Goal: Task Accomplishment & Management: Use online tool/utility

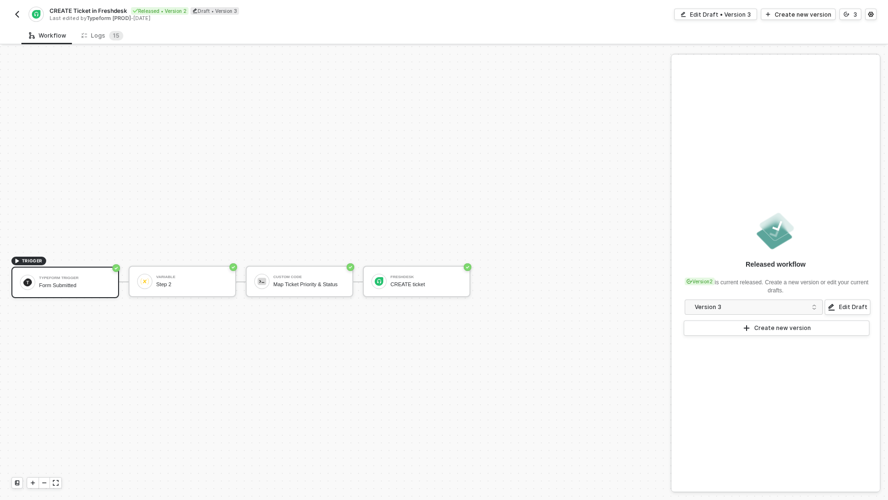
scroll to position [17, 0]
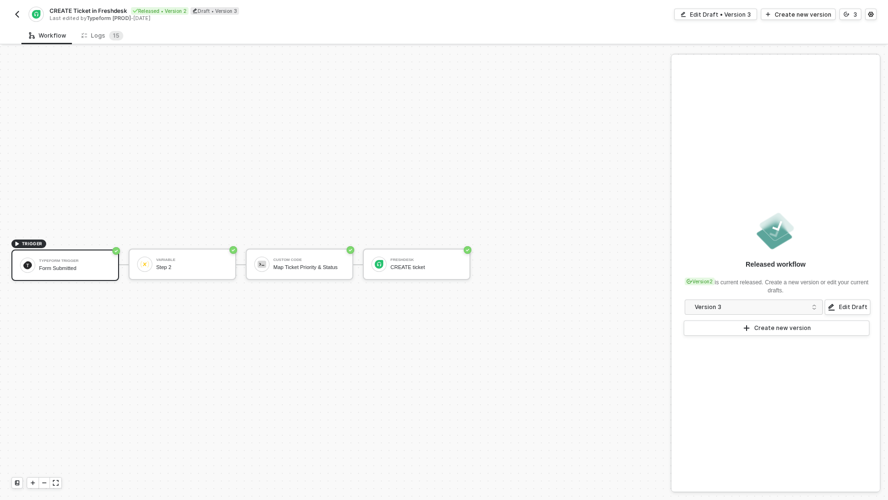
click at [19, 13] on img "button" at bounding box center [17, 14] width 8 height 8
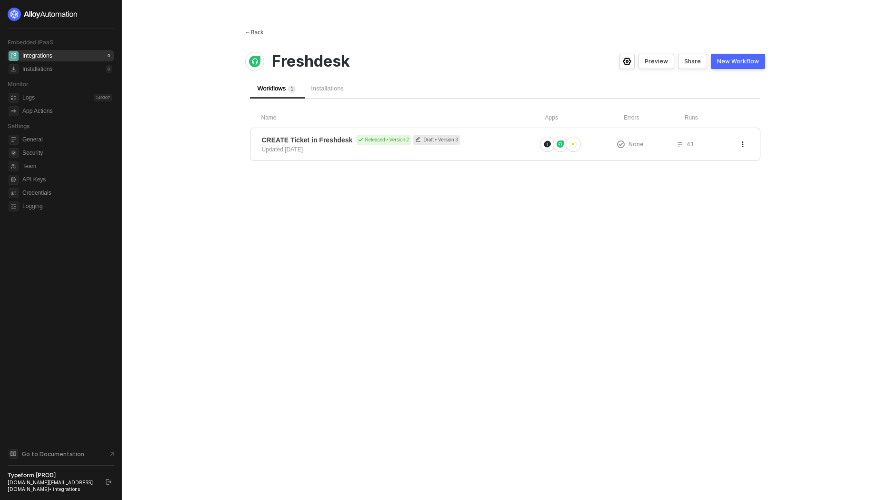
click at [255, 29] on div "← Back" at bounding box center [254, 33] width 19 height 8
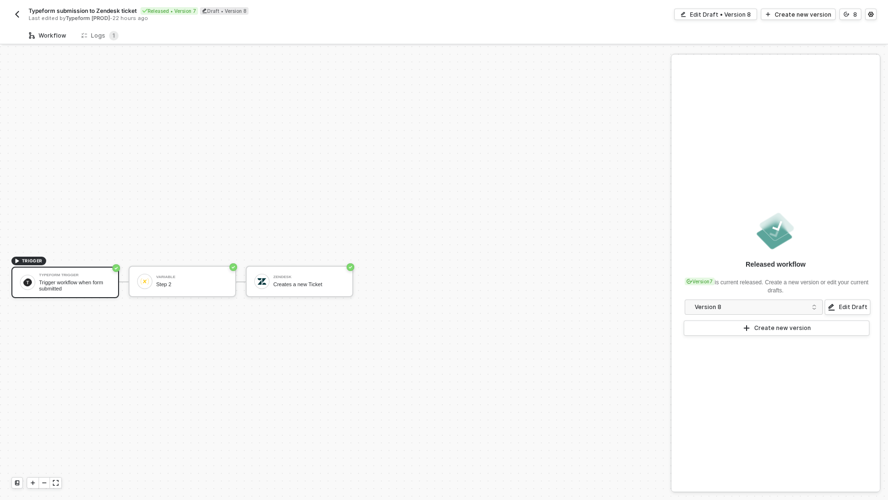
scroll to position [17, 0]
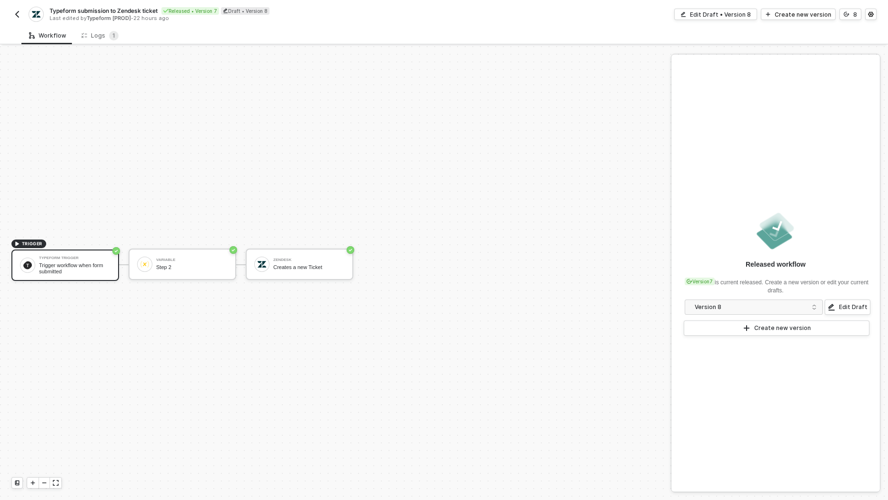
click at [18, 18] on button "button" at bounding box center [16, 14] width 11 height 11
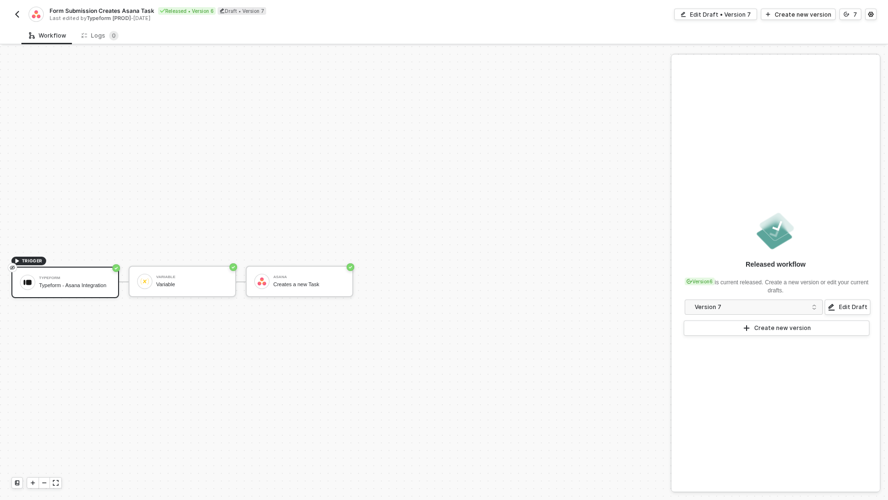
scroll to position [17, 0]
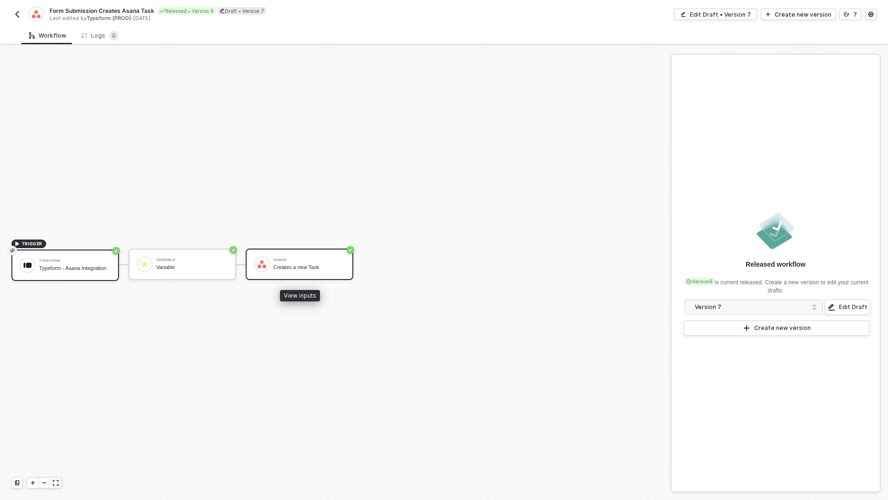
click at [278, 274] on div "[PERSON_NAME] Creates a new Task" at bounding box center [300, 264] width 108 height 31
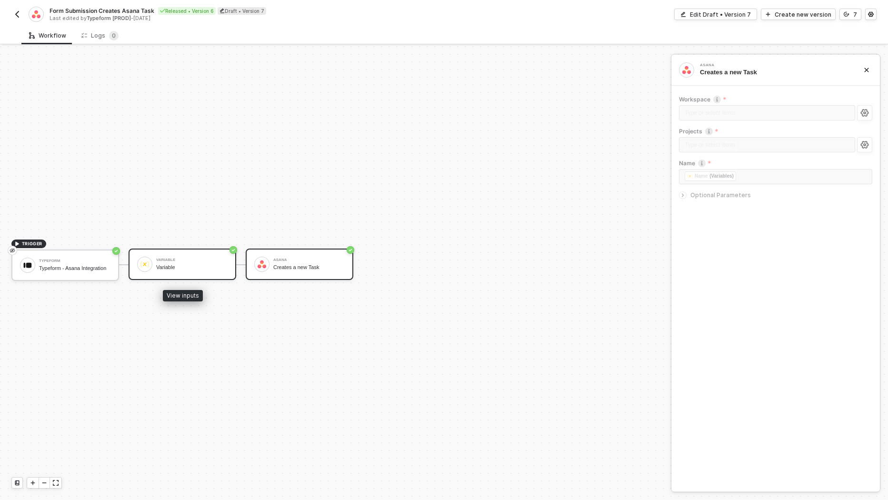
click at [194, 258] on div "Variable" at bounding box center [191, 260] width 71 height 4
click at [193, 271] on div "Variable Variable" at bounding box center [191, 264] width 71 height 18
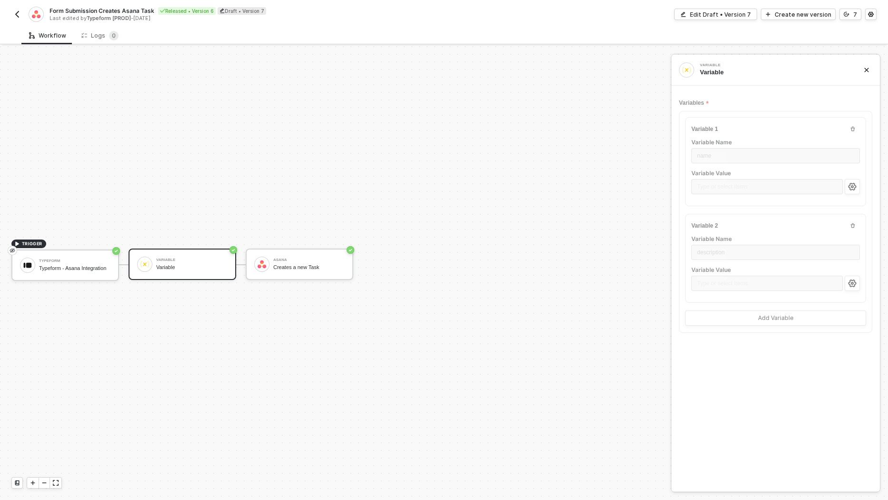
click at [730, 8] on div "Form Submission Creates Asana Task Released • Version 6 Draft • Version 7 Last …" at bounding box center [443, 13] width 865 height 27
click at [730, 10] on div "Edit Draft • Version 7" at bounding box center [720, 14] width 61 height 8
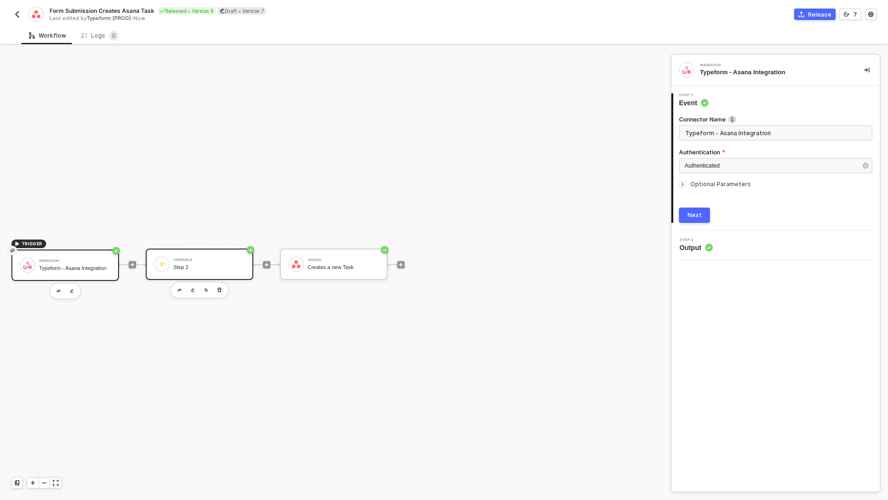
click at [210, 259] on div "Variable" at bounding box center [208, 260] width 71 height 4
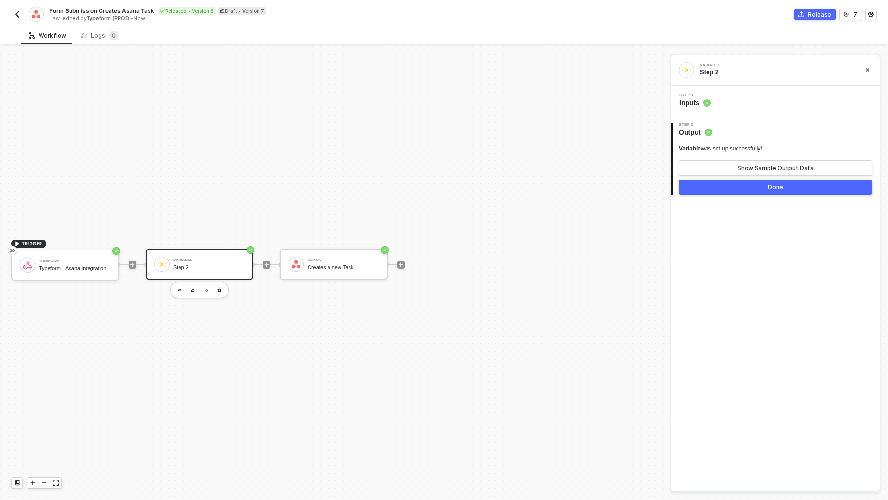
click at [697, 109] on div "Step 1 Inputs" at bounding box center [776, 101] width 209 height 30
click at [694, 105] on span "Inputs" at bounding box center [695, 103] width 31 height 10
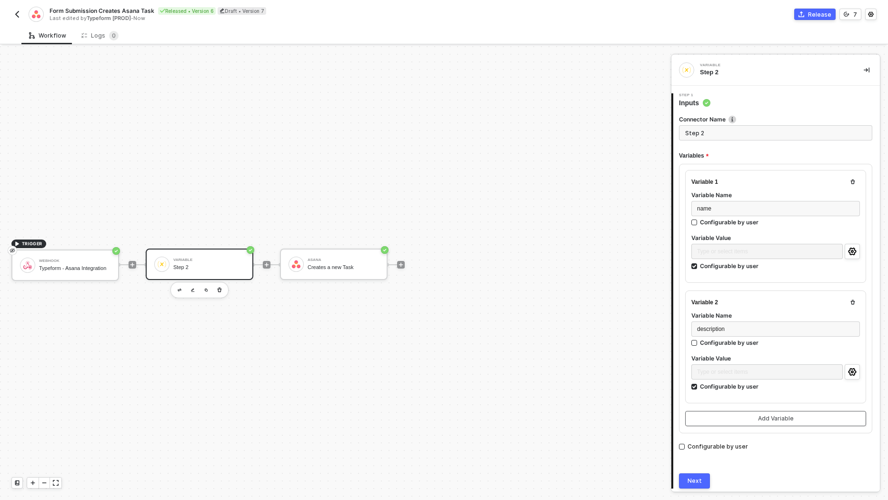
click at [781, 415] on div "Add Variable" at bounding box center [776, 419] width 36 height 8
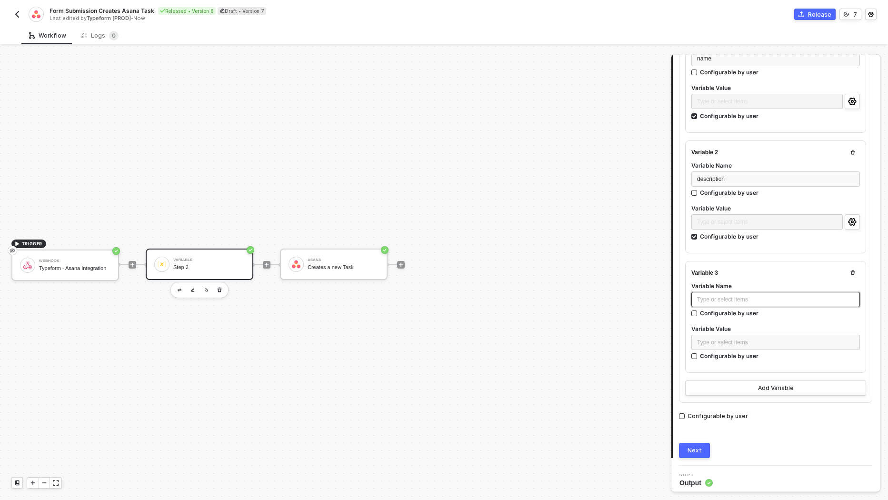
click at [761, 299] on div "Type or select items ﻿" at bounding box center [775, 299] width 157 height 9
click at [859, 269] on button "button" at bounding box center [852, 272] width 11 height 11
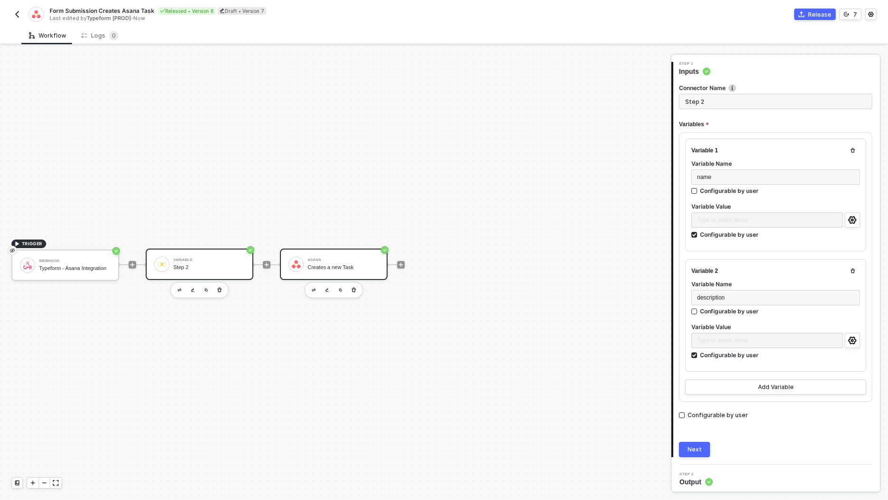
click at [339, 264] on div "Creates a new Task" at bounding box center [343, 267] width 71 height 6
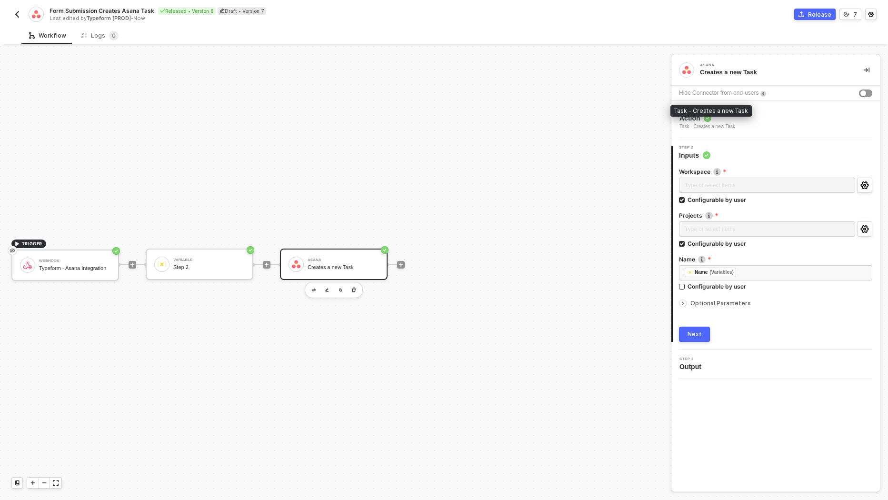
click at [696, 125] on div "Task - Creates a new Task" at bounding box center [708, 127] width 56 height 8
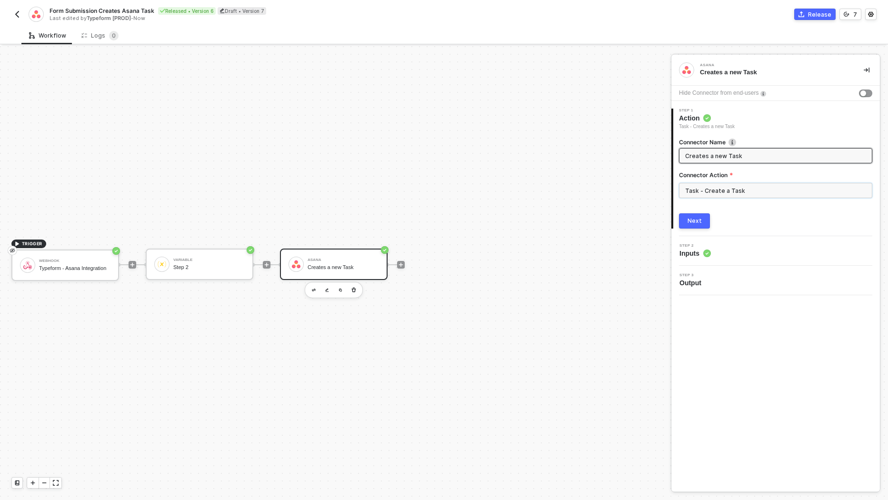
click at [720, 184] on input "Task - Create a Task" at bounding box center [775, 190] width 193 height 15
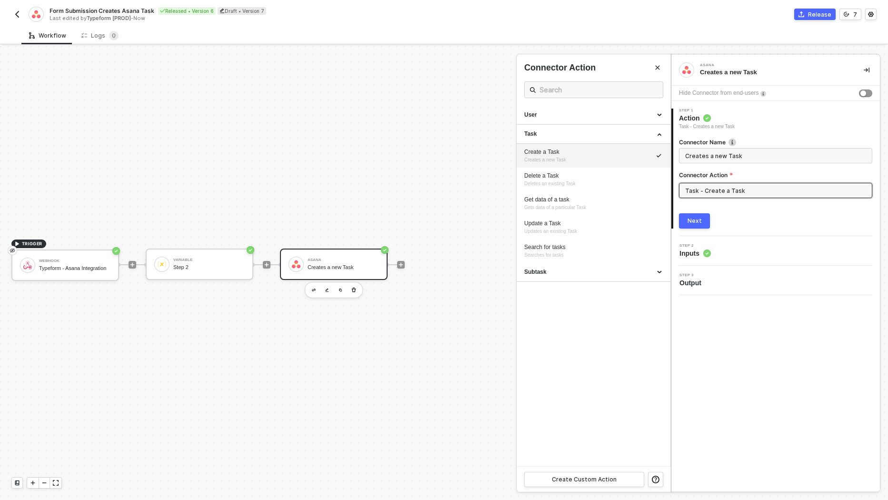
click at [607, 154] on div "Create a Task" at bounding box center [593, 152] width 139 height 8
click at [600, 157] on div "Create a Task Creates a new Task" at bounding box center [593, 156] width 139 height 16
click at [573, 271] on div "Subtask" at bounding box center [593, 272] width 139 height 8
click at [599, 157] on div "Create a Task Creates a new Task" at bounding box center [593, 156] width 139 height 16
click at [700, 214] on button "Next" at bounding box center [694, 220] width 31 height 15
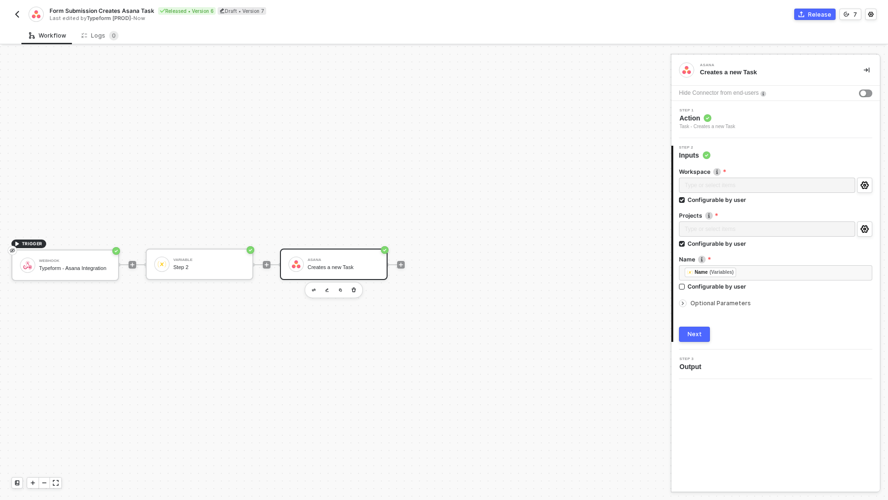
click at [734, 300] on span "Optional Parameters" at bounding box center [721, 303] width 60 height 7
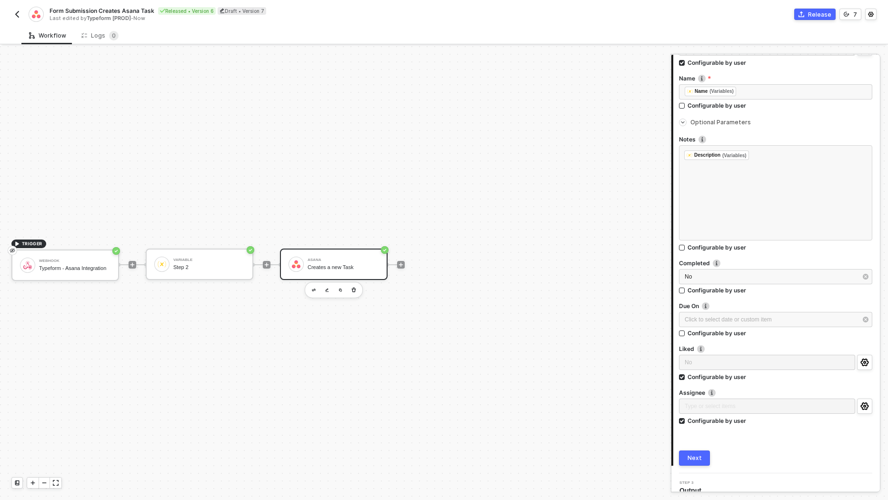
scroll to position [191, 0]
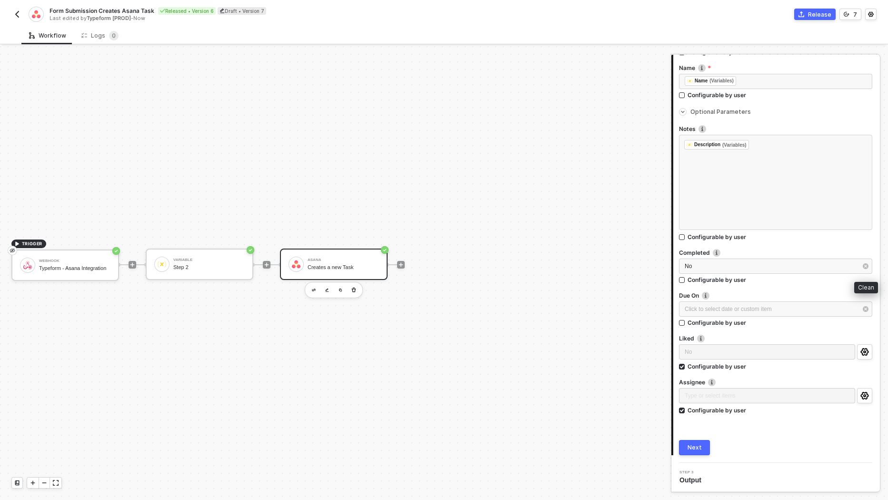
click at [865, 269] on button "button" at bounding box center [866, 266] width 10 height 10
click at [752, 268] on div "Click to select option or custom item ﻿" at bounding box center [771, 266] width 172 height 9
click at [757, 233] on label "Configurable by user" at bounding box center [775, 237] width 193 height 8
click at [686, 234] on input "Configurable by user" at bounding box center [682, 237] width 7 height 7
click at [740, 233] on div "Configurable by user" at bounding box center [717, 237] width 59 height 8
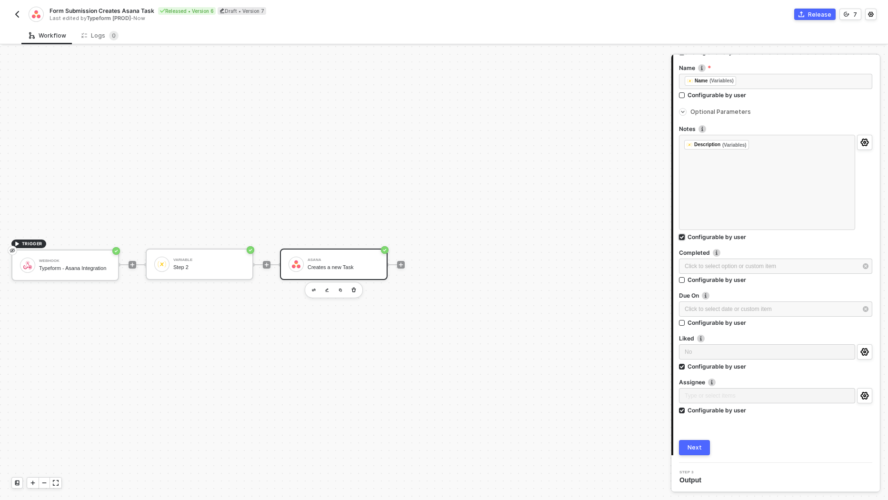
click at [686, 234] on input "Configurable by user" at bounding box center [682, 237] width 7 height 7
checkbox input "false"
click at [728, 363] on div "Configurable by user" at bounding box center [717, 366] width 59 height 8
click at [686, 364] on input "Configurable by user" at bounding box center [682, 367] width 7 height 7
checkbox input "false"
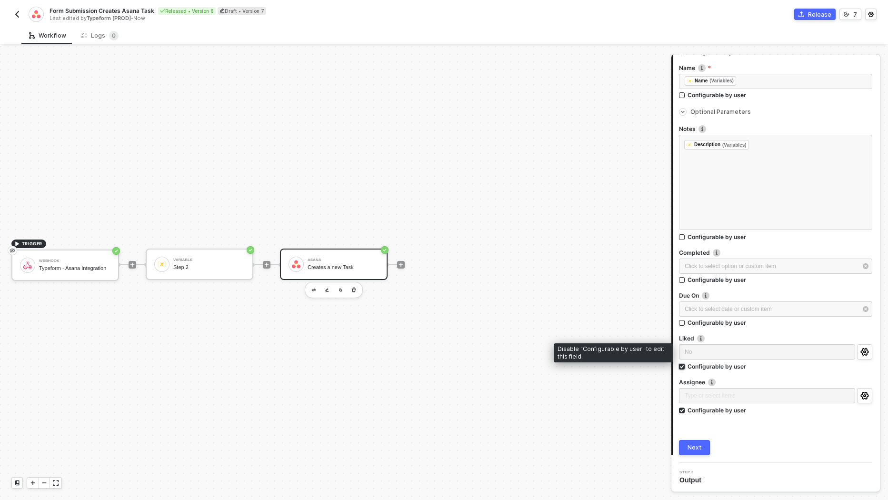
scroll to position [191, 0]
click at [885, 348] on div "Asana Creates a new Task Hide Connector from end-users Step 1 Action Task - Cre…" at bounding box center [779, 273] width 217 height 454
click at [844, 352] on div "No" at bounding box center [771, 353] width 172 height 9
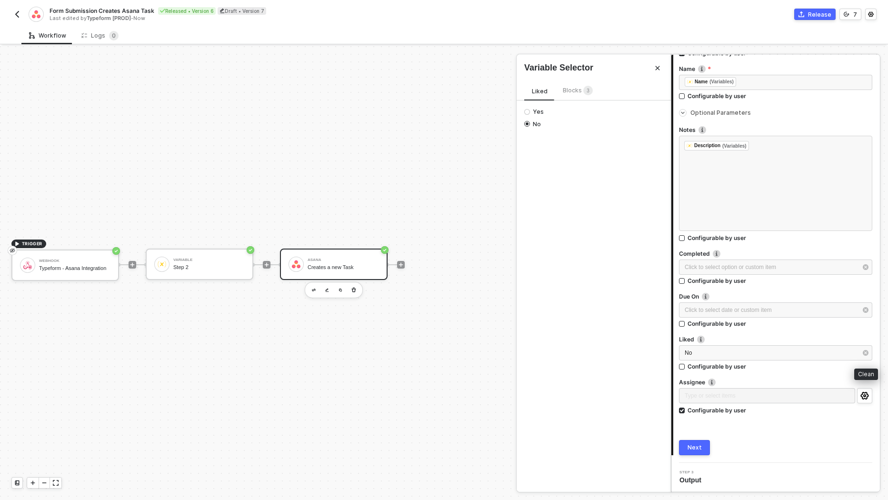
click at [868, 352] on icon "button" at bounding box center [866, 353] width 6 height 6
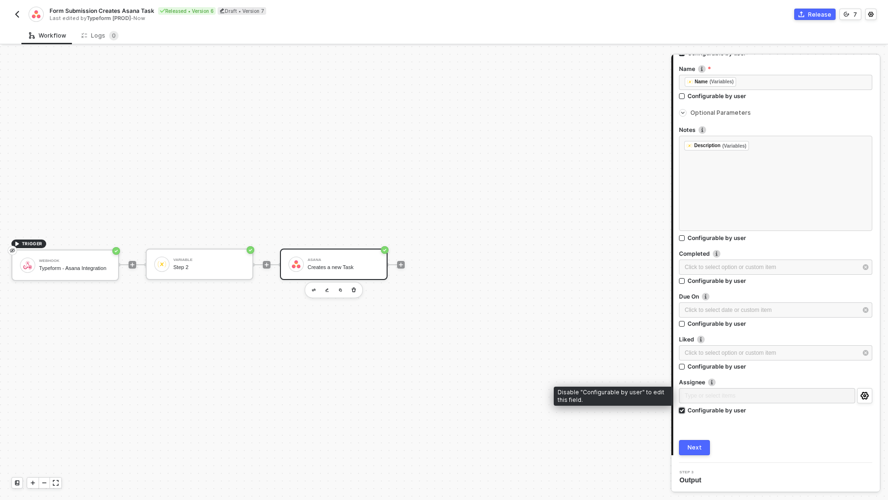
click at [733, 412] on div "Configurable by user" at bounding box center [717, 410] width 59 height 8
click at [686, 412] on input "Configurable by user" at bounding box center [682, 411] width 7 height 7
checkbox input "false"
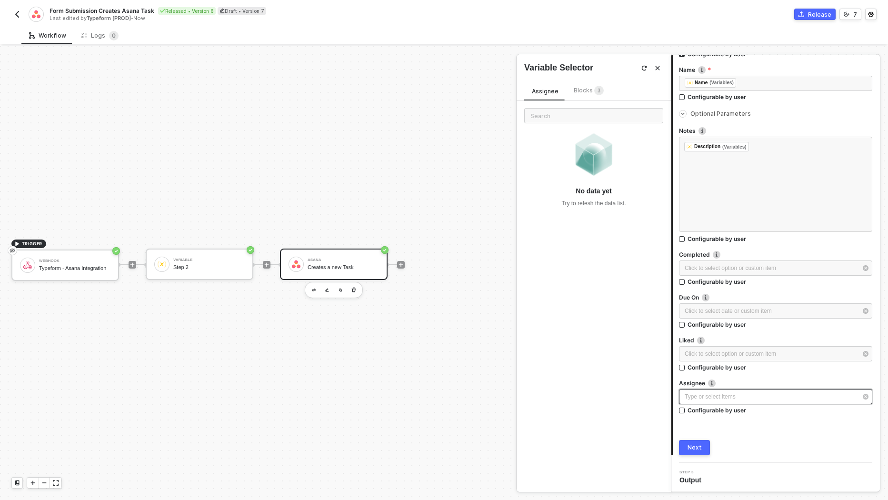
click at [814, 389] on div "Type or select items ﻿" at bounding box center [775, 396] width 193 height 15
click at [866, 396] on icon "button" at bounding box center [866, 397] width 6 height 6
click at [775, 432] on div "Workspace Type or select items ﻿ Configurable by user Projects Type or select i…" at bounding box center [775, 212] width 193 height 485
click at [696, 455] on div "2 Step 2 Inputs Workspace Type or select items ﻿ Configurable by user Projects …" at bounding box center [776, 206] width 209 height 514
click at [706, 444] on button "Next" at bounding box center [694, 447] width 31 height 15
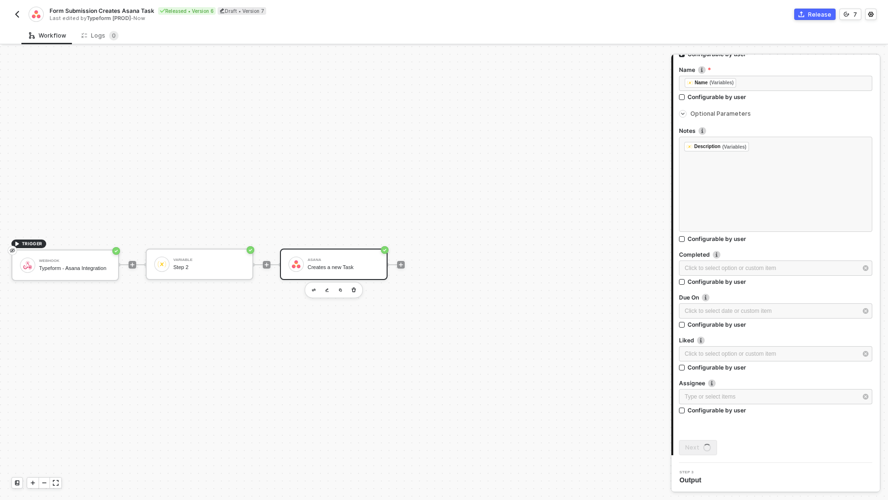
scroll to position [0, 0]
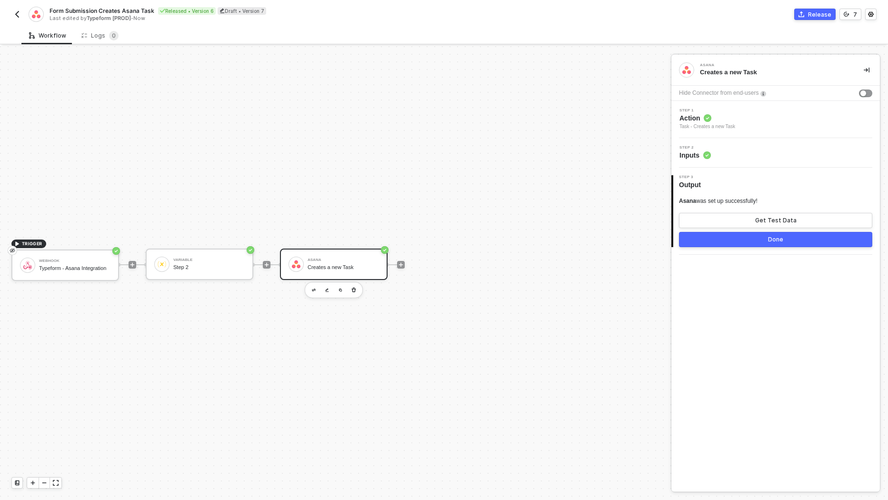
click at [773, 243] on button "Done" at bounding box center [775, 239] width 193 height 15
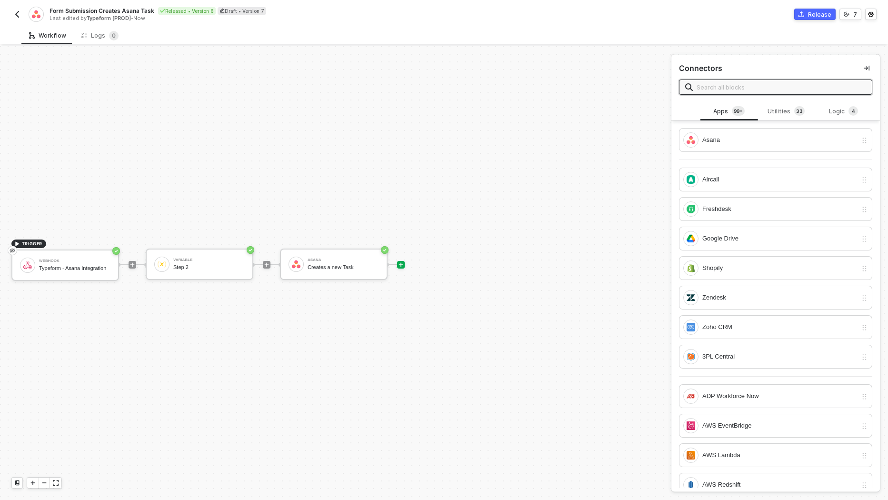
click at [819, 17] on div "Release" at bounding box center [819, 14] width 23 height 8
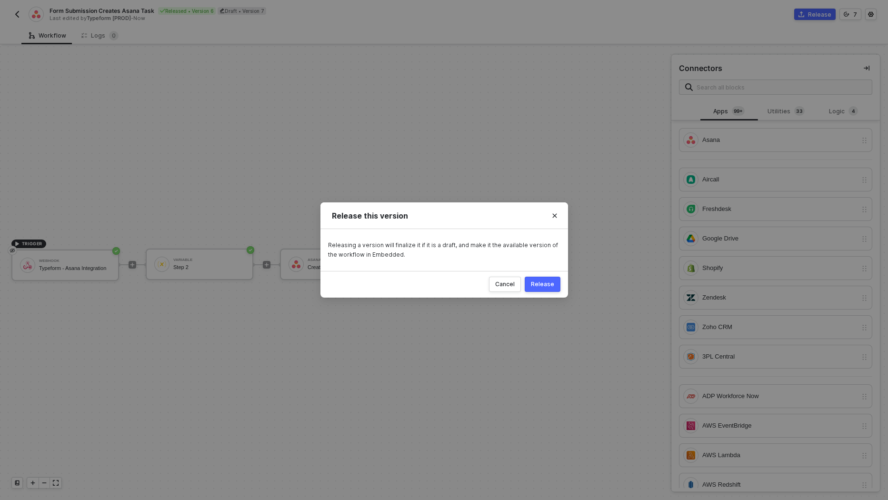
click at [547, 283] on div "Release" at bounding box center [542, 285] width 23 height 8
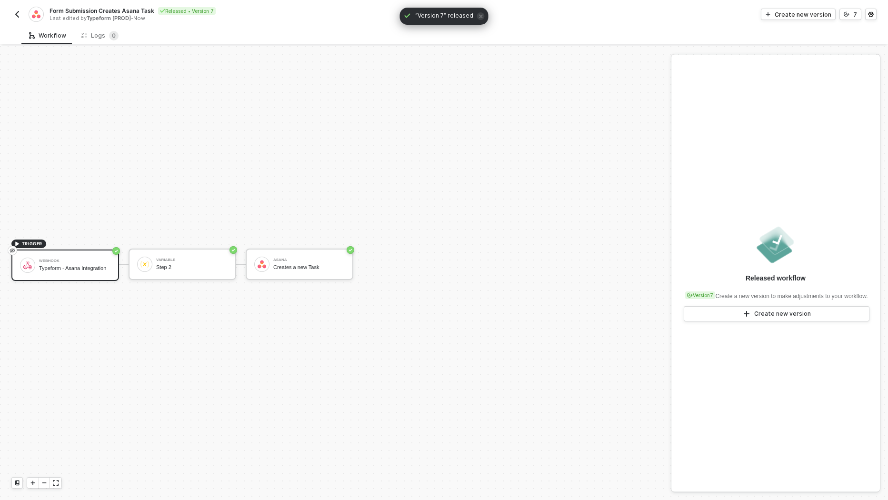
click at [17, 13] on img "button" at bounding box center [17, 14] width 8 height 8
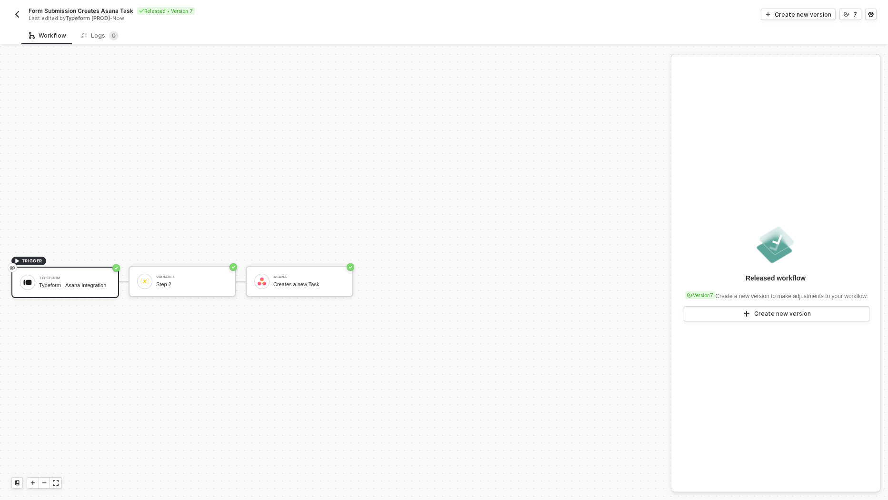
scroll to position [17, 0]
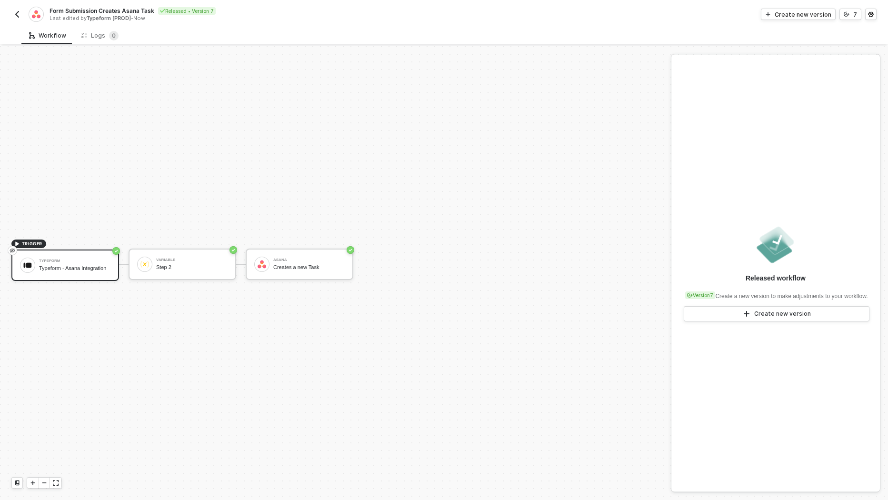
click at [12, 18] on button "button" at bounding box center [16, 14] width 11 height 11
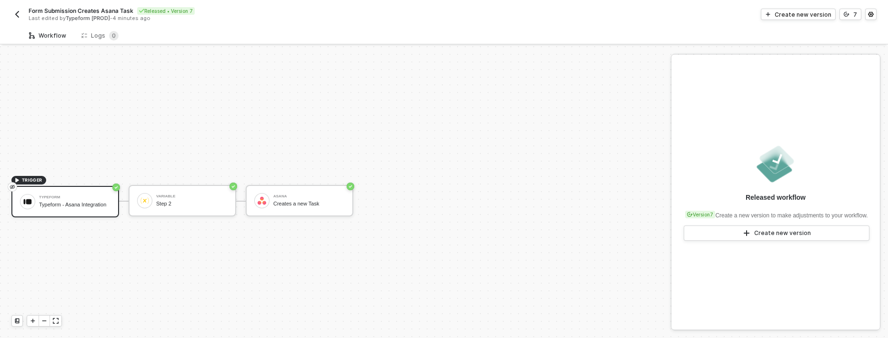
scroll to position [17, 0]
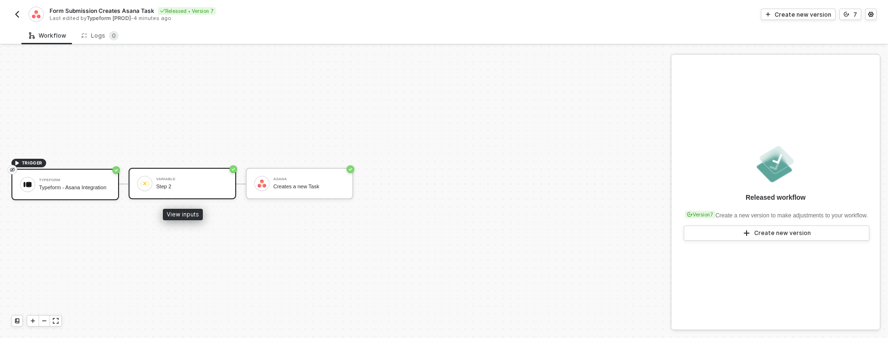
click at [189, 189] on div "Variable Step 2" at bounding box center [191, 183] width 71 height 18
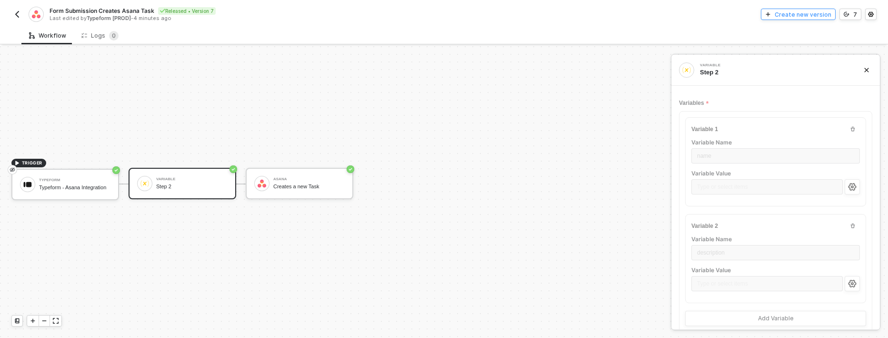
click at [813, 13] on div "Create new version" at bounding box center [803, 14] width 57 height 8
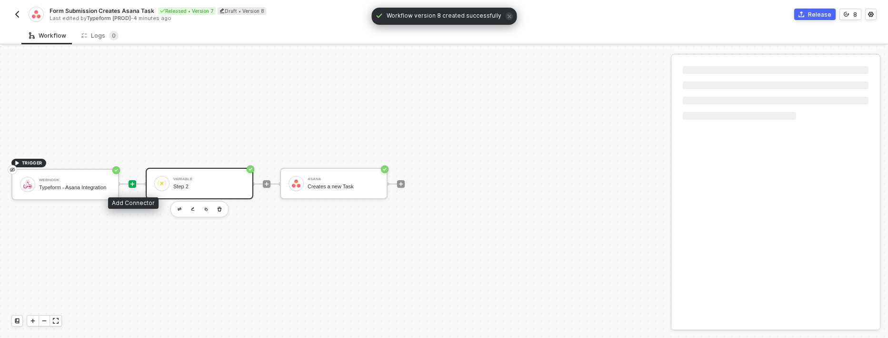
click at [134, 181] on icon "icon-play" at bounding box center [133, 184] width 6 height 6
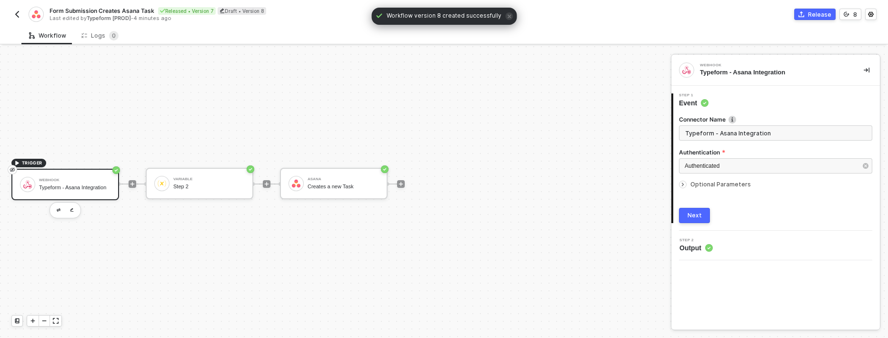
click at [128, 184] on div at bounding box center [132, 184] width 127 height 74
click at [129, 184] on div at bounding box center [133, 184] width 8 height 8
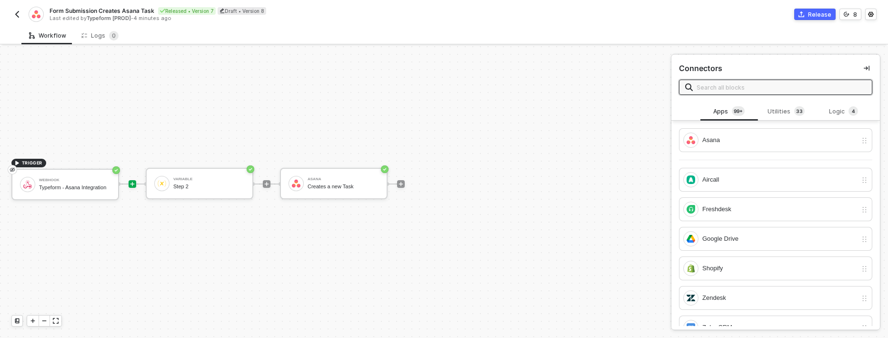
click at [759, 85] on input "text" at bounding box center [782, 87] width 170 height 10
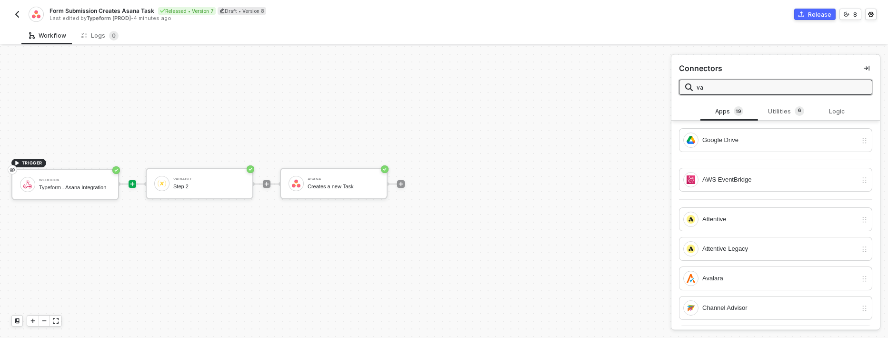
type input "var"
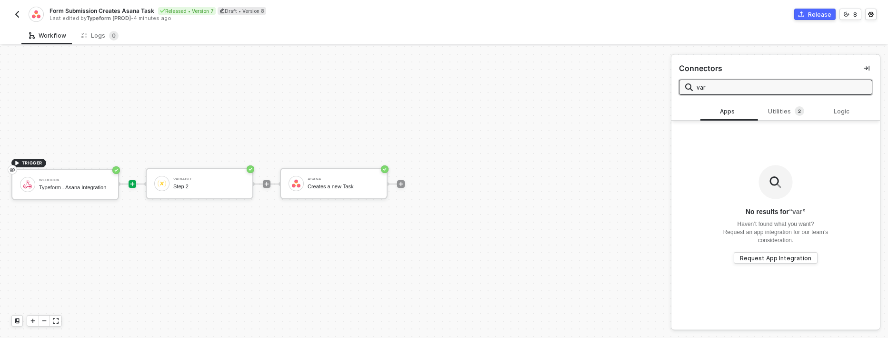
click at [746, 88] on input "var" at bounding box center [782, 87] width 170 height 10
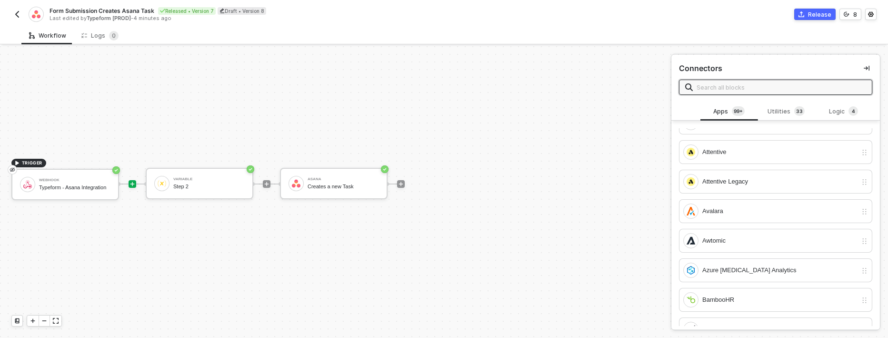
scroll to position [1205, 0]
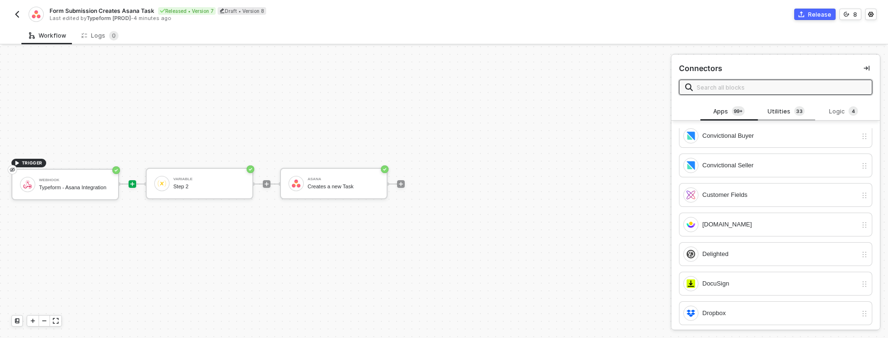
click at [795, 108] on sup "3 3" at bounding box center [799, 111] width 10 height 10
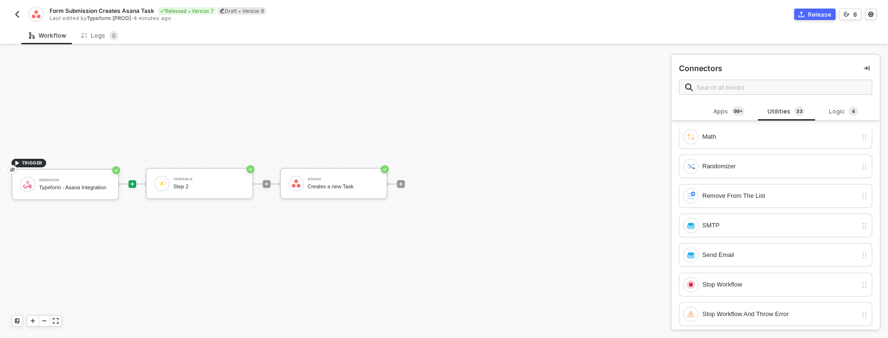
scroll to position [764, 0]
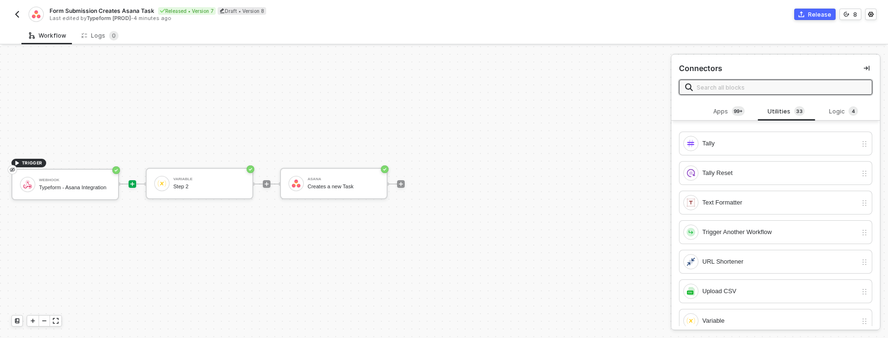
click at [740, 91] on input "text" at bounding box center [782, 87] width 170 height 10
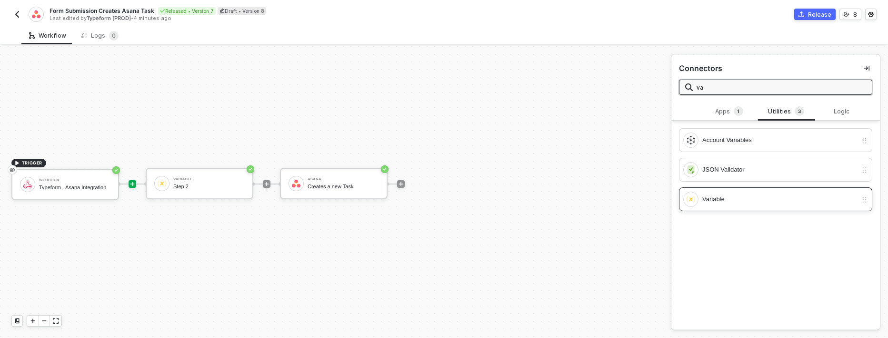
type input "va"
click at [734, 195] on div "Variable" at bounding box center [779, 199] width 155 height 10
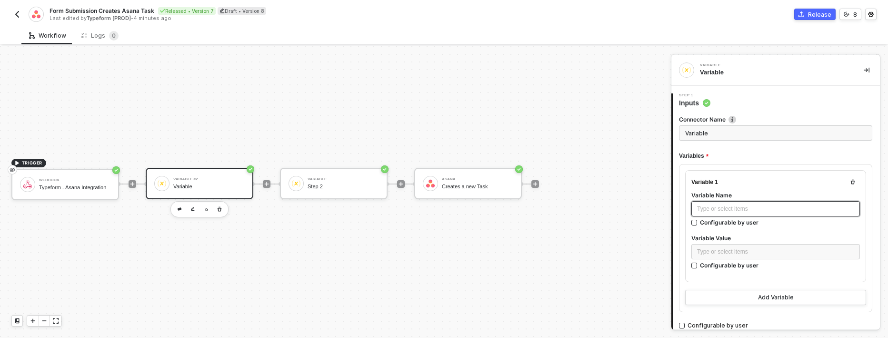
click at [735, 208] on div "Type or select items ﻿" at bounding box center [775, 208] width 157 height 9
click at [733, 263] on div "Configurable by user" at bounding box center [729, 265] width 59 height 8
click at [698, 263] on input "Configurable by user" at bounding box center [695, 265] width 7 height 7
click at [742, 247] on div "Type or select items ﻿" at bounding box center [767, 252] width 151 height 17
click at [740, 262] on div "Configurable by user" at bounding box center [729, 266] width 59 height 8
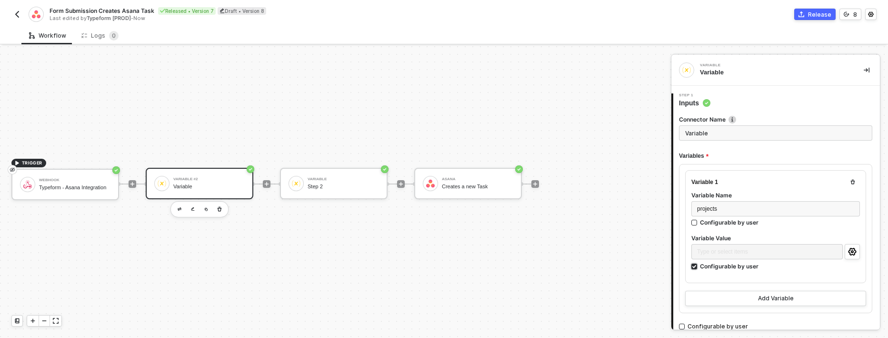
click at [698, 263] on input "Configurable by user" at bounding box center [695, 266] width 7 height 7
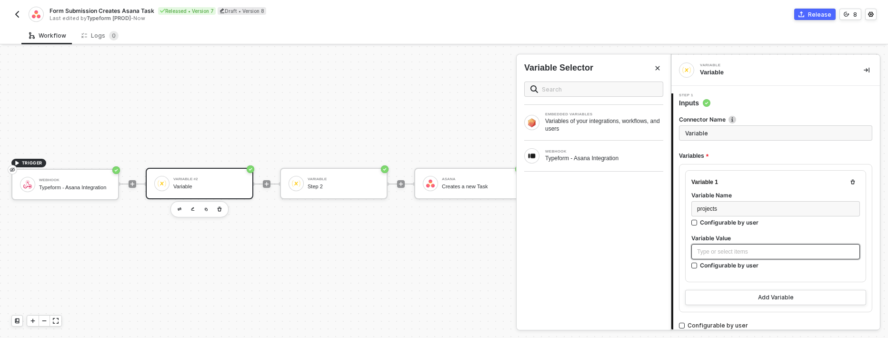
click at [813, 255] on div "Type or select items ﻿" at bounding box center [776, 251] width 169 height 15
click at [748, 251] on div "Type or select items ﻿" at bounding box center [775, 251] width 157 height 9
click at [716, 264] on div "Configurable by user" at bounding box center [729, 265] width 59 height 8
click at [698, 264] on input "Configurable by user" at bounding box center [695, 265] width 7 height 7
checkbox input "true"
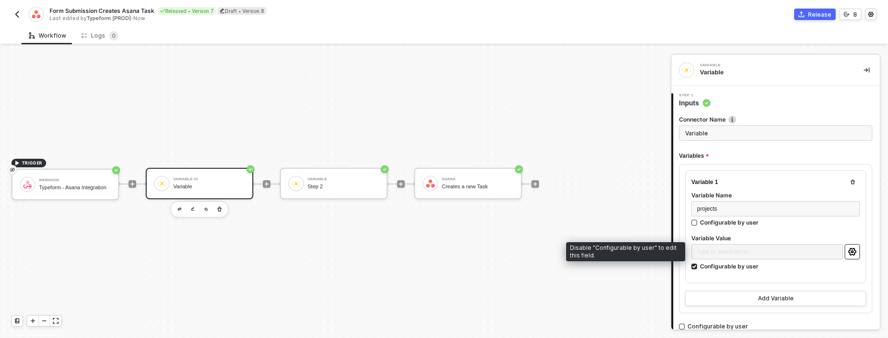
click at [852, 253] on icon "icon-settings" at bounding box center [852, 252] width 8 height 8
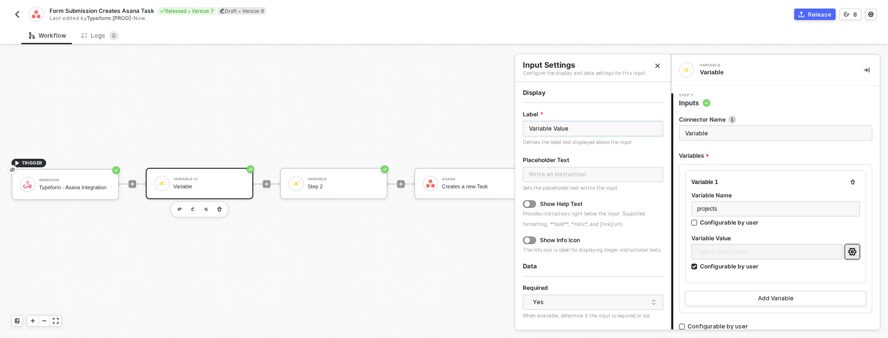
click at [590, 132] on input "Variable Value" at bounding box center [593, 128] width 140 height 15
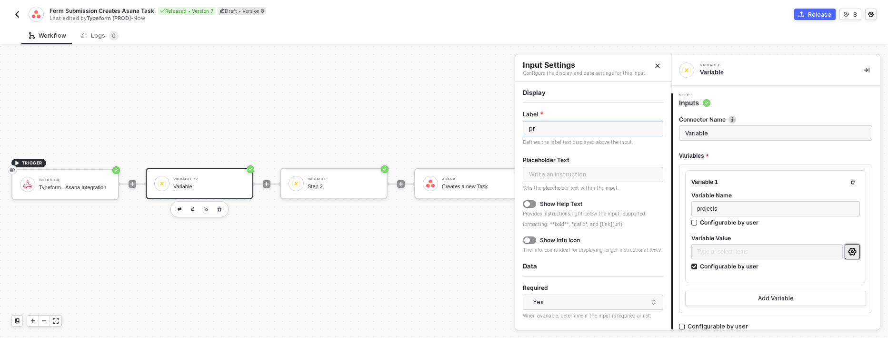
type input "p"
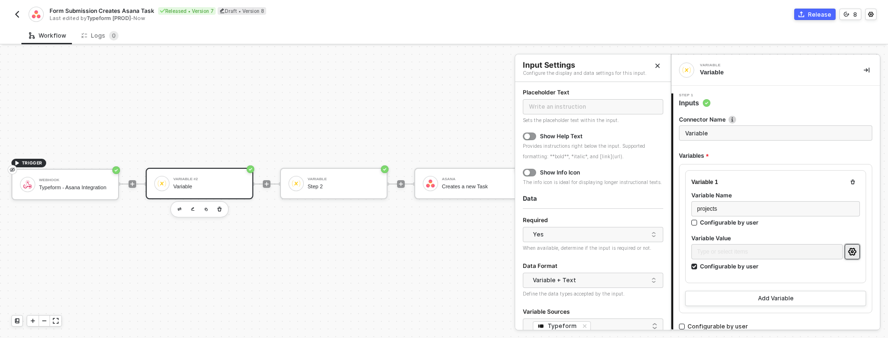
scroll to position [111, 0]
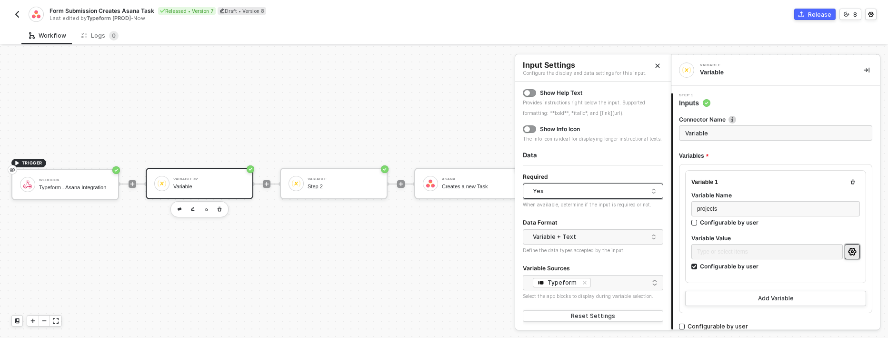
click at [600, 190] on div "Yes" at bounding box center [591, 191] width 116 height 14
type input "Projects"
click at [601, 180] on div "Required" at bounding box center [593, 177] width 140 height 12
click at [753, 295] on button "Add Variable" at bounding box center [775, 298] width 181 height 15
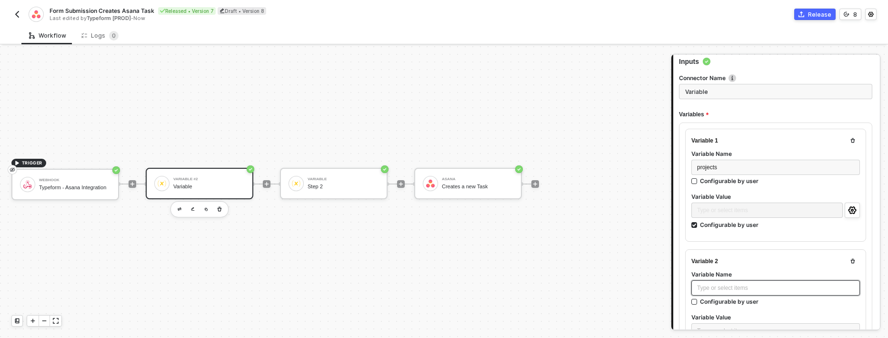
scroll to position [42, 0]
click at [855, 259] on icon "button" at bounding box center [853, 261] width 6 height 6
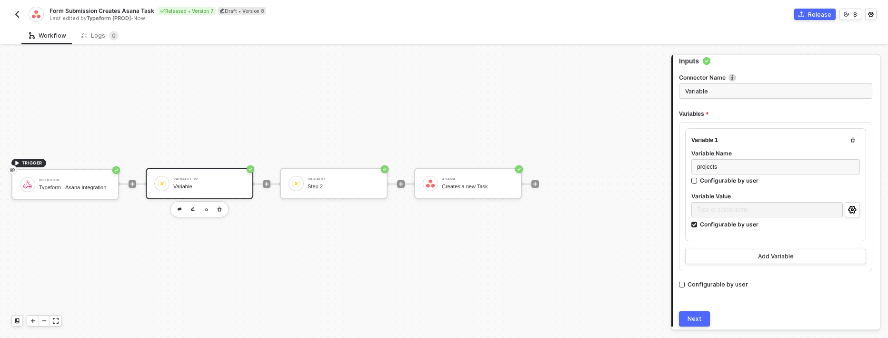
scroll to position [74, 0]
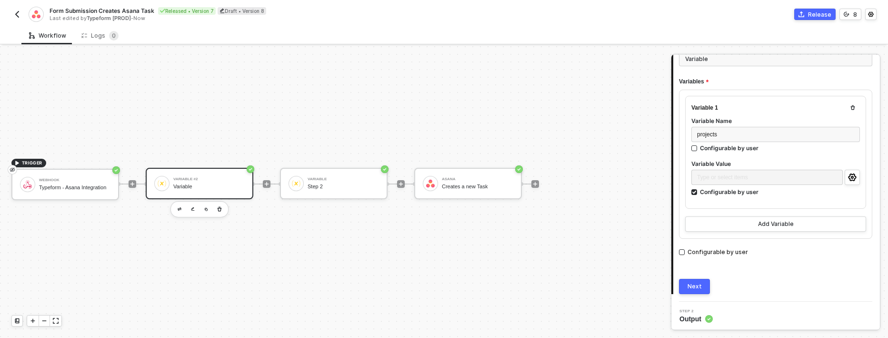
click at [704, 284] on button "Next" at bounding box center [694, 286] width 31 height 15
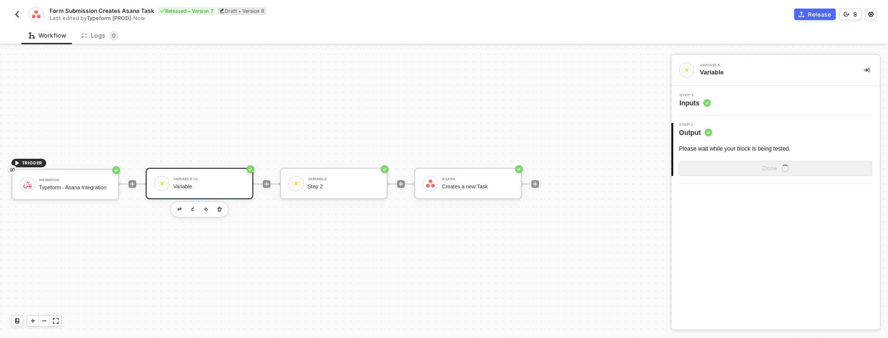
scroll to position [0, 0]
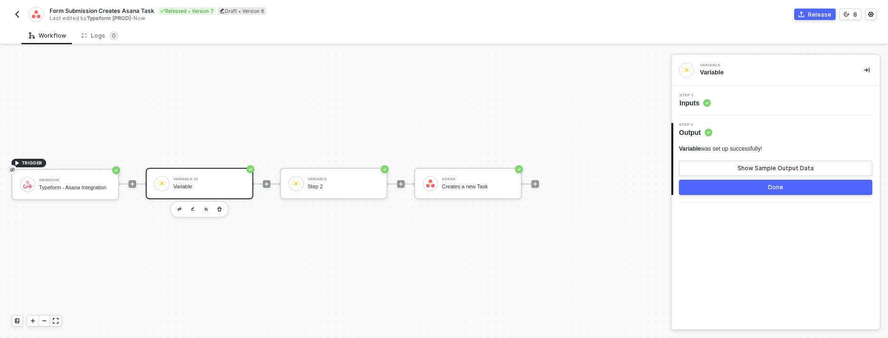
click at [782, 186] on div "Done" at bounding box center [775, 187] width 15 height 8
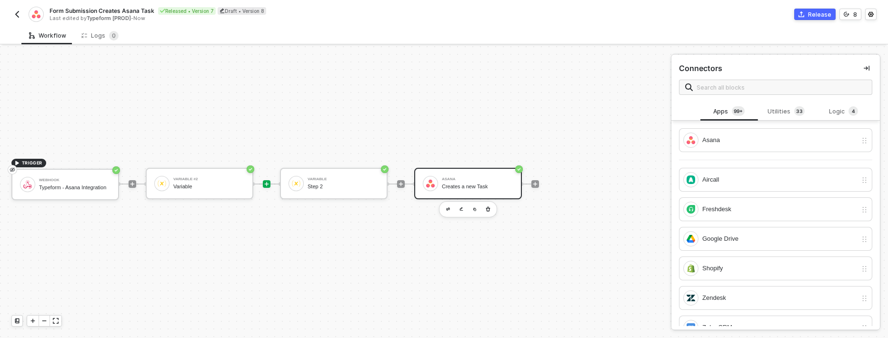
click at [466, 192] on div "Asana Creates a new Task" at bounding box center [468, 183] width 108 height 31
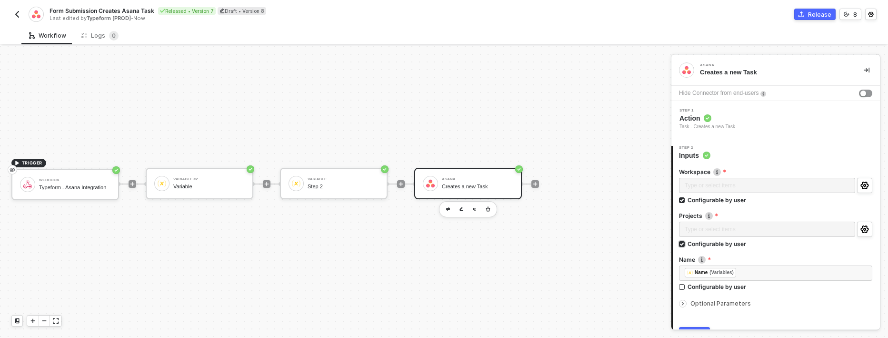
click at [683, 246] on input "Configurable by user" at bounding box center [682, 244] width 7 height 7
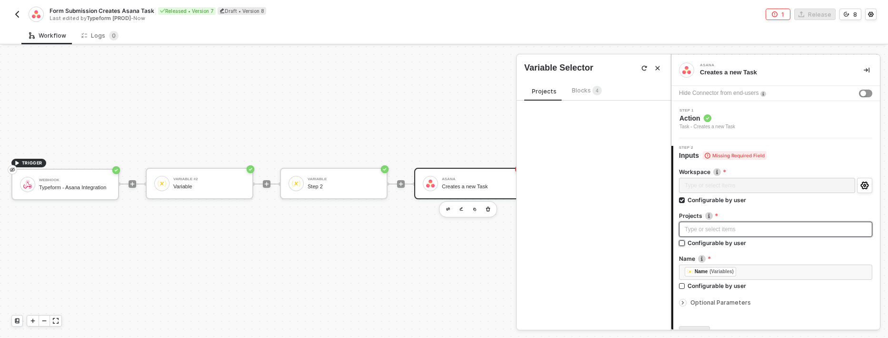
click at [711, 242] on div "Configurable by user" at bounding box center [717, 243] width 59 height 8
click at [686, 242] on input "Configurable by user" at bounding box center [682, 243] width 7 height 7
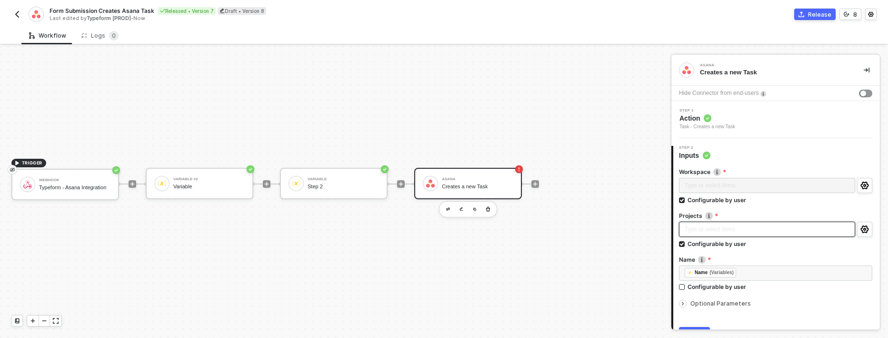
click at [723, 229] on div "Type or select items ﻿" at bounding box center [767, 229] width 176 height 17
click at [873, 225] on div "Workspace Type or select items ﻿ Configurable by user Projects Type or select i…" at bounding box center [776, 251] width 207 height 182
click at [865, 227] on icon "icon-settings" at bounding box center [865, 229] width 9 height 8
click at [745, 250] on div "Type or select items ﻿ Configurable by user" at bounding box center [775, 236] width 193 height 30
click at [728, 247] on div "Type or select items ﻿ Configurable by user" at bounding box center [775, 236] width 193 height 30
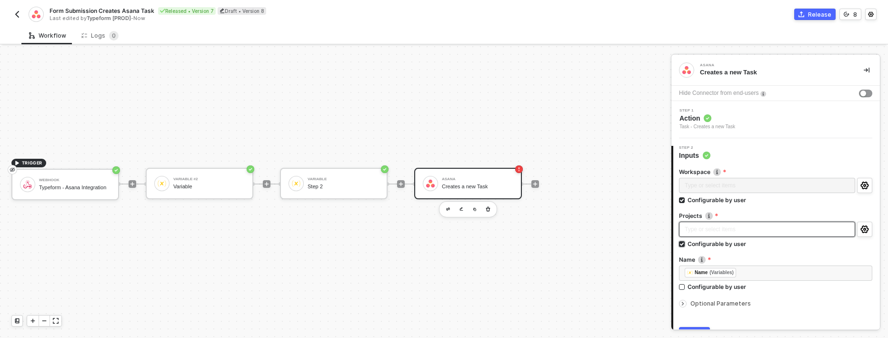
click at [728, 245] on div "Configurable by user" at bounding box center [717, 244] width 59 height 8
click at [686, 245] on input "Configurable by user" at bounding box center [682, 244] width 7 height 7
checkbox input "false"
click at [728, 221] on div "Type or select items ﻿" at bounding box center [775, 228] width 193 height 15
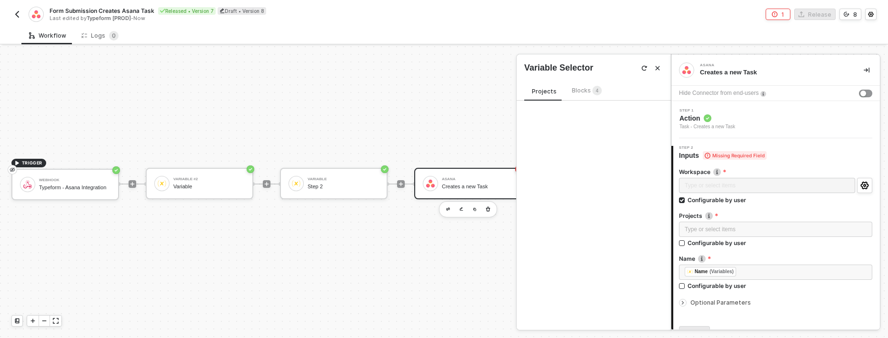
click at [582, 89] on span "Blocks 4" at bounding box center [587, 90] width 30 height 7
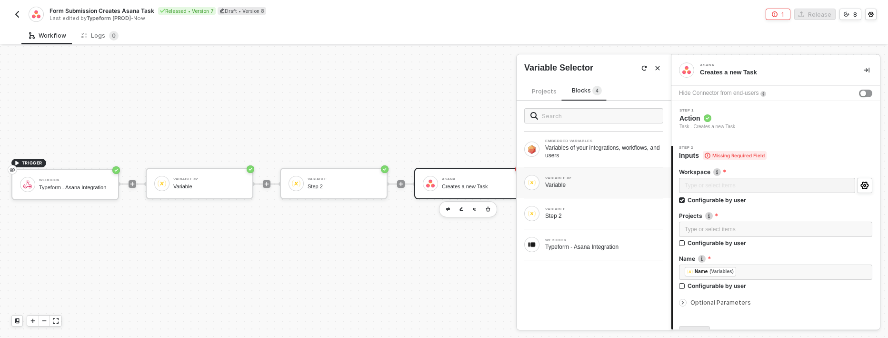
click at [582, 190] on div "VARIABLE #2 Variable" at bounding box center [594, 182] width 154 height 30
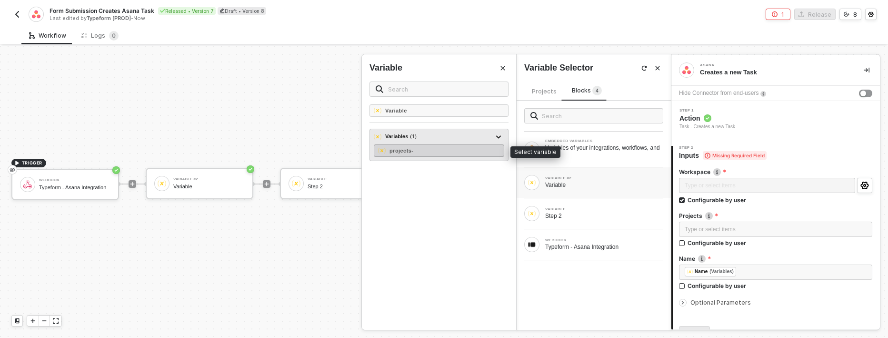
click at [442, 147] on div "projects -" at bounding box center [439, 150] width 130 height 12
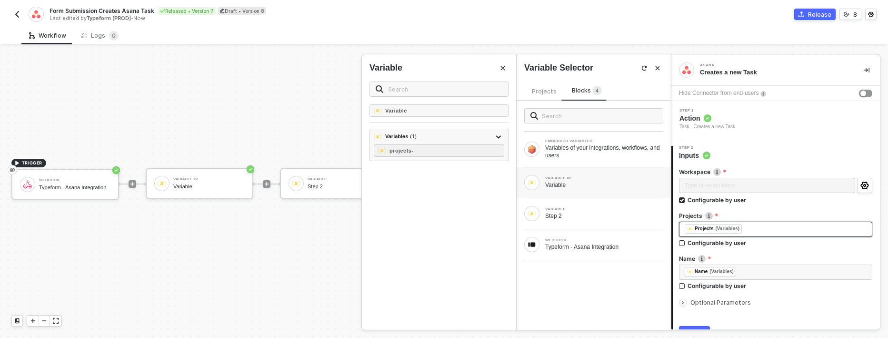
scroll to position [48, 0]
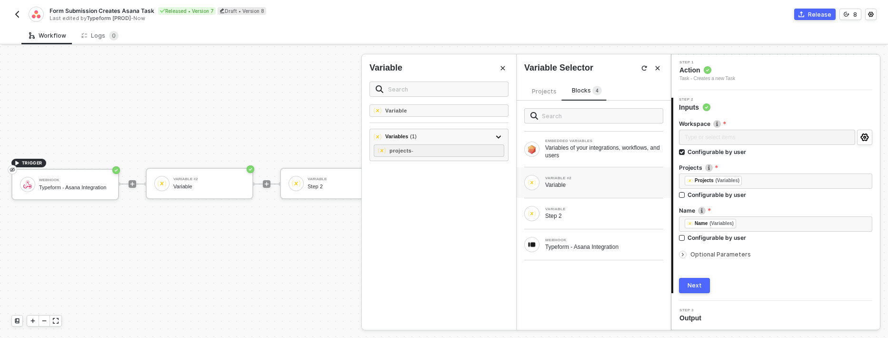
click at [696, 286] on div "Next" at bounding box center [695, 285] width 14 height 8
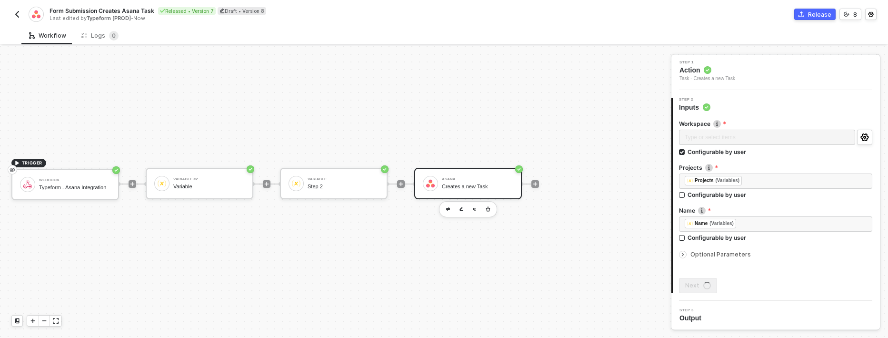
scroll to position [0, 0]
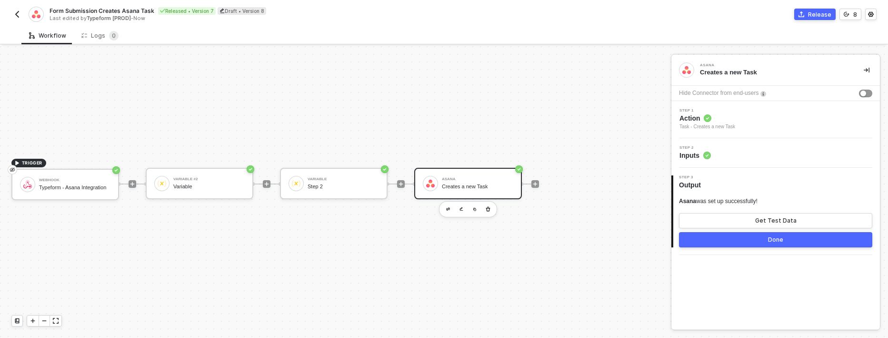
click at [744, 239] on button "Done" at bounding box center [775, 239] width 193 height 15
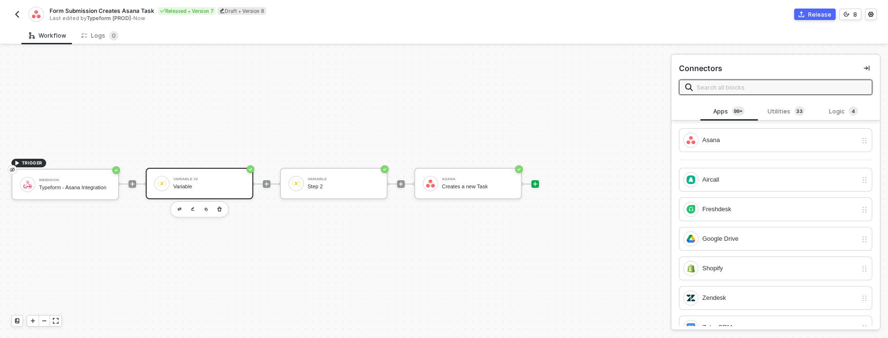
click at [218, 177] on div "Variable #2" at bounding box center [208, 179] width 71 height 4
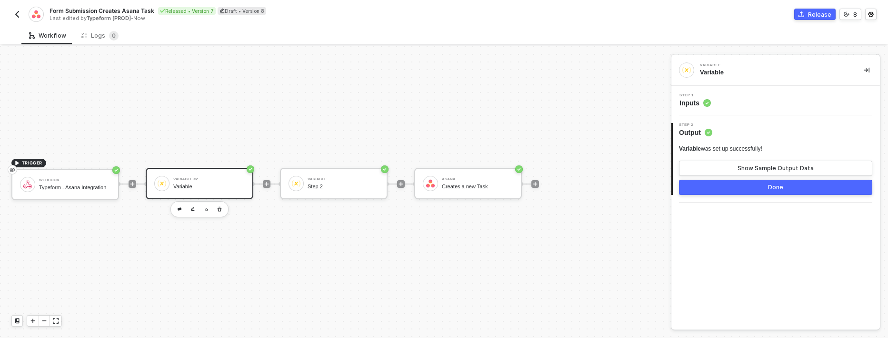
click at [688, 100] on span "Inputs" at bounding box center [695, 103] width 31 height 10
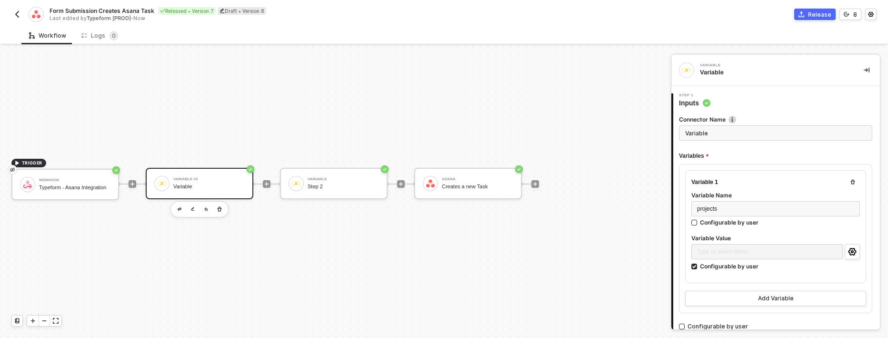
click at [712, 134] on input "Variable" at bounding box center [775, 132] width 193 height 15
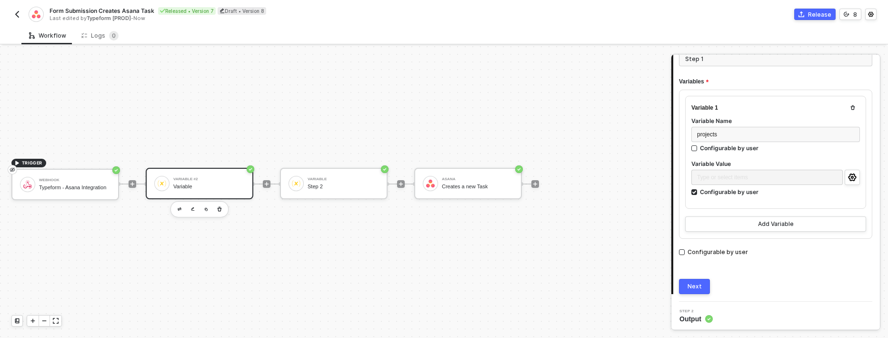
type input "Step 1"
click at [700, 285] on div "Next" at bounding box center [695, 286] width 14 height 8
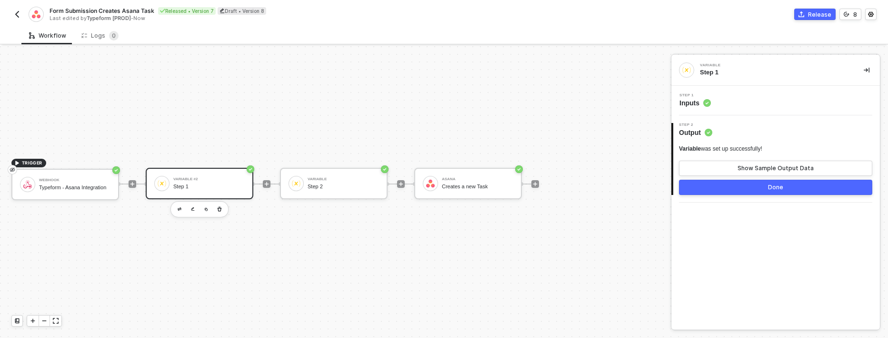
click at [761, 189] on button "Done" at bounding box center [775, 187] width 193 height 15
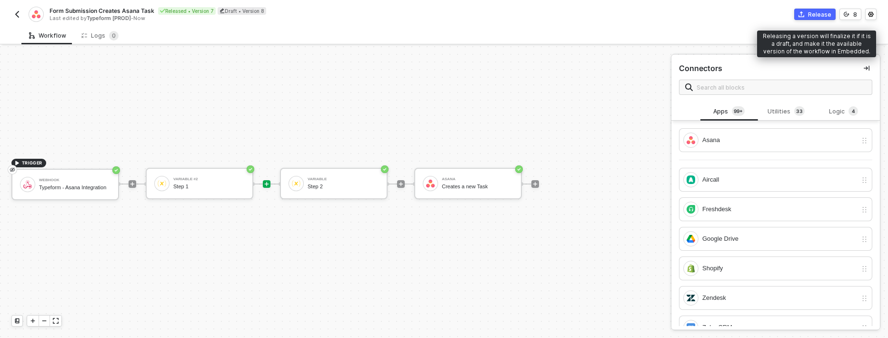
click at [818, 12] on div "Release" at bounding box center [819, 14] width 23 height 8
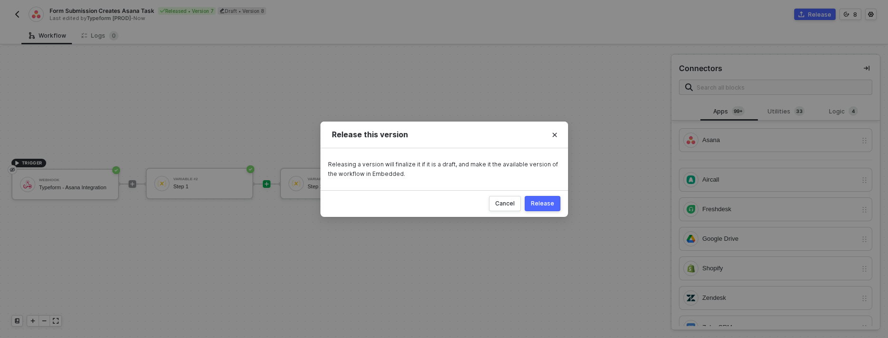
click at [542, 207] on button "Release" at bounding box center [543, 203] width 36 height 15
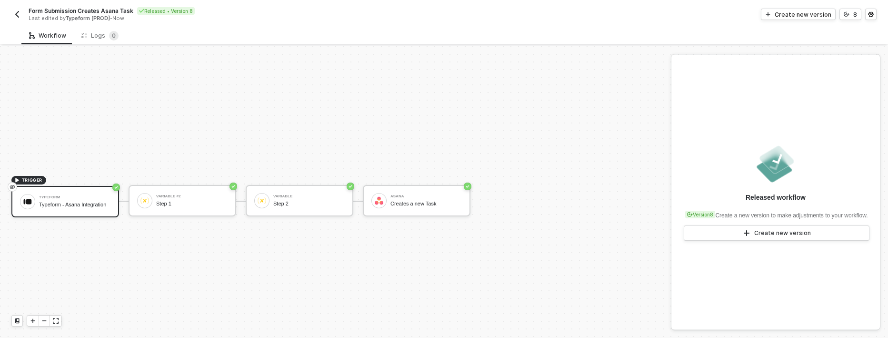
scroll to position [17, 0]
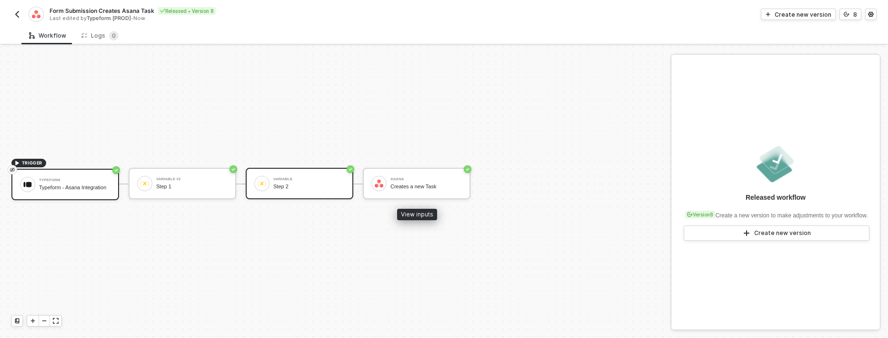
click at [282, 195] on div "Variable Step 2" at bounding box center [300, 183] width 108 height 31
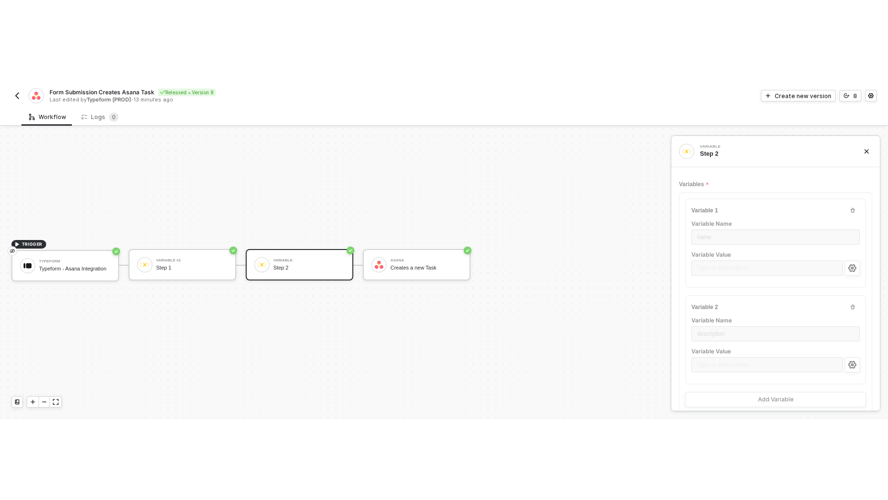
scroll to position [21, 0]
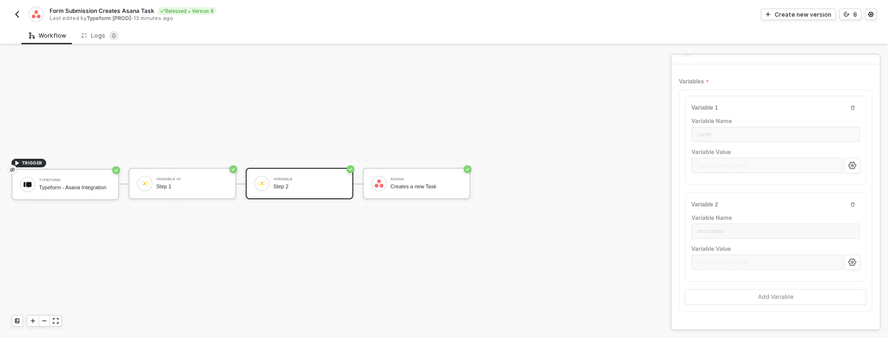
click at [739, 209] on div "Variable 2 Variable Name description Variable Value Type or select items ﻿" at bounding box center [775, 236] width 181 height 89
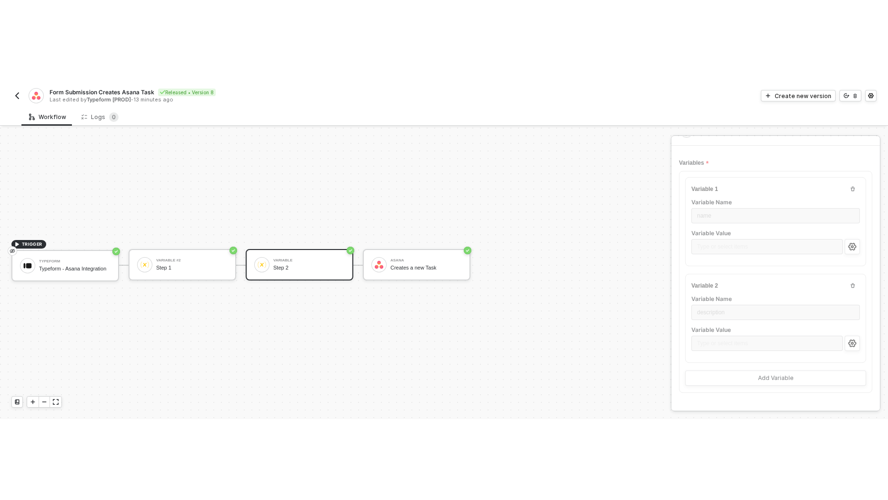
scroll to position [0, 0]
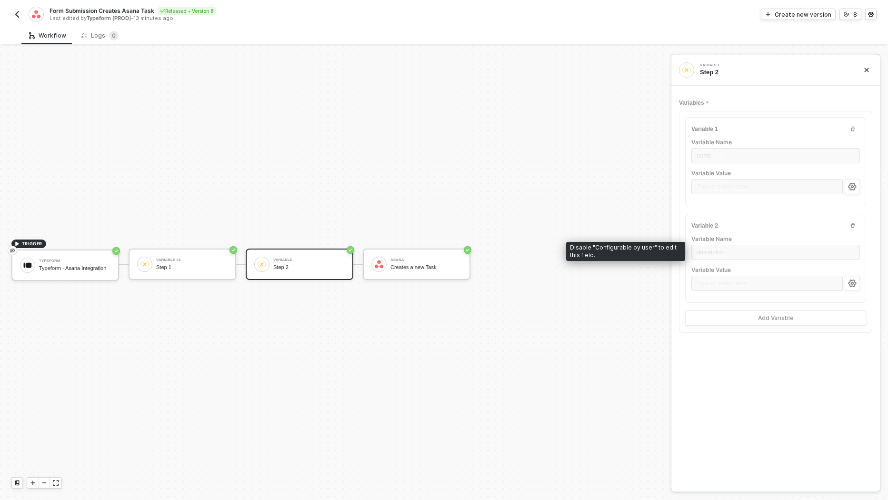
click at [788, 253] on div "description" at bounding box center [776, 253] width 169 height 17
click at [805, 13] on div "Create new version" at bounding box center [803, 14] width 57 height 8
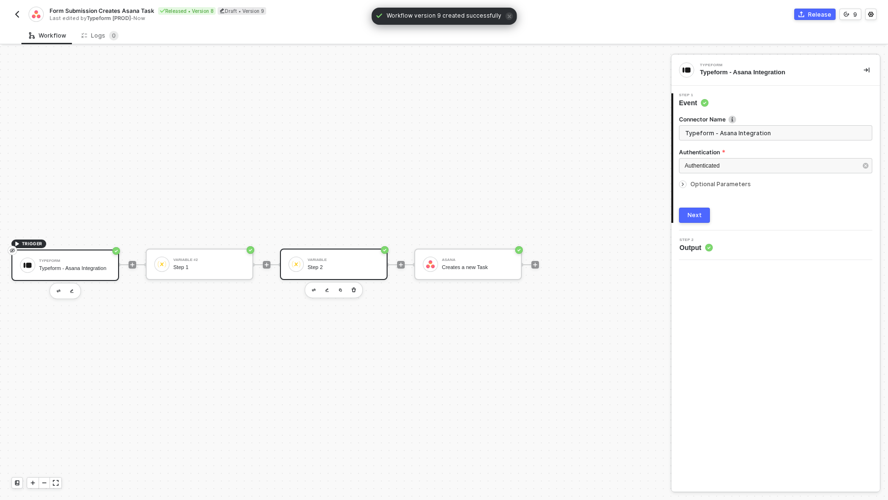
click at [350, 264] on div "Step 2" at bounding box center [343, 267] width 71 height 6
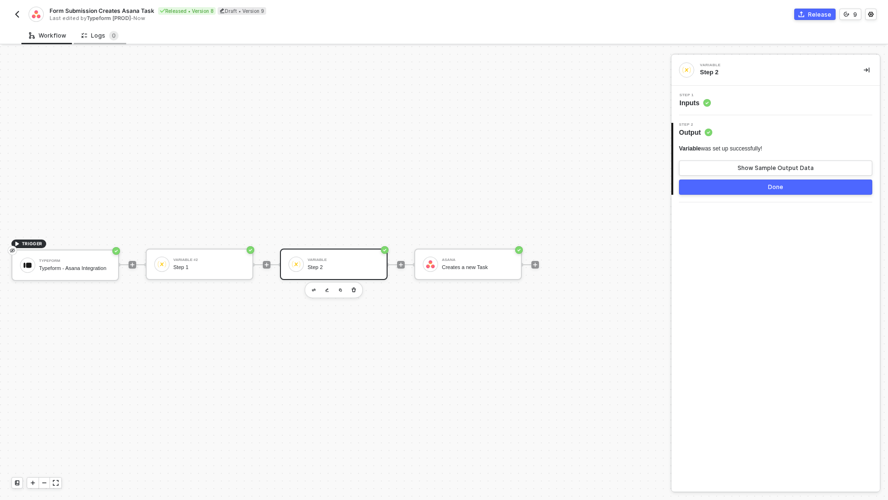
click at [96, 35] on div "Logs 0" at bounding box center [99, 36] width 37 height 10
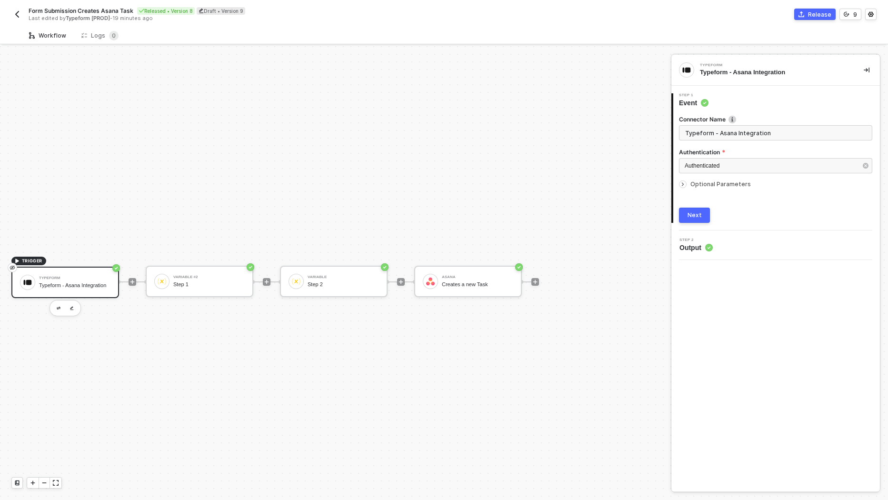
scroll to position [17, 0]
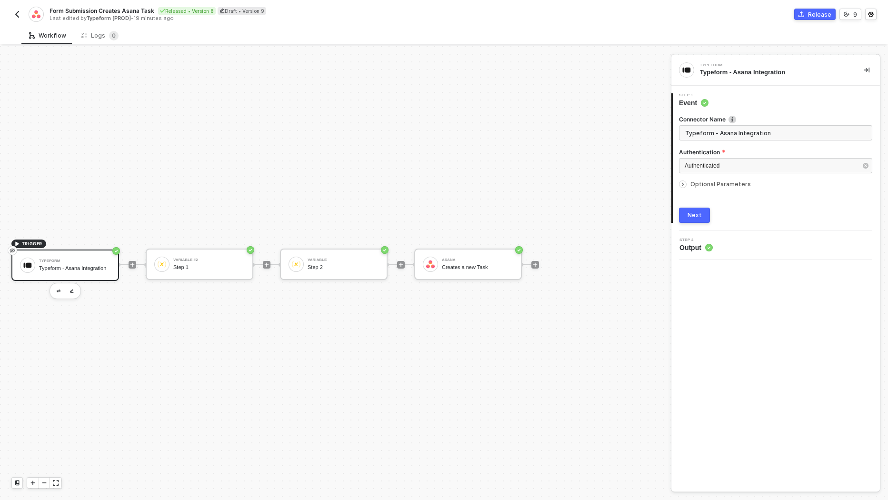
click at [18, 14] on img "button" at bounding box center [17, 14] width 8 height 8
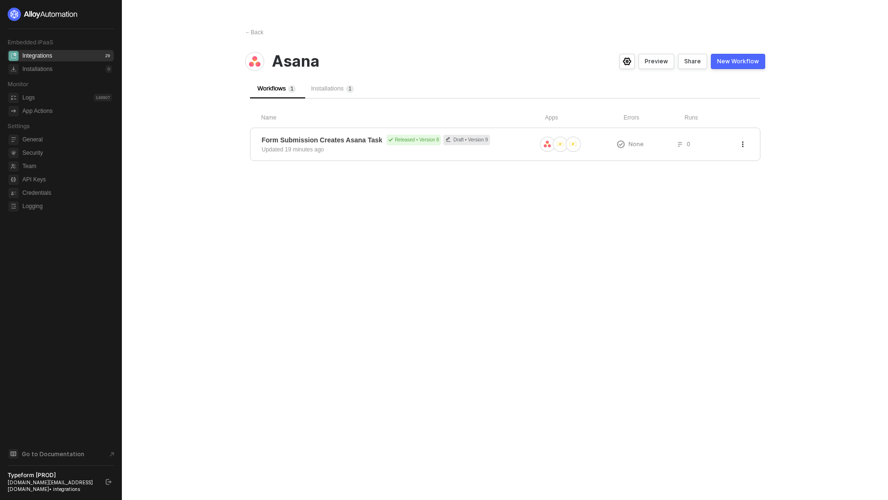
click at [328, 90] on span "Installations 1" at bounding box center [332, 88] width 43 height 7
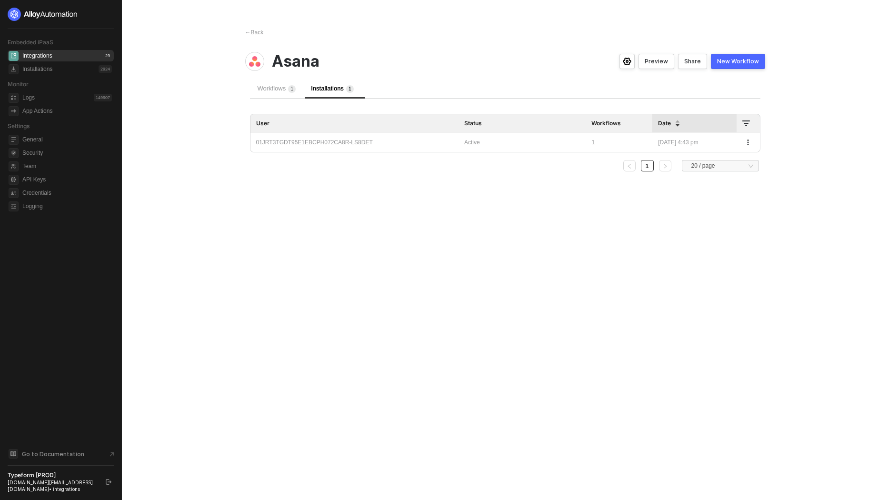
click at [271, 88] on span "Workflows 1" at bounding box center [277, 88] width 39 height 7
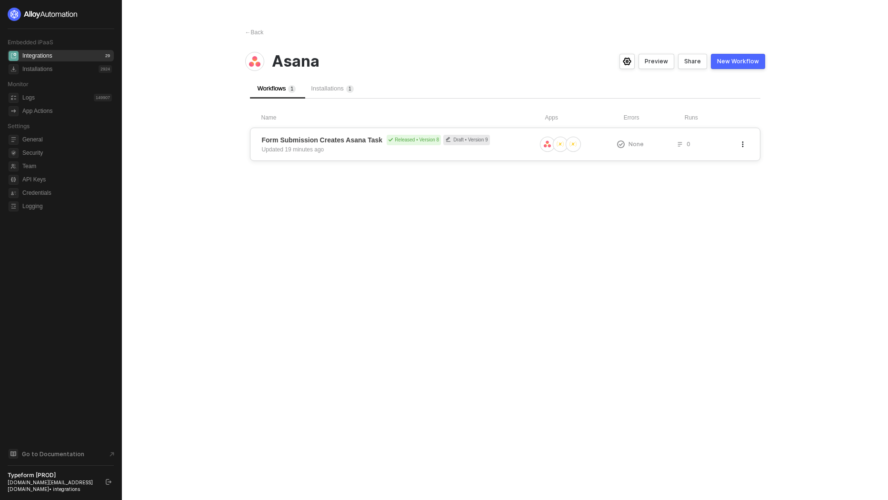
click at [354, 133] on div "Form Submission Creates Asana Task Released • Version 8 Draft • Version 9 Updat…" at bounding box center [505, 144] width 511 height 33
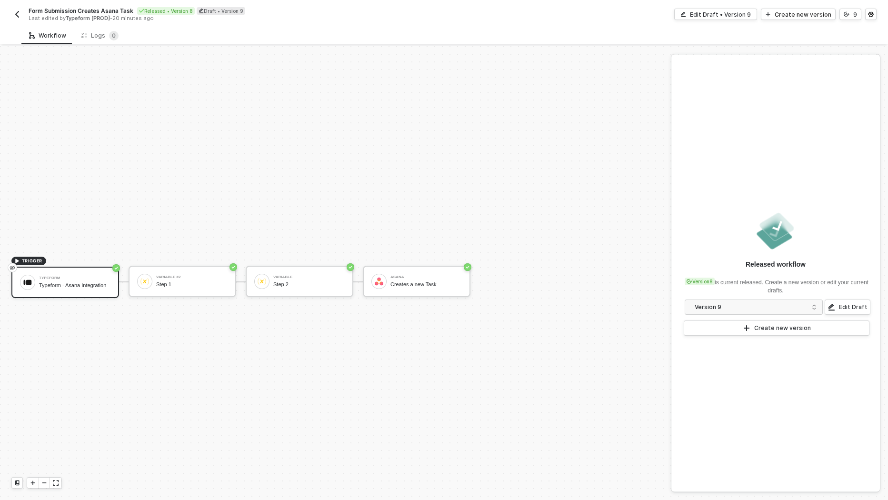
scroll to position [17, 0]
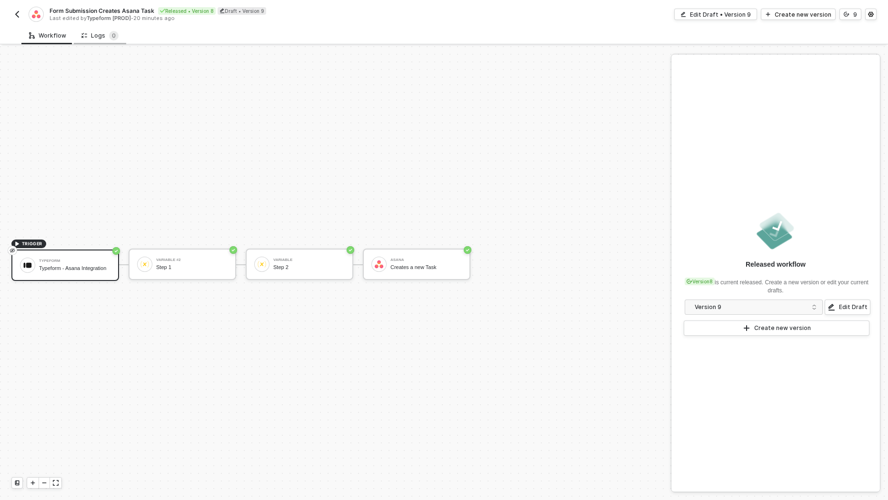
click at [100, 35] on div "Logs 0" at bounding box center [99, 36] width 37 height 10
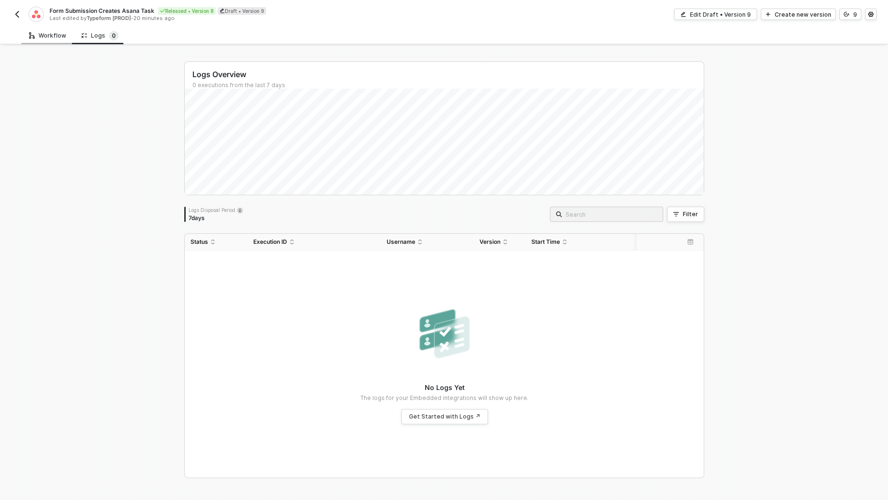
click at [47, 39] on div "Workflow" at bounding box center [47, 36] width 37 height 8
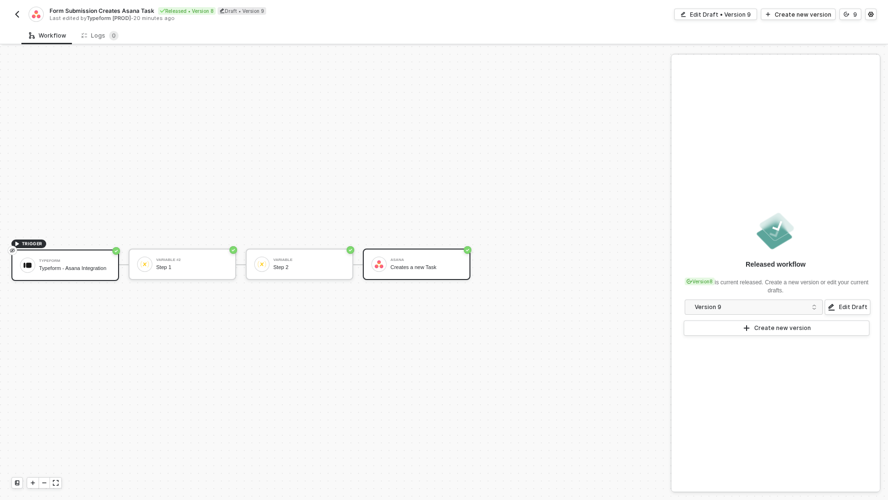
click at [406, 259] on div "Asana" at bounding box center [426, 260] width 71 height 4
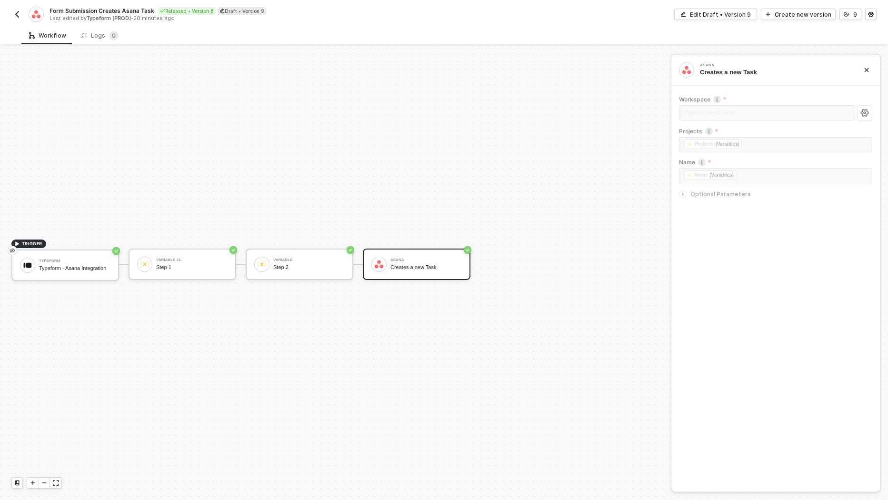
click at [685, 195] on icon "icon-arrow-right-small" at bounding box center [683, 194] width 6 height 6
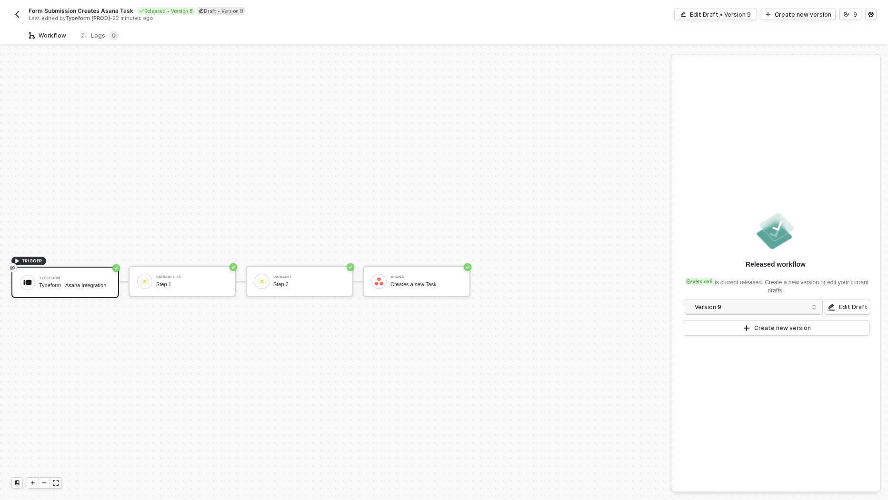
scroll to position [17, 0]
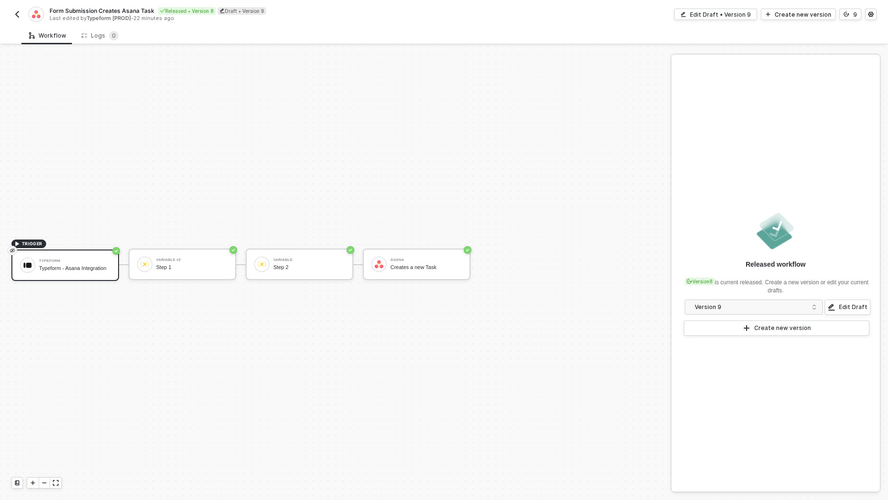
click at [16, 10] on img "button" at bounding box center [17, 14] width 8 height 8
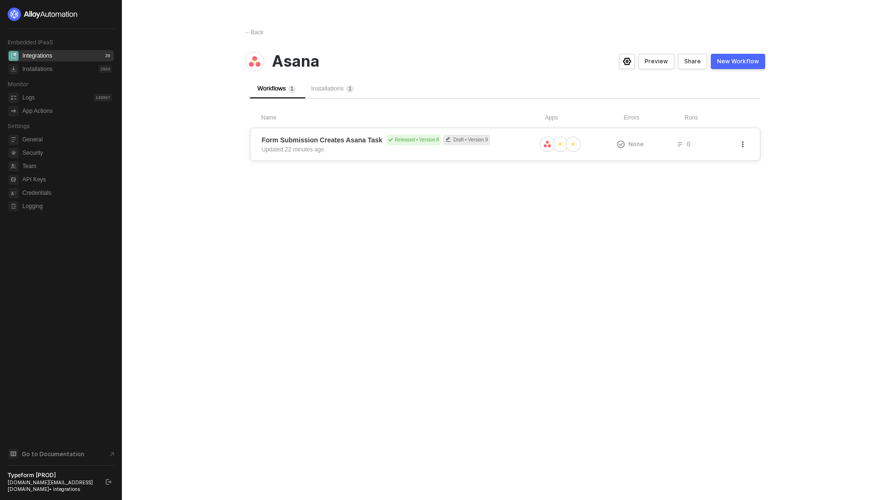
click at [357, 148] on div "Form Submission Creates Asana Task Released • Version 8 Draft • Version 9 Updat…" at bounding box center [399, 144] width 274 height 19
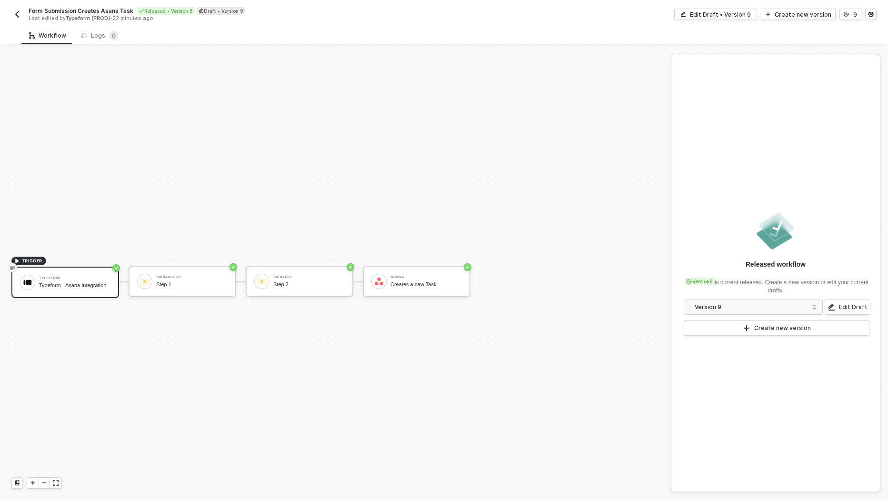
scroll to position [17, 0]
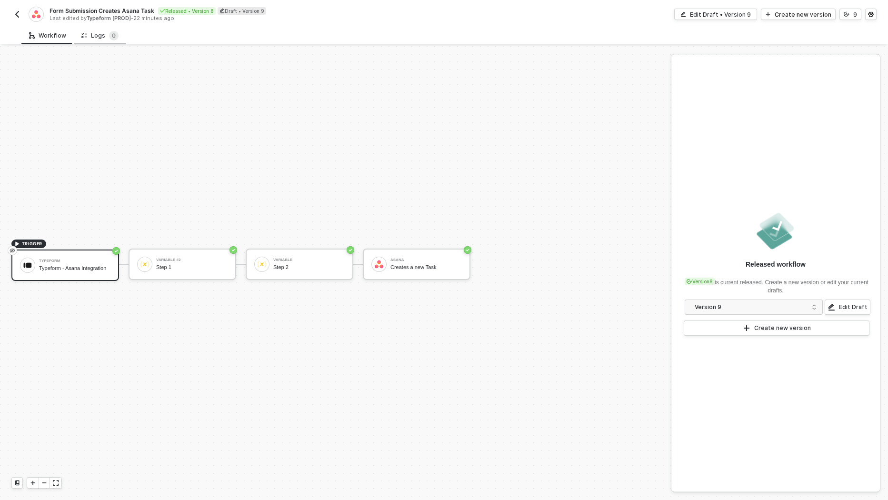
click at [101, 40] on div "Logs 0" at bounding box center [99, 36] width 37 height 10
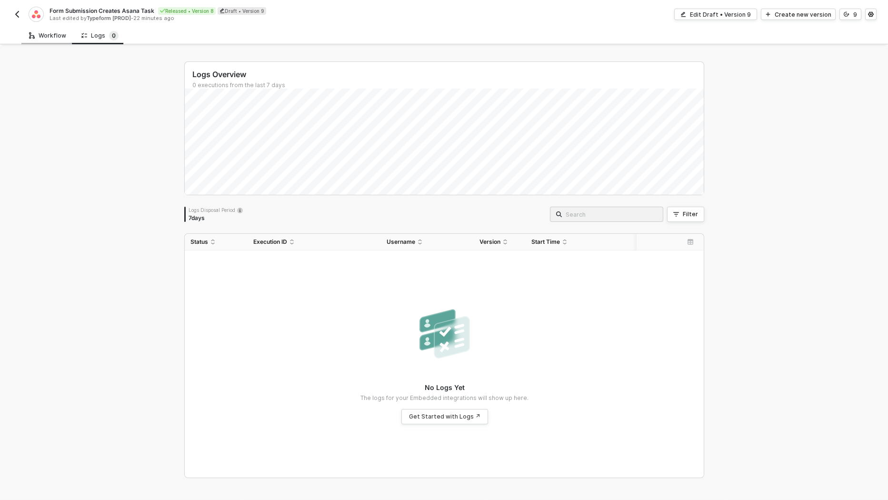
click at [52, 37] on div "Workflow" at bounding box center [47, 36] width 37 height 8
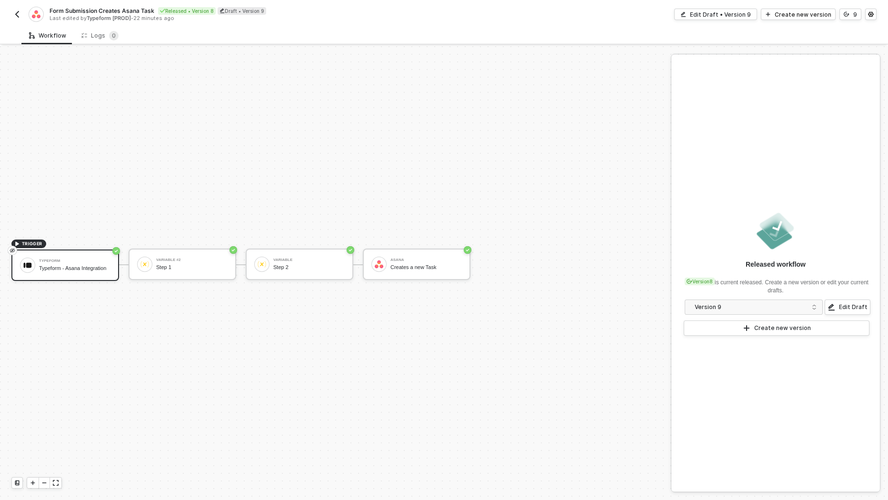
click at [10, 14] on div "Form Submission Creates Asana Task Released • Version 8 Draft • Version 9 Last …" at bounding box center [444, 13] width 888 height 27
click at [15, 14] on img "button" at bounding box center [17, 14] width 8 height 8
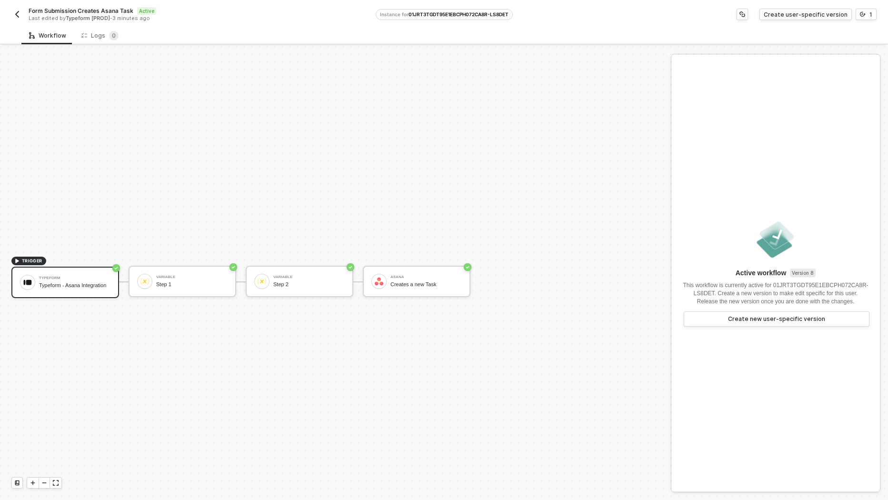
scroll to position [17, 0]
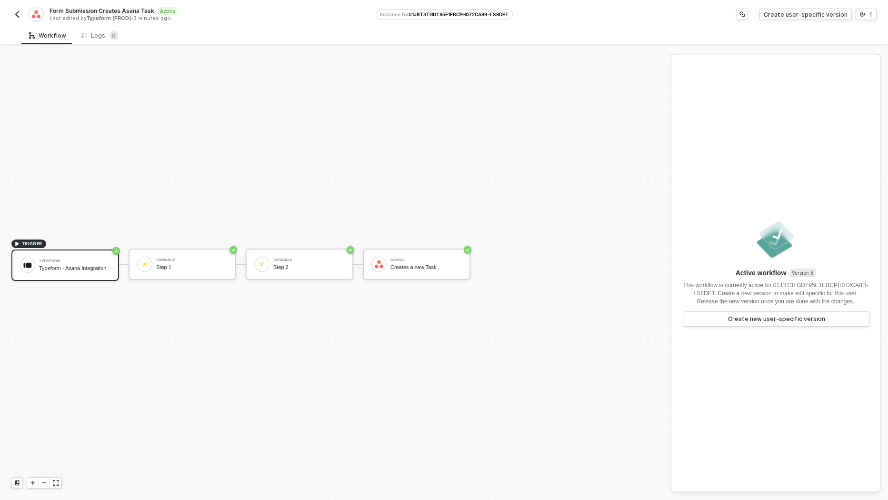
click at [15, 17] on img "button" at bounding box center [17, 14] width 8 height 8
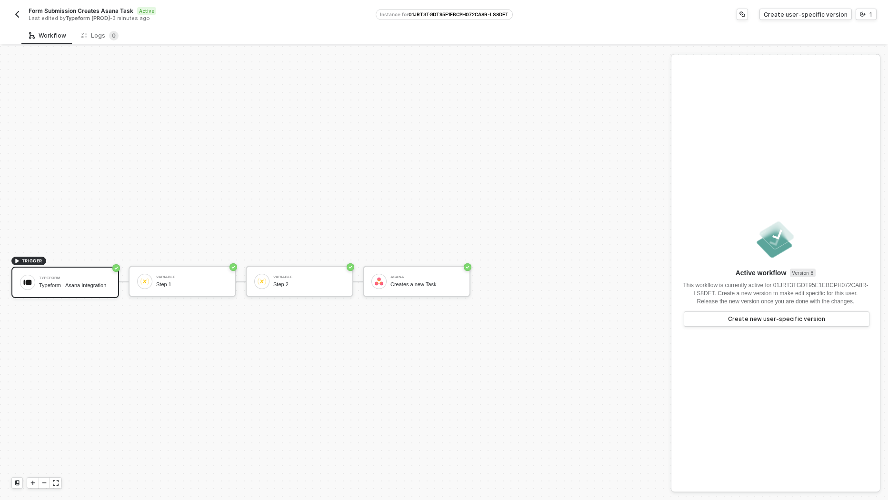
scroll to position [17, 0]
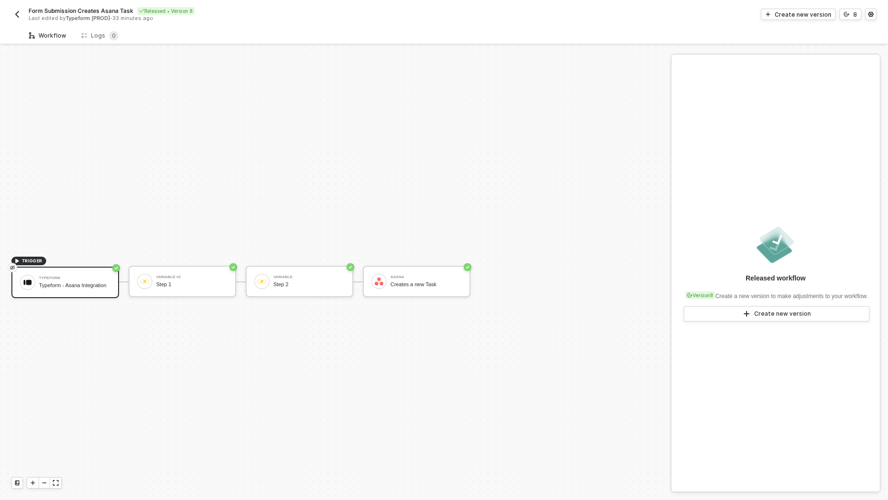
scroll to position [17, 0]
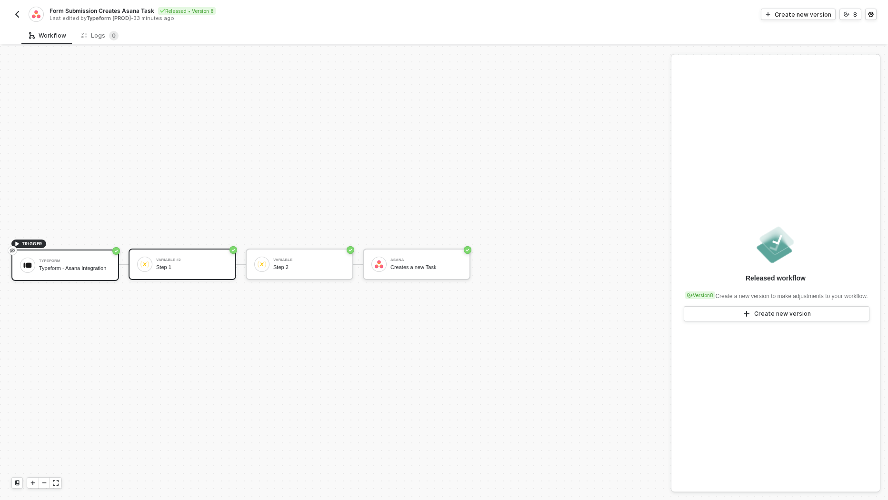
click at [188, 271] on div "Variable #2 Step 1" at bounding box center [191, 264] width 71 height 18
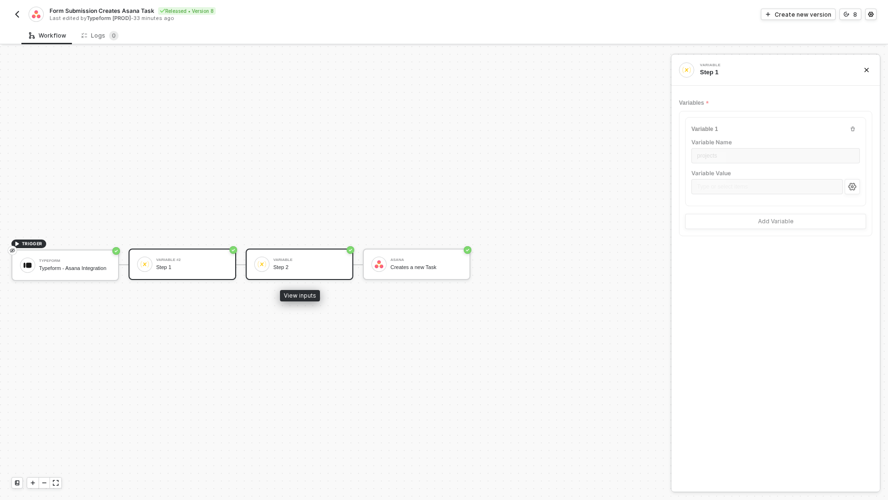
click at [273, 269] on div "Step 2" at bounding box center [308, 267] width 71 height 6
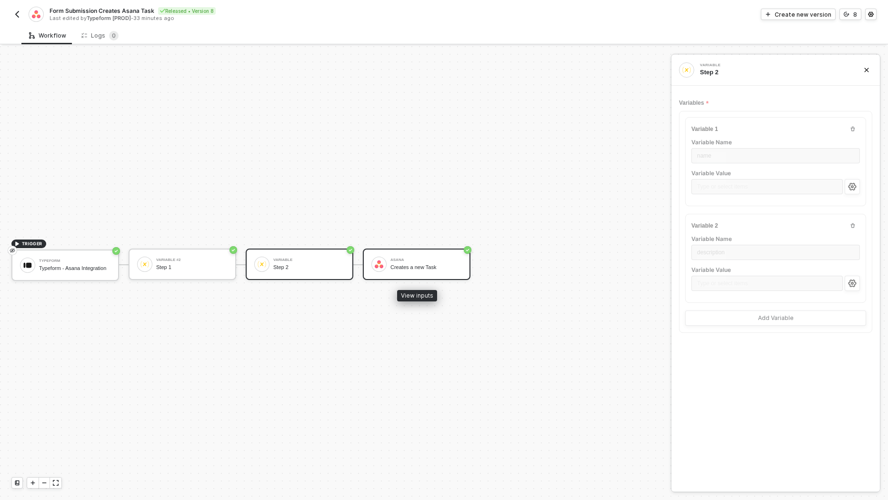
click at [412, 269] on div "Creates a new Task" at bounding box center [426, 267] width 71 height 6
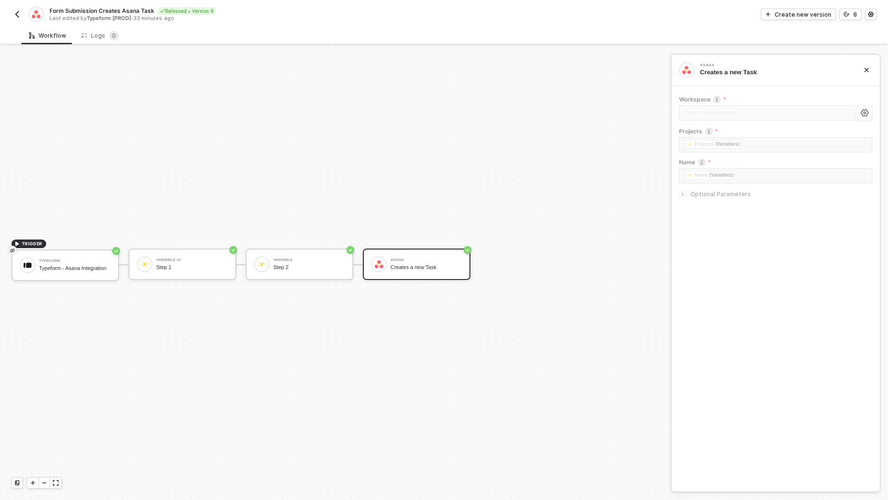
click at [18, 14] on img "button" at bounding box center [17, 14] width 8 height 8
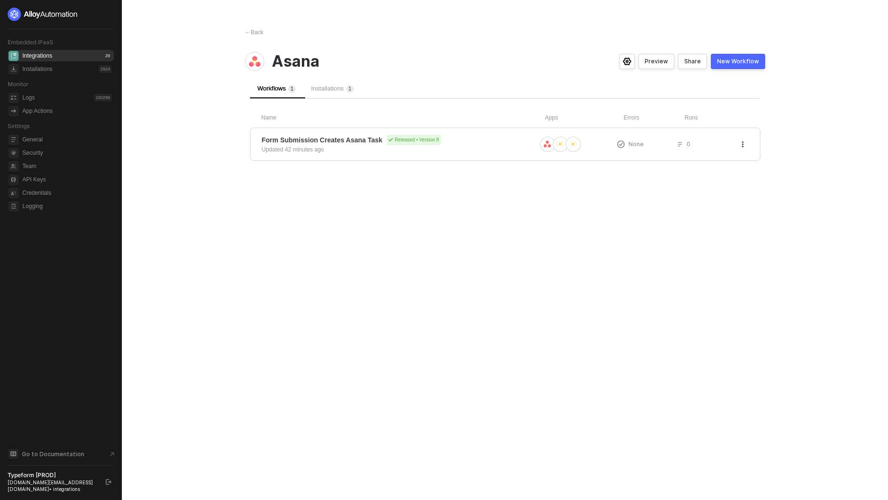
click at [338, 85] on span "Installations 1" at bounding box center [332, 88] width 43 height 7
click at [341, 88] on span "Installations 1" at bounding box center [332, 88] width 43 height 7
click at [355, 123] on div "Name Apps Errors Runs Form Submission Creates Asana Task Released • Version 8 U…" at bounding box center [505, 137] width 511 height 47
click at [356, 145] on div "Form Submission Creates Asana Task Released • Version 8 Updated 43 minutes ago" at bounding box center [399, 144] width 274 height 19
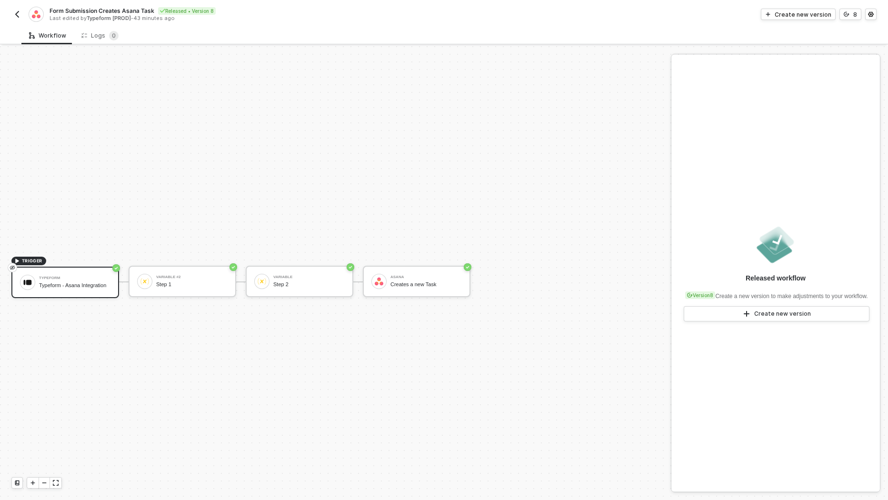
scroll to position [17, 0]
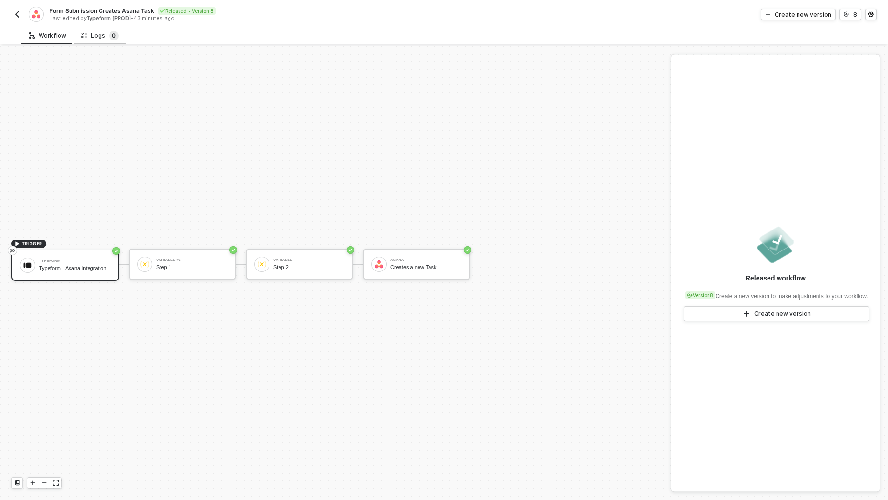
click at [109, 36] on sup "0" at bounding box center [114, 36] width 10 height 10
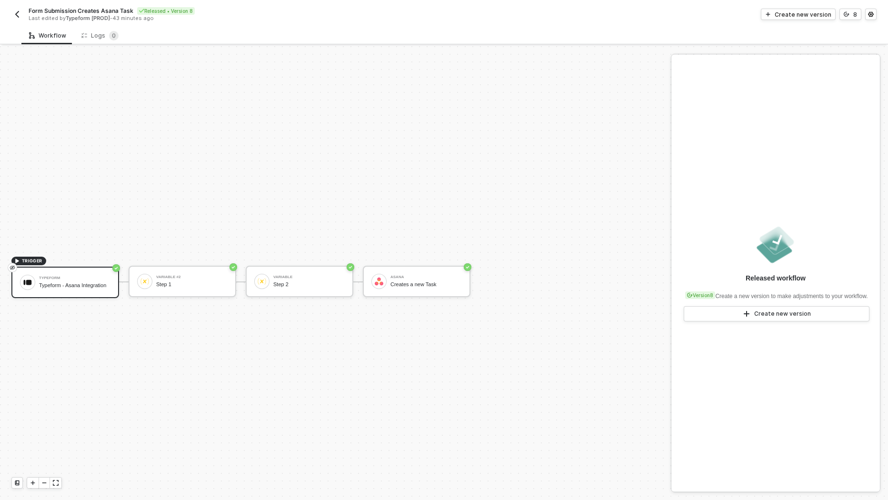
scroll to position [17, 0]
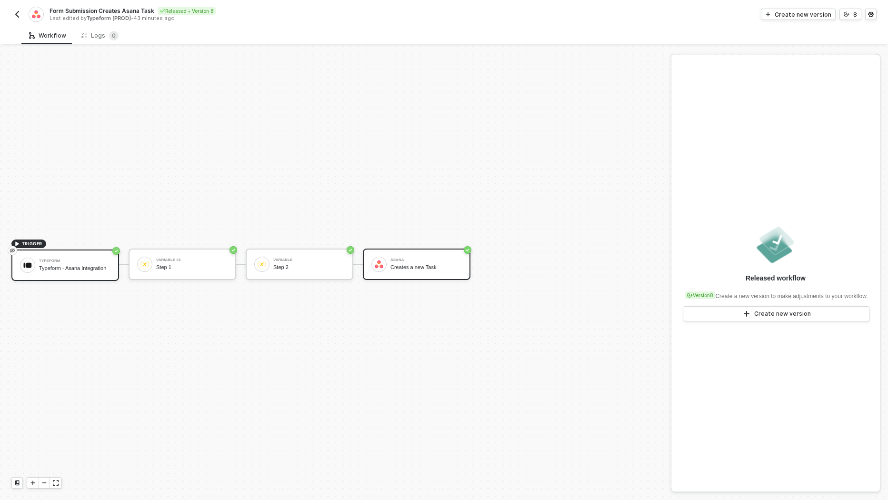
click at [407, 271] on div "[PERSON_NAME] Creates a new Task" at bounding box center [426, 264] width 71 height 18
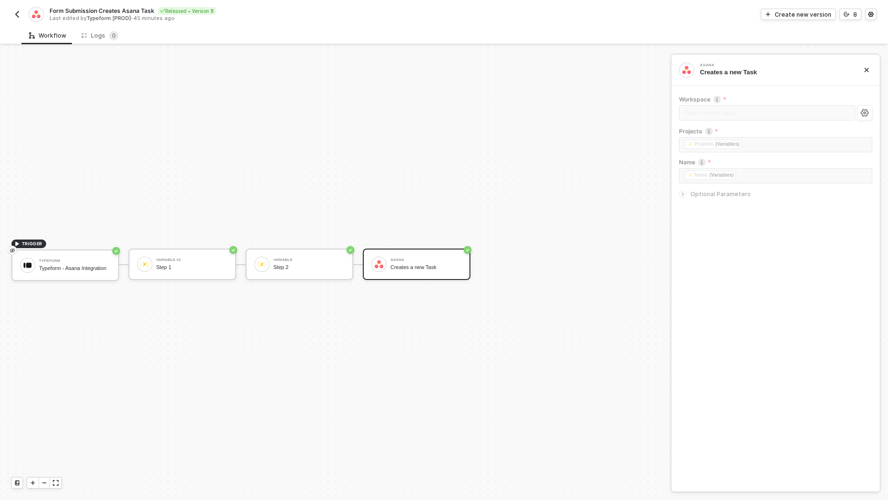
click at [725, 195] on span "Optional Parameters" at bounding box center [721, 194] width 60 height 7
click at [736, 103] on div "Workspace" at bounding box center [775, 100] width 193 height 10
click at [869, 117] on button "button" at bounding box center [864, 112] width 15 height 15
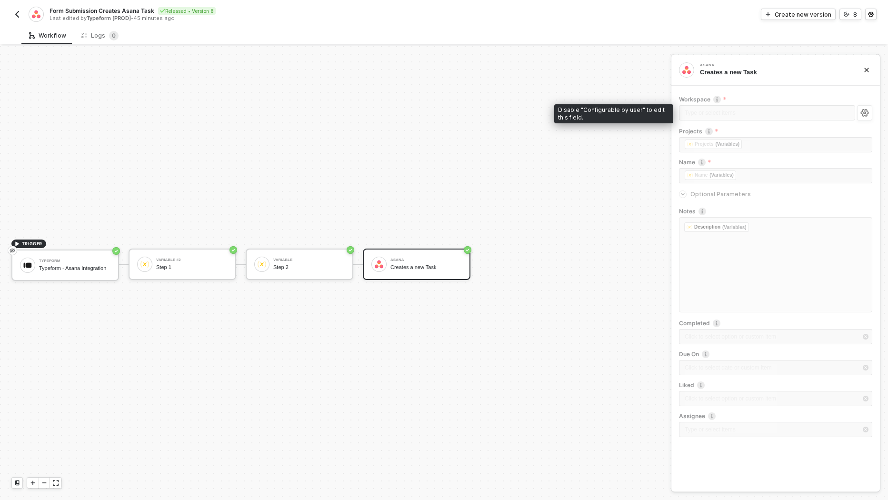
click at [740, 105] on div "Type or select items ﻿" at bounding box center [767, 113] width 176 height 17
click at [791, 20] on div "Form Submission Creates [PERSON_NAME] Released • Version 8 Last edited by Typef…" at bounding box center [443, 13] width 865 height 27
click at [812, 15] on div "Create new version" at bounding box center [803, 14] width 57 height 8
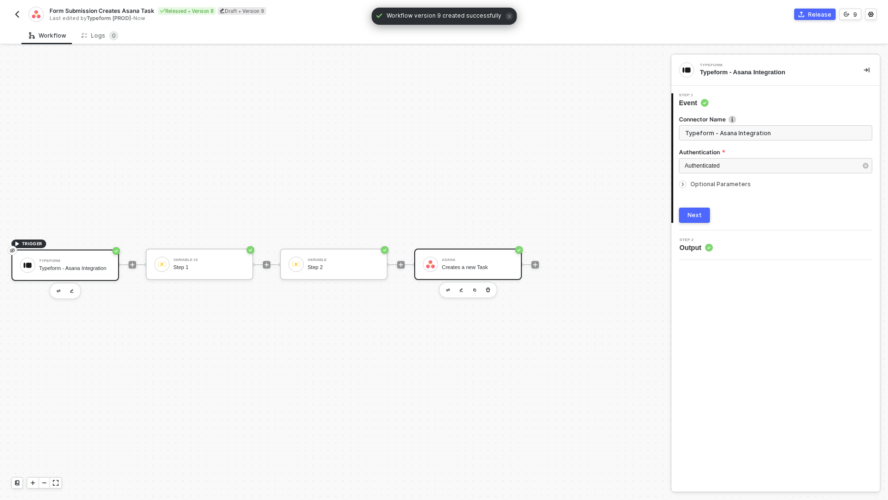
click at [475, 269] on div "Creates a new Task" at bounding box center [477, 267] width 71 height 6
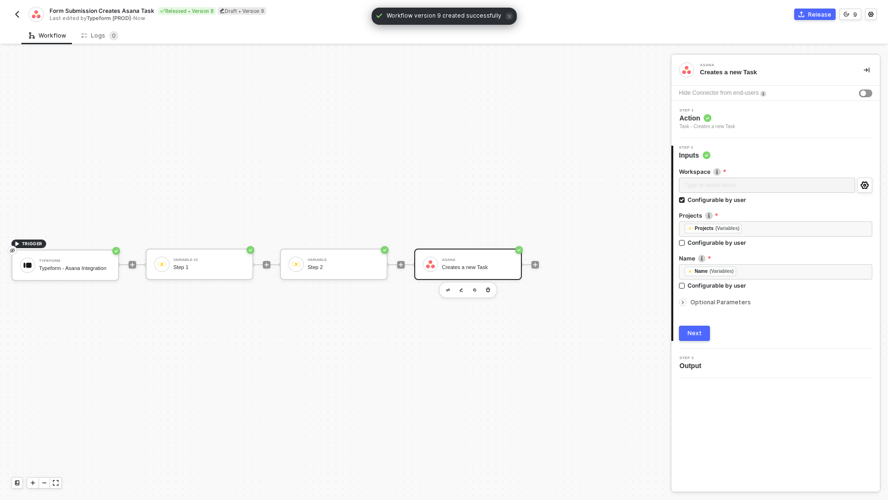
click at [750, 122] on div "Step 1 Action Task - Creates a new Task" at bounding box center [777, 120] width 206 height 22
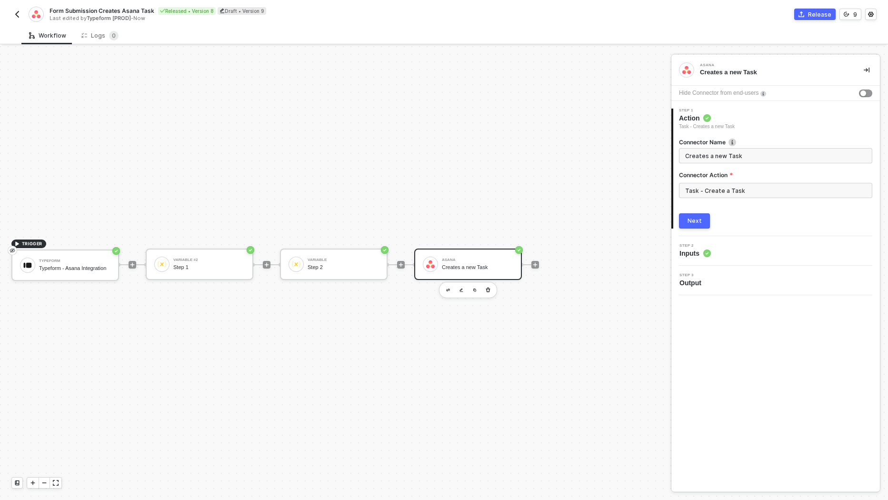
click at [706, 258] on div "2 Step 2 Inputs" at bounding box center [776, 251] width 209 height 30
click at [706, 257] on div "2 Step 2 Inputs" at bounding box center [776, 251] width 209 height 30
click at [699, 254] on span "Inputs" at bounding box center [695, 254] width 31 height 10
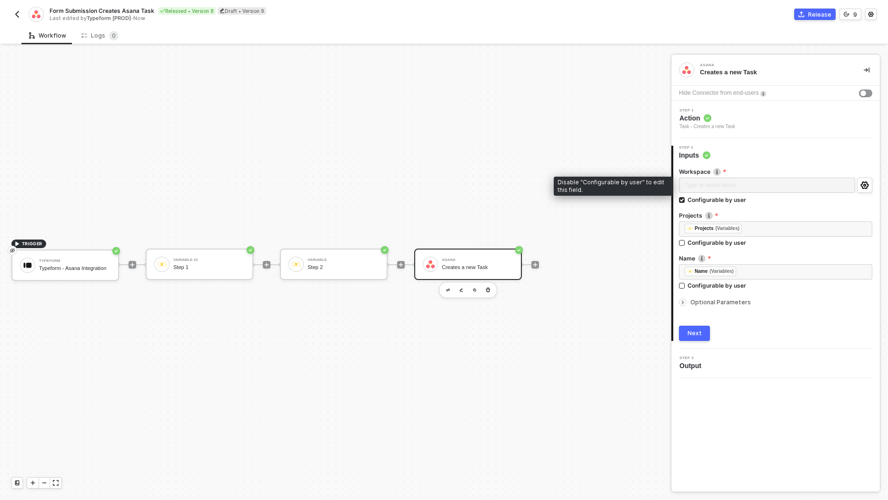
click at [718, 183] on div "Type or select items ﻿" at bounding box center [767, 186] width 176 height 17
click at [718, 201] on div "Configurable by user" at bounding box center [717, 200] width 59 height 8
click at [686, 201] on input "Configurable by user" at bounding box center [682, 200] width 7 height 7
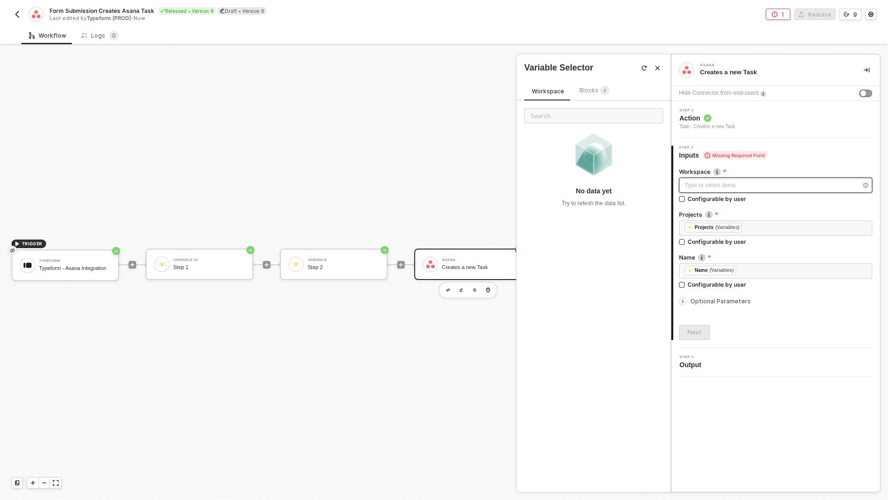
click at [721, 181] on div "Type or select items ﻿" at bounding box center [771, 185] width 172 height 9
click at [722, 186] on div "Type or select items ﻿" at bounding box center [771, 185] width 172 height 9
click at [735, 201] on div "Configurable by user" at bounding box center [717, 199] width 59 height 8
click at [686, 201] on input "Configurable by user" at bounding box center [682, 199] width 7 height 7
checkbox input "true"
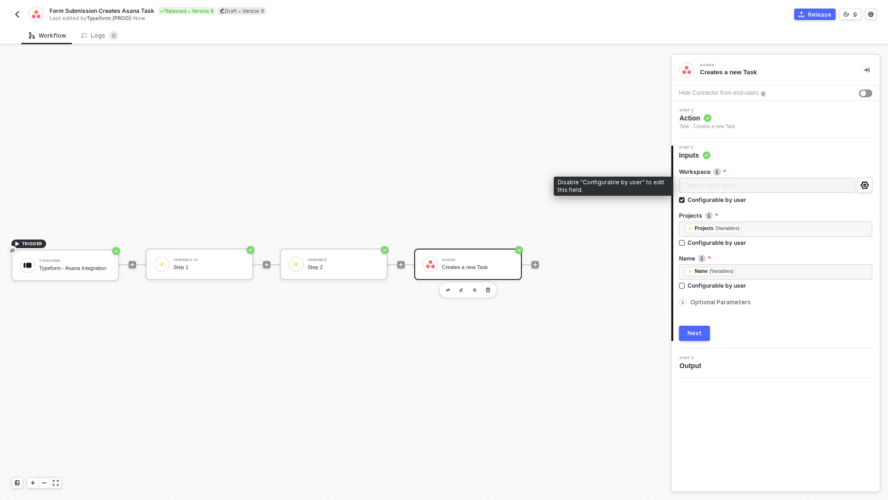
click at [738, 182] on div "Type or select items ﻿" at bounding box center [767, 186] width 176 height 17
click at [131, 265] on icon "icon-play" at bounding box center [133, 265] width 6 height 6
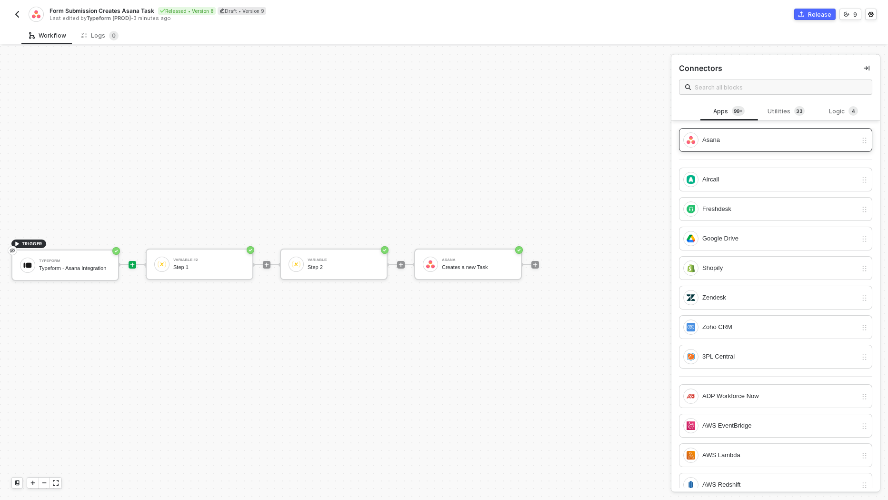
click at [757, 140] on div "Asana" at bounding box center [779, 140] width 155 height 10
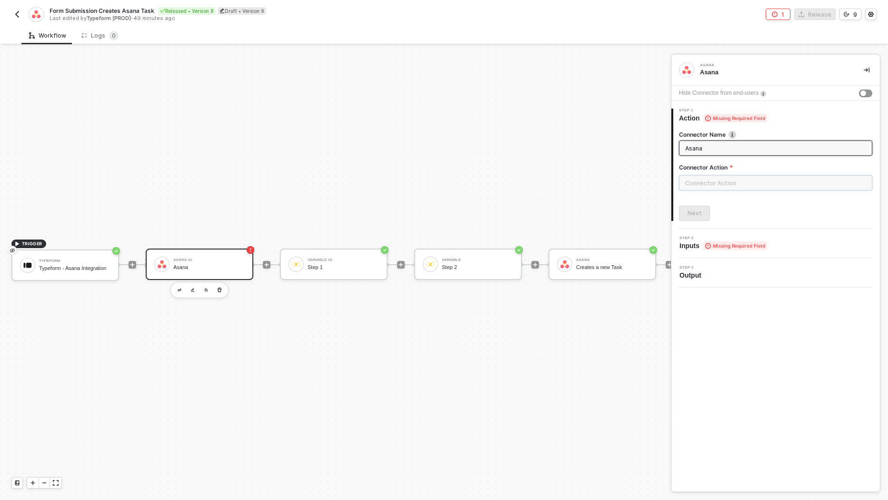
click at [723, 182] on input "text" at bounding box center [775, 182] width 193 height 15
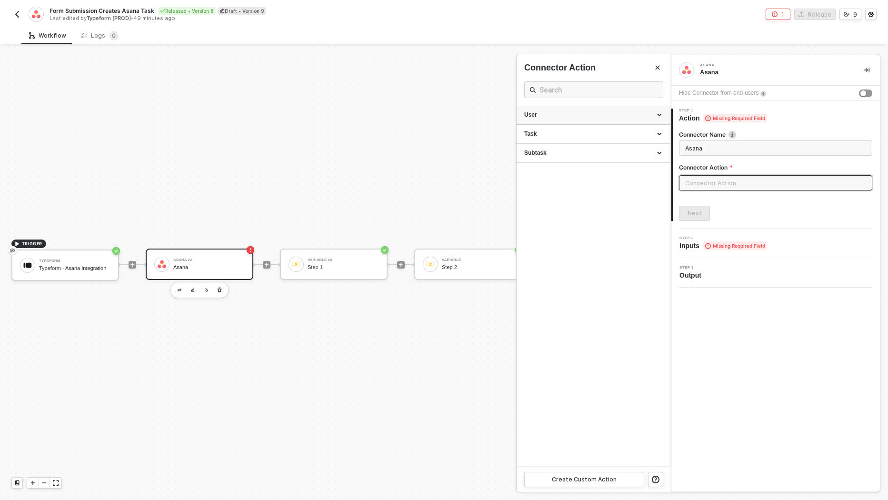
click at [599, 113] on div "User" at bounding box center [593, 115] width 139 height 8
click at [575, 185] on div "Task" at bounding box center [594, 181] width 154 height 19
click at [564, 323] on div "Subtask" at bounding box center [594, 320] width 154 height 19
click at [219, 291] on div at bounding box center [444, 273] width 888 height 454
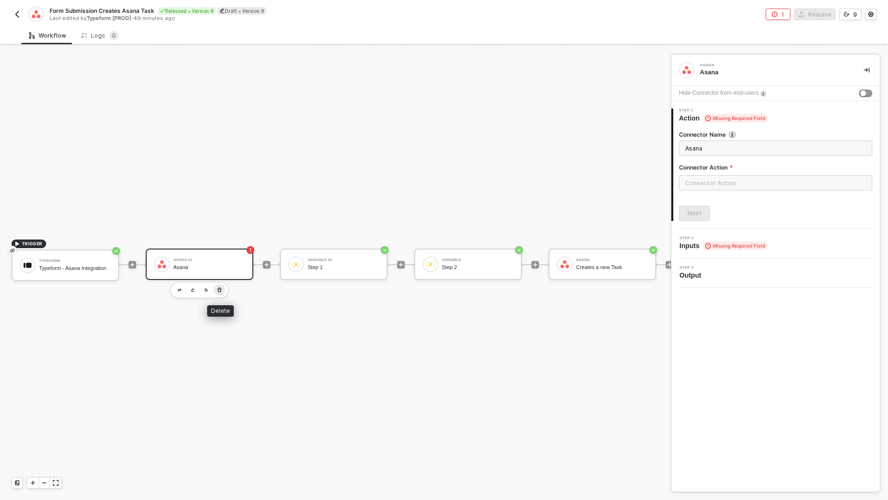
click at [219, 291] on icon "button" at bounding box center [220, 290] width 4 height 5
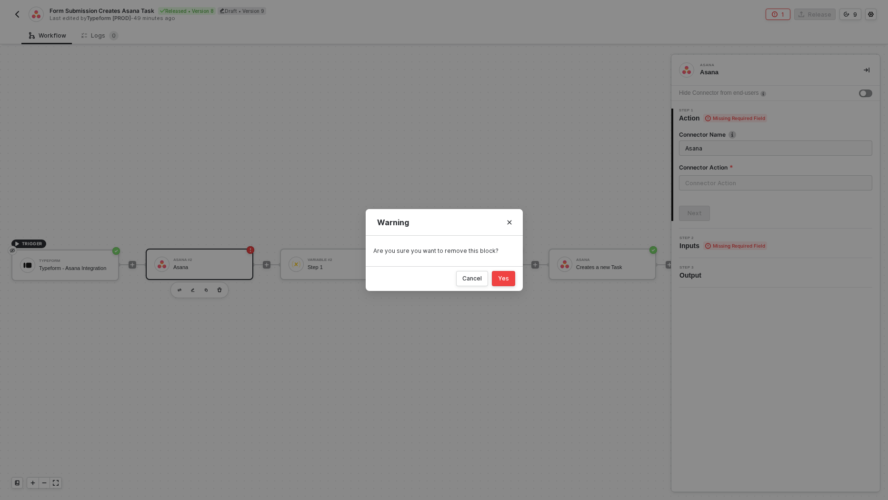
click at [501, 280] on div "Yes" at bounding box center [503, 279] width 11 height 8
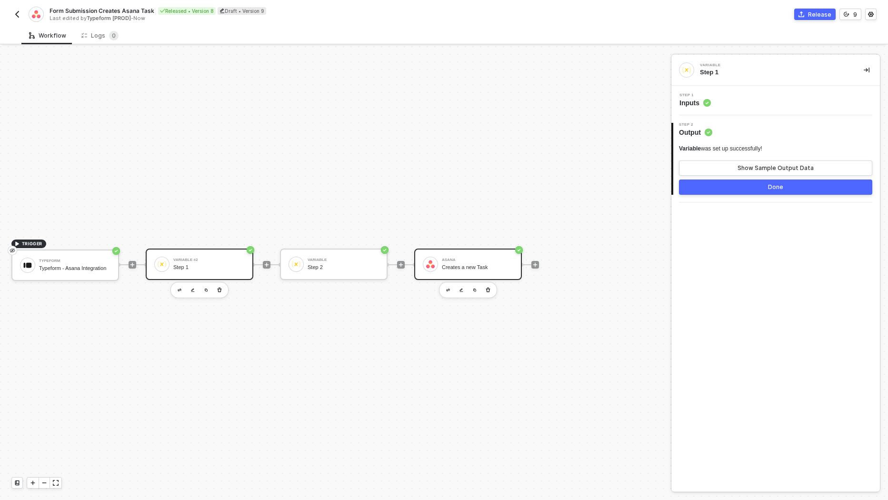
click at [472, 269] on div "Creates a new Task" at bounding box center [477, 267] width 71 height 6
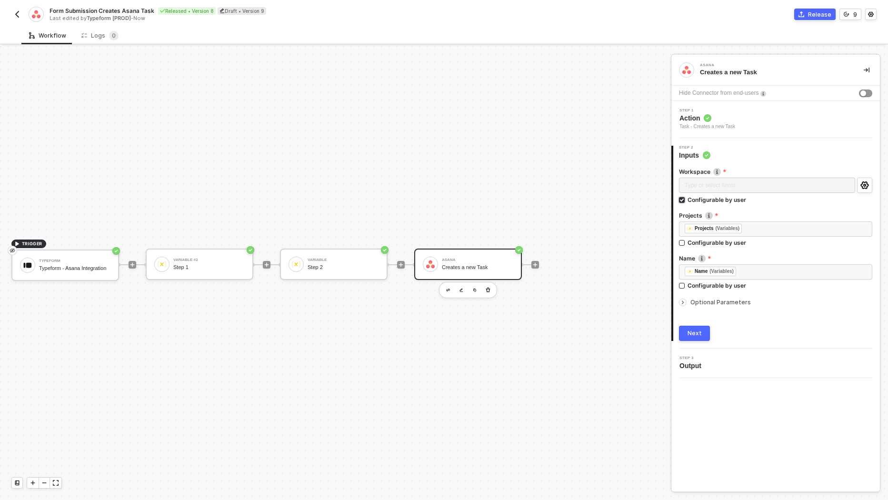
click at [727, 198] on div "Configurable by user" at bounding box center [717, 200] width 59 height 8
click at [686, 198] on input "Configurable by user" at bounding box center [682, 200] width 7 height 7
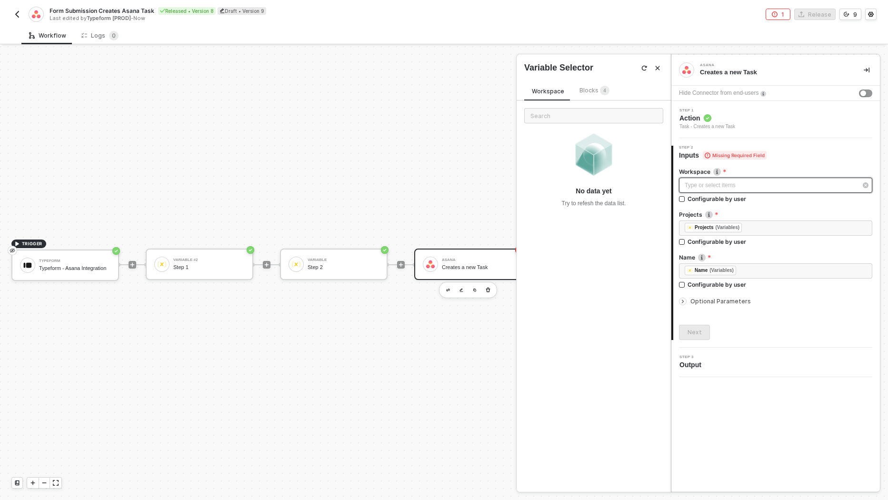
click at [725, 189] on div "Type or select items ﻿" at bounding box center [771, 185] width 172 height 9
click at [593, 97] on div "Workspace Blocks 4" at bounding box center [570, 92] width 93 height 15
click at [592, 93] on span "Blocks 4" at bounding box center [595, 90] width 30 height 7
click at [700, 196] on div "Configurable by user" at bounding box center [717, 199] width 59 height 8
click at [686, 196] on input "Configurable by user" at bounding box center [682, 199] width 7 height 7
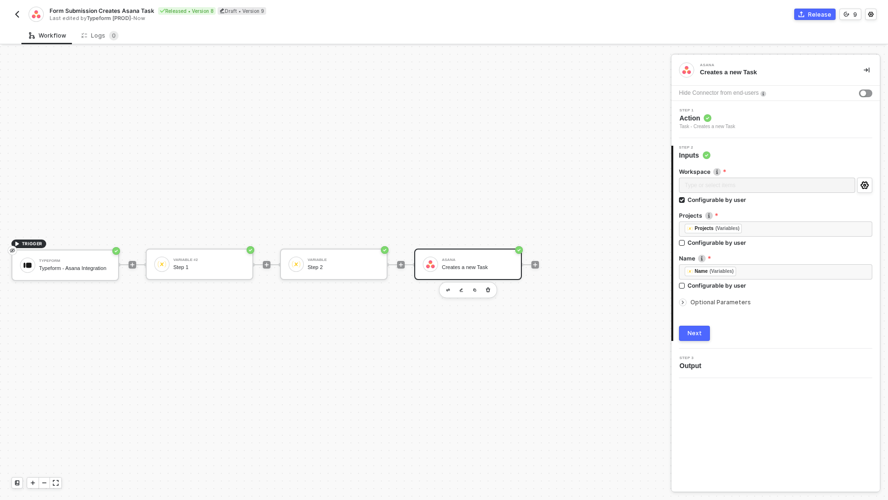
click at [714, 181] on div "Type or select items ﻿" at bounding box center [767, 186] width 176 height 17
click at [720, 199] on div "Configurable by user" at bounding box center [717, 200] width 59 height 8
click at [686, 199] on input "Configurable by user" at bounding box center [682, 200] width 7 height 7
click at [800, 182] on div "Type or select items ﻿" at bounding box center [771, 185] width 172 height 9
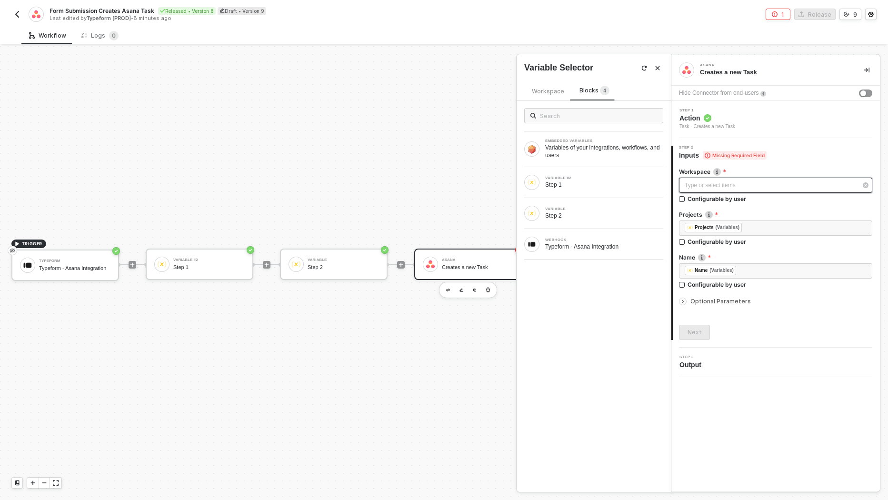
click at [799, 182] on div "Type or select items ﻿" at bounding box center [771, 185] width 172 height 9
click at [609, 237] on div "WEBHOOK Typeform - Asana Integration" at bounding box center [593, 244] width 139 height 15
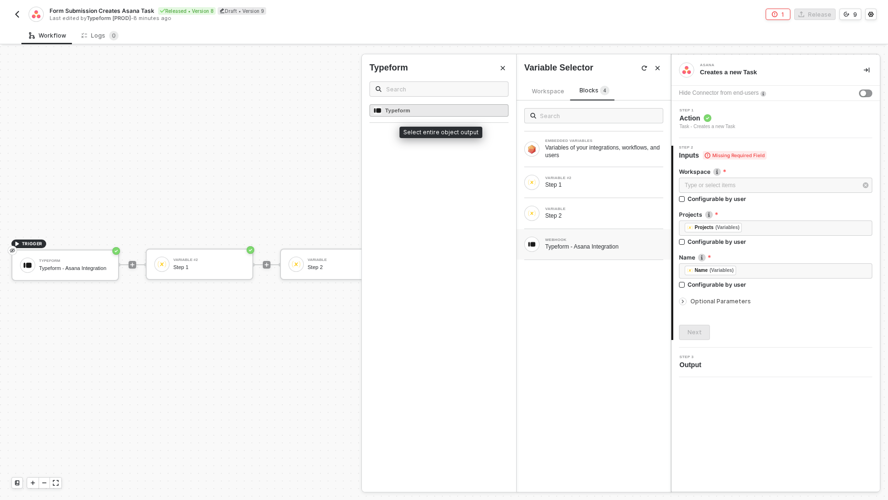
click at [448, 108] on div "Typeform" at bounding box center [439, 110] width 139 height 12
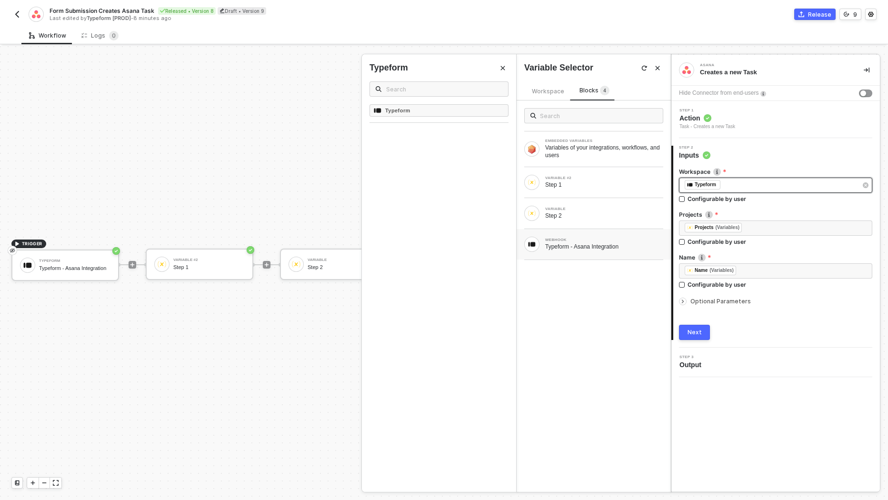
click at [741, 188] on div "﻿ ﻿ Typeform ﻿" at bounding box center [771, 185] width 172 height 10
click at [727, 200] on div "Configurable by user" at bounding box center [717, 199] width 59 height 8
click at [686, 200] on input "Configurable by user" at bounding box center [682, 199] width 7 height 7
checkbox input "true"
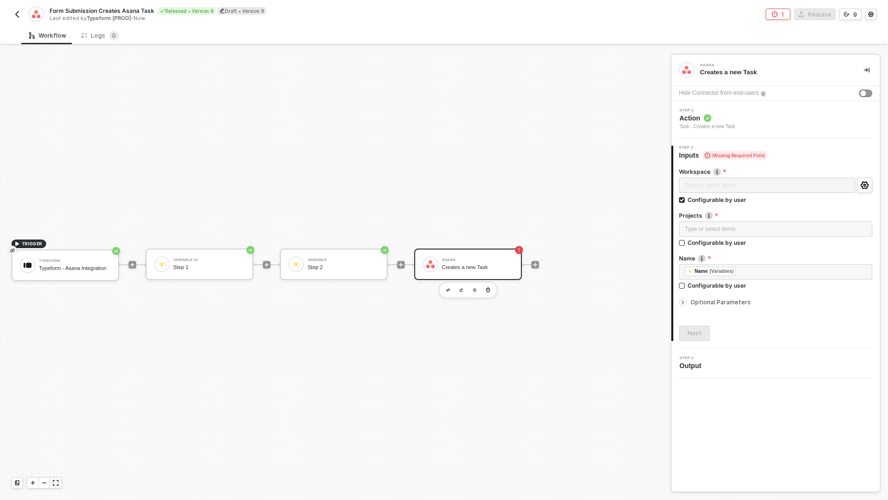
click at [731, 179] on div "Type or select items ﻿" at bounding box center [767, 186] width 176 height 17
drag, startPoint x: 775, startPoint y: 73, endPoint x: 701, endPoint y: 72, distance: 74.3
click at [701, 72] on div "Creates a new Task" at bounding box center [774, 72] width 149 height 9
copy div "Creates a new Task"
click at [735, 126] on div "Task - Creates a new Task" at bounding box center [708, 127] width 56 height 8
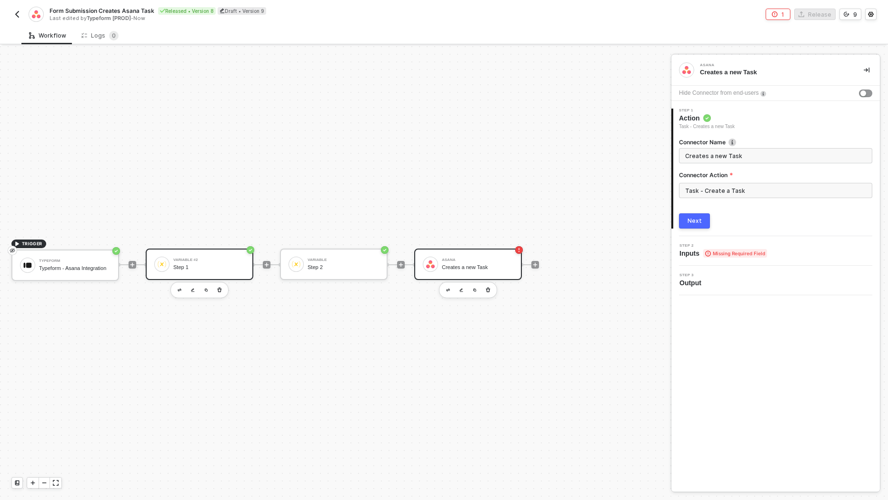
click at [222, 269] on div "Step 1" at bounding box center [208, 267] width 71 height 6
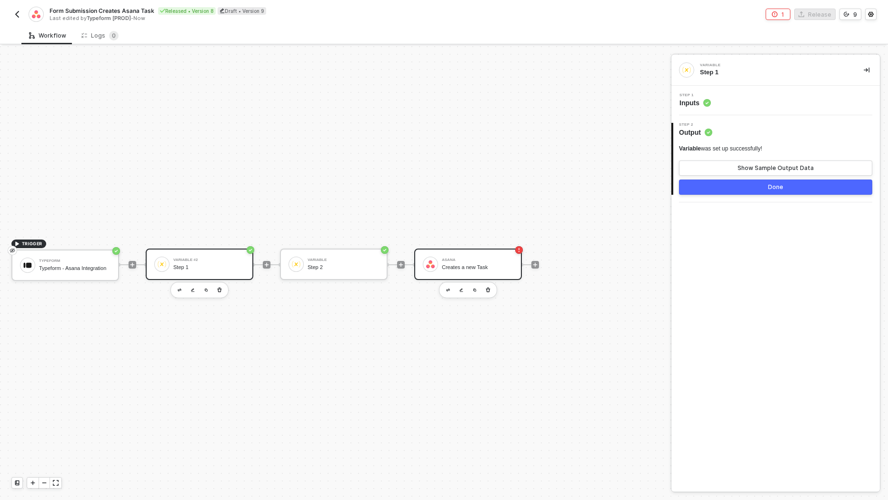
click at [440, 268] on div "[PERSON_NAME] Creates a new Task" at bounding box center [475, 264] width 75 height 18
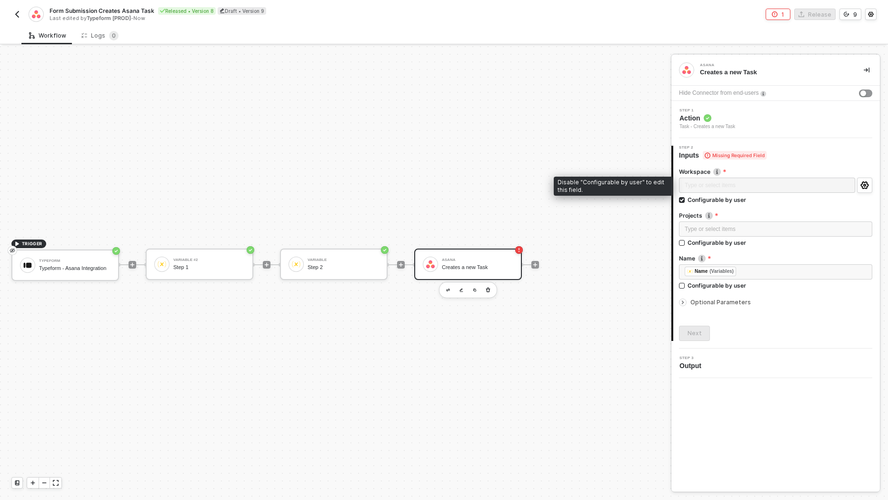
click at [747, 184] on div "Type or select items ﻿" at bounding box center [767, 186] width 176 height 17
click at [864, 184] on circle "icon-settings" at bounding box center [865, 185] width 2 height 2
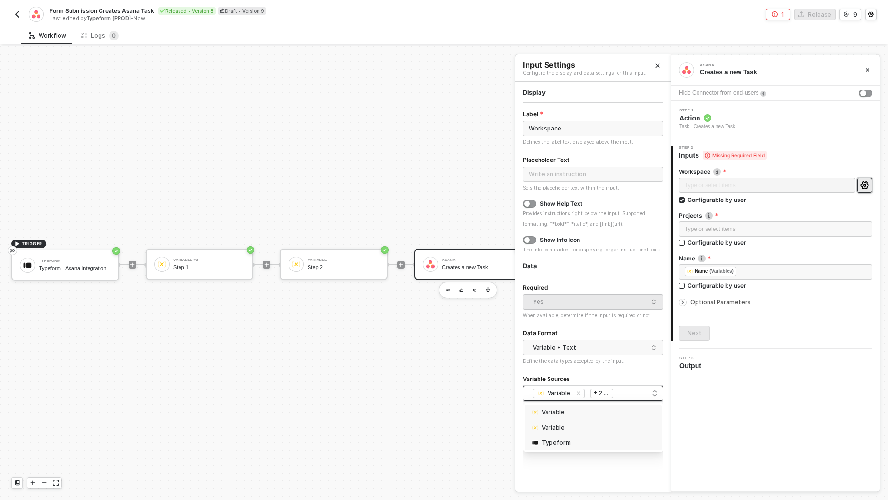
click at [636, 392] on div "Variable Variable Typeform + 2 ..." at bounding box center [593, 393] width 128 height 11
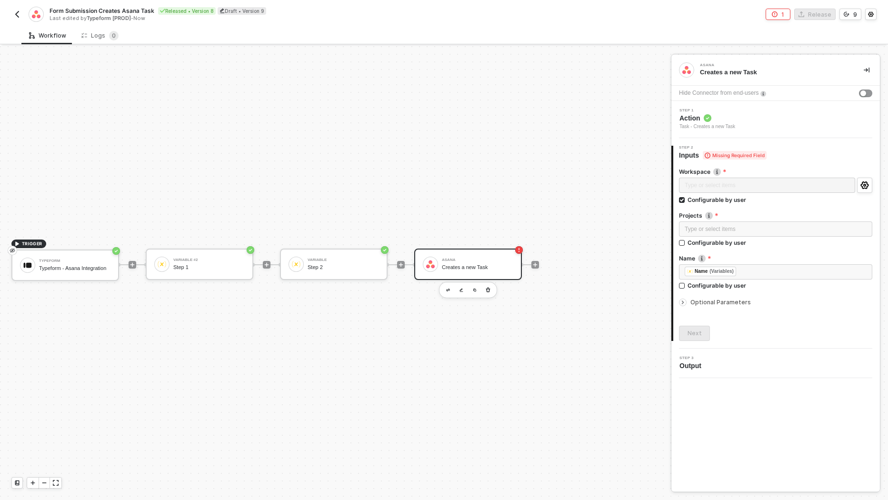
click at [728, 112] on div "Step 1 Action Task - Creates a new Task" at bounding box center [708, 120] width 56 height 22
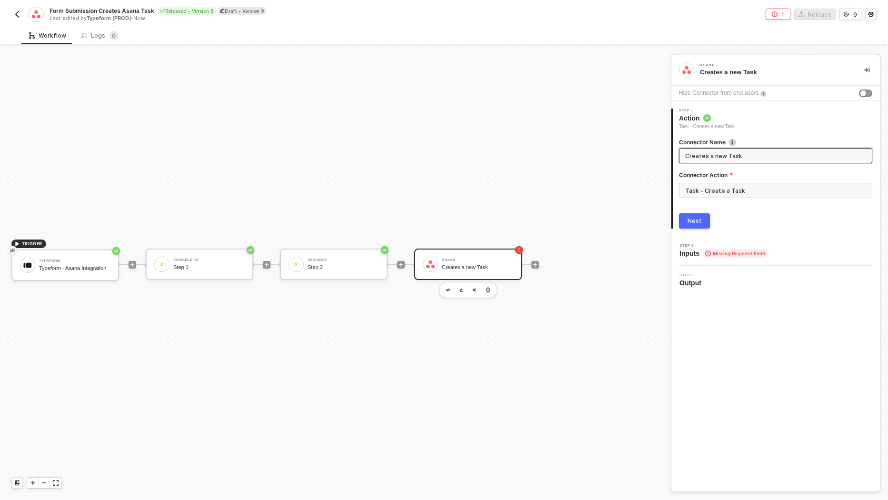
click at [717, 112] on div "Step 1 Action Task - Creates a new Task" at bounding box center [707, 120] width 56 height 22
click at [715, 185] on input "Task - Create a Task" at bounding box center [775, 190] width 193 height 15
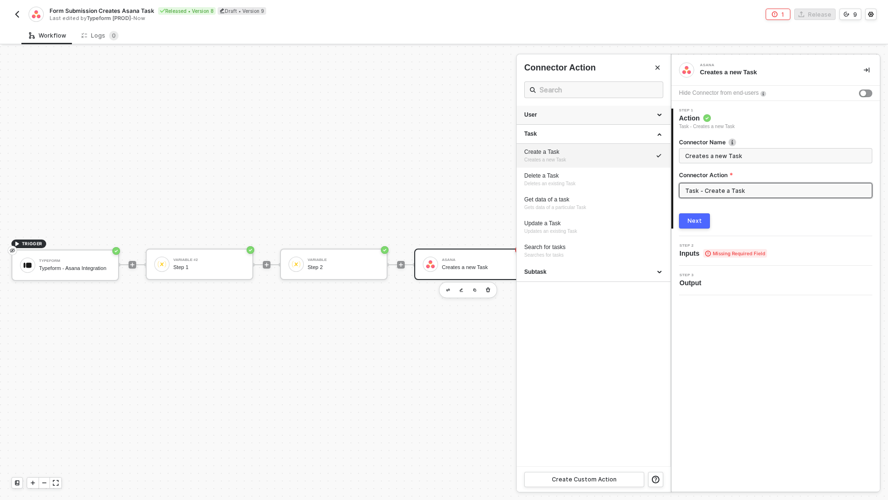
click at [647, 116] on div "User" at bounding box center [593, 115] width 139 height 8
click at [329, 198] on div at bounding box center [444, 273] width 888 height 454
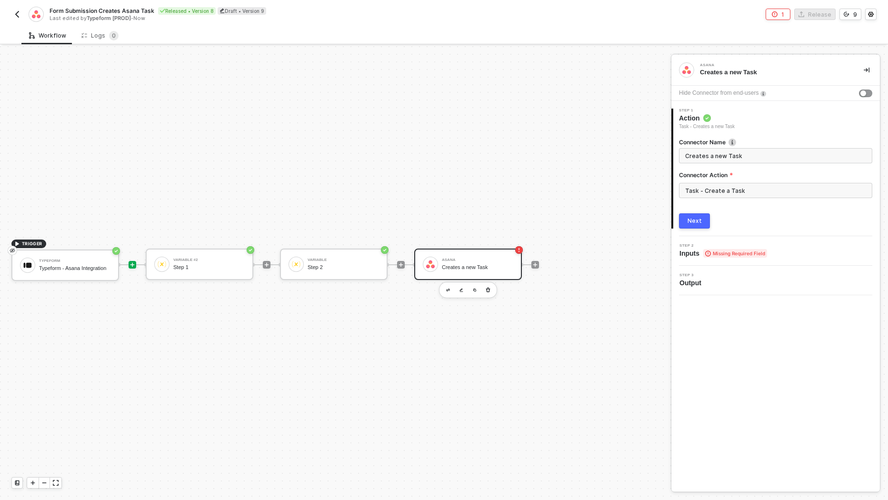
click at [133, 265] on icon "icon-play" at bounding box center [133, 265] width 6 height 6
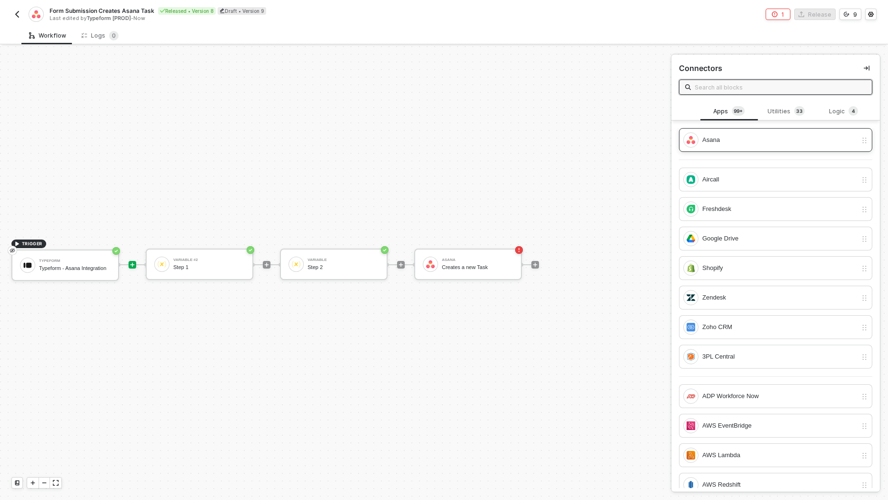
click at [739, 140] on div "Asana" at bounding box center [779, 140] width 155 height 10
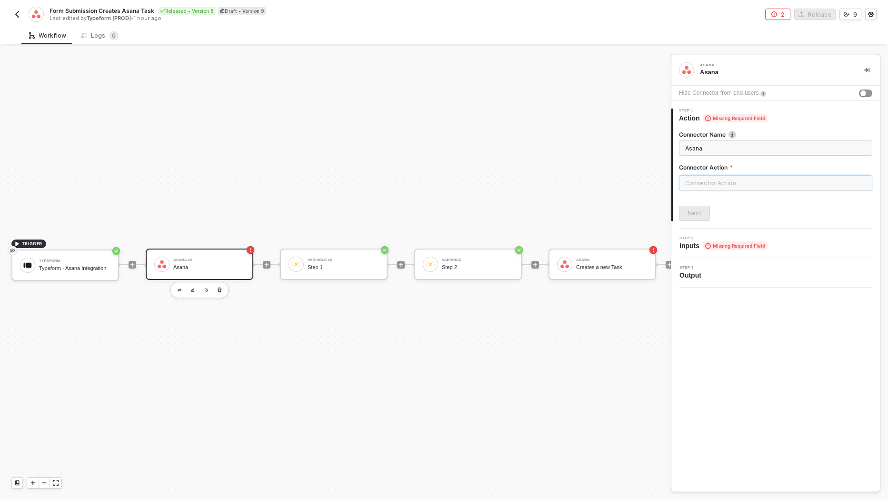
click at [718, 185] on input "text" at bounding box center [775, 182] width 193 height 15
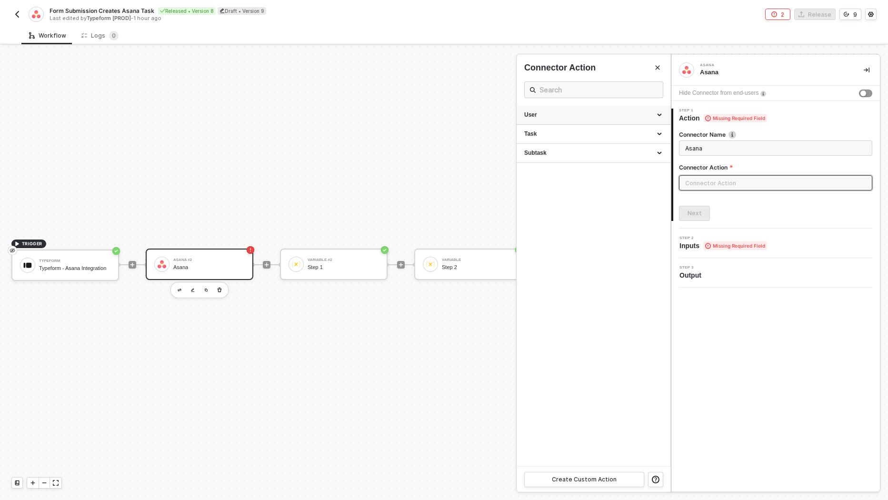
click at [583, 119] on div "User" at bounding box center [594, 115] width 154 height 19
click at [581, 158] on div "Get data of an User" at bounding box center [593, 157] width 139 height 8
type input "Gets data of a particular User"
type input "User - Get data of an User"
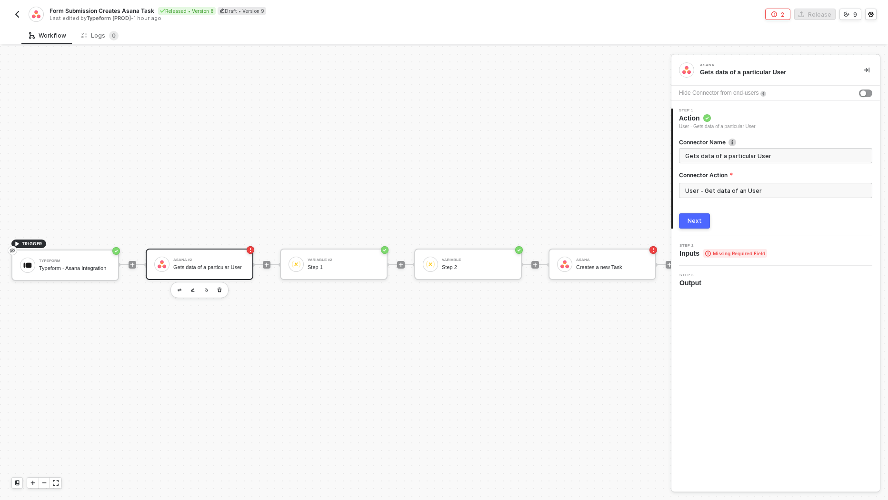
click at [701, 220] on button "Next" at bounding box center [694, 220] width 31 height 15
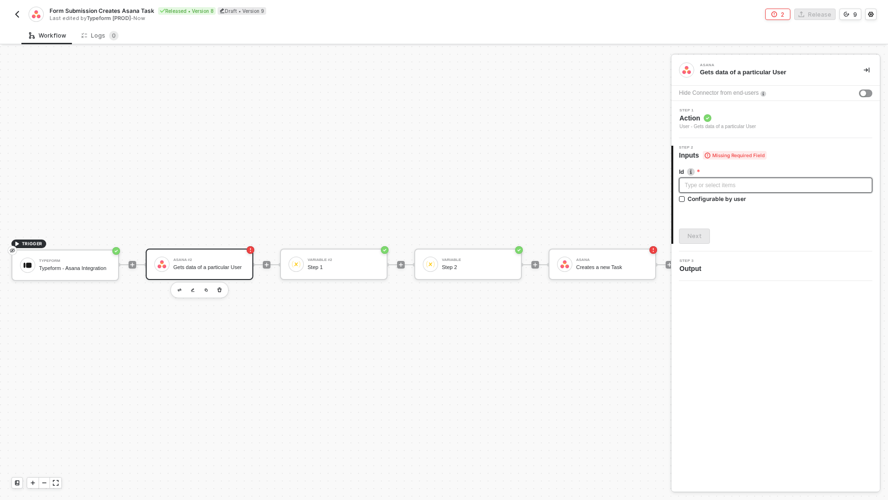
click at [718, 190] on div "Type or select items ﻿" at bounding box center [775, 185] width 193 height 15
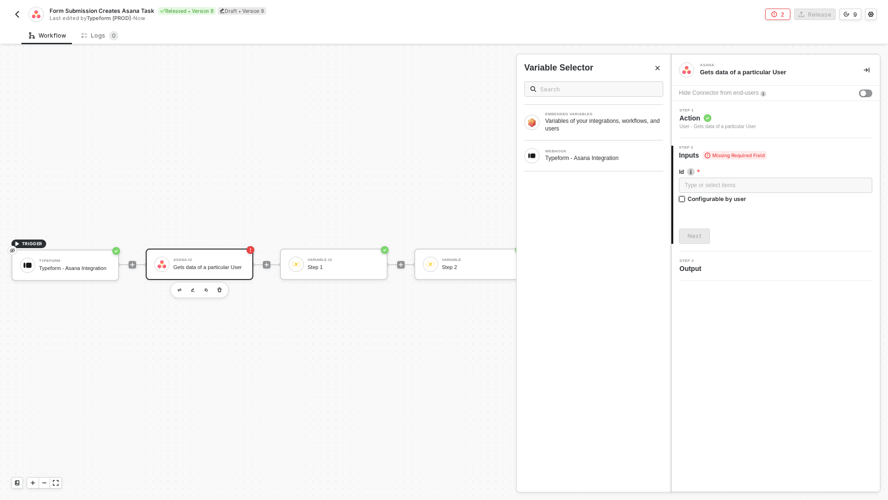
click at [724, 199] on div "Configurable by user" at bounding box center [717, 199] width 59 height 8
click at [686, 199] on input "Configurable by user" at bounding box center [682, 199] width 7 height 7
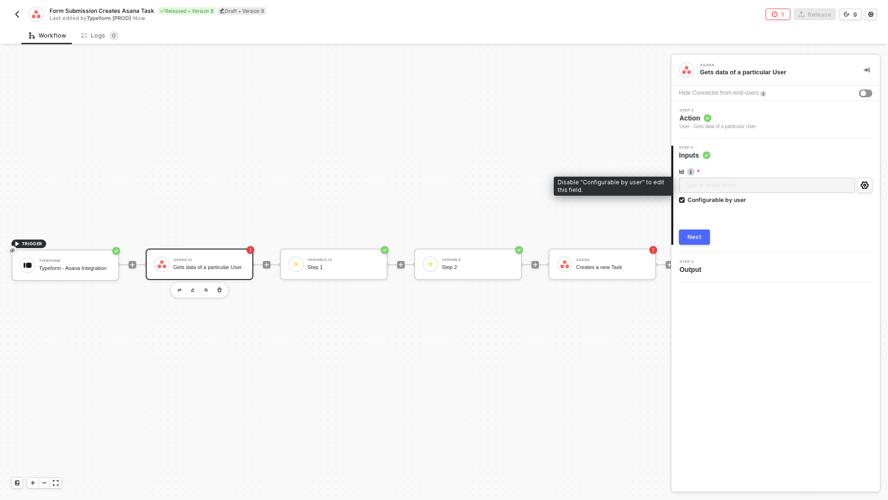
click at [717, 185] on div "Type or select items ﻿" at bounding box center [767, 186] width 176 height 17
click at [726, 197] on div "Configurable by user" at bounding box center [717, 200] width 59 height 8
click at [686, 197] on input "Configurable by user" at bounding box center [682, 200] width 7 height 7
checkbox input "false"
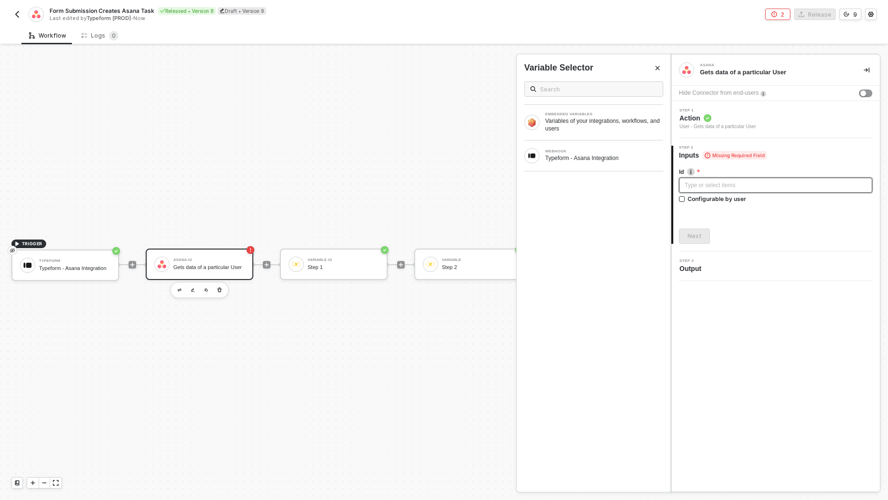
click at [713, 178] on div "Type or select items ﻿" at bounding box center [775, 185] width 193 height 15
click at [866, 71] on icon "icon-collapse-right" at bounding box center [867, 70] width 6 height 6
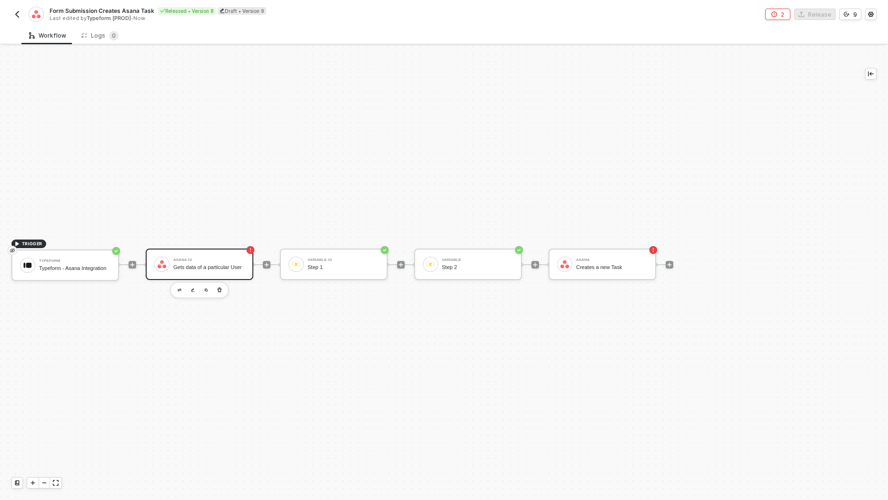
click at [20, 11] on button "button" at bounding box center [16, 14] width 11 height 11
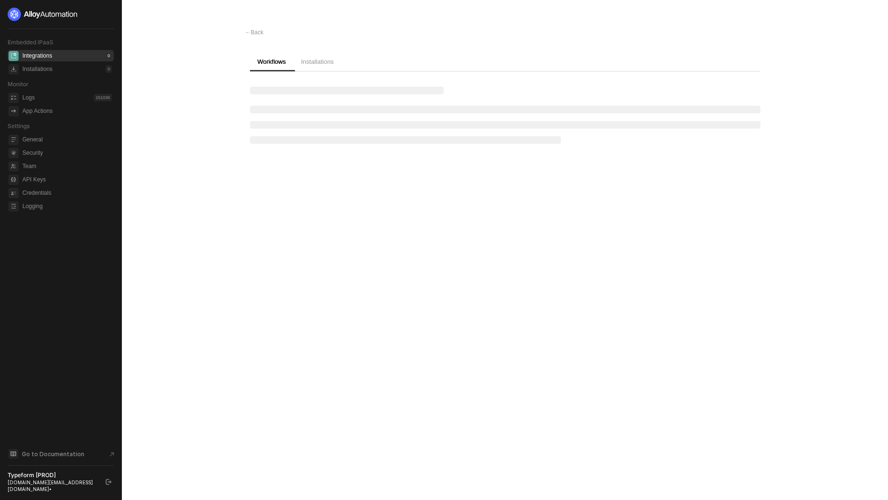
click at [327, 68] on div "Installations" at bounding box center [317, 62] width 48 height 20
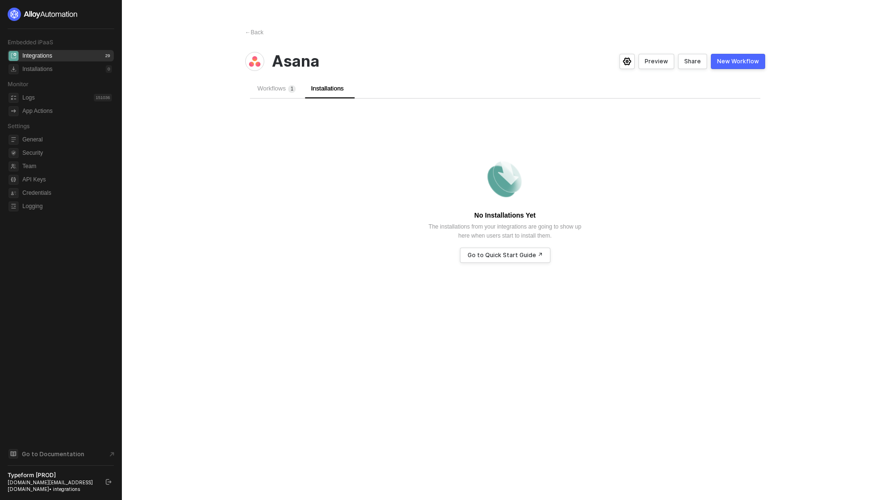
click at [276, 92] on div "Workflows 1" at bounding box center [277, 88] width 39 height 9
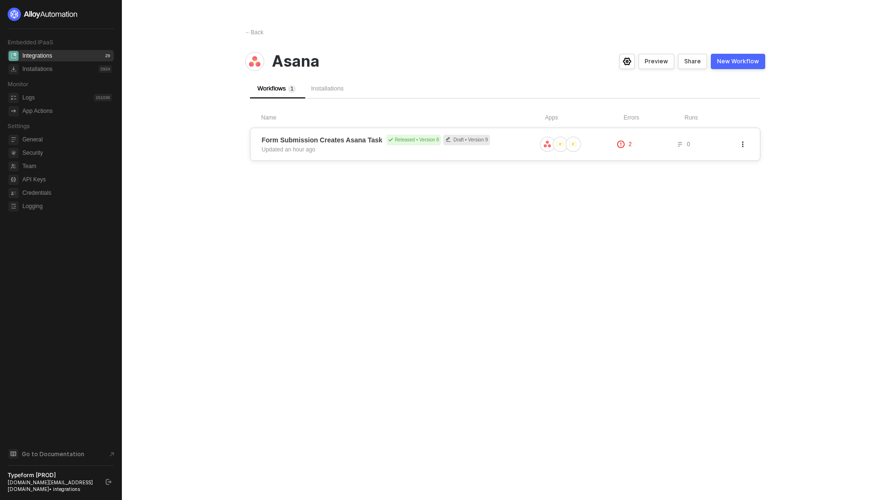
click at [347, 138] on span "Form Submission Creates Asana Task" at bounding box center [322, 140] width 121 height 10
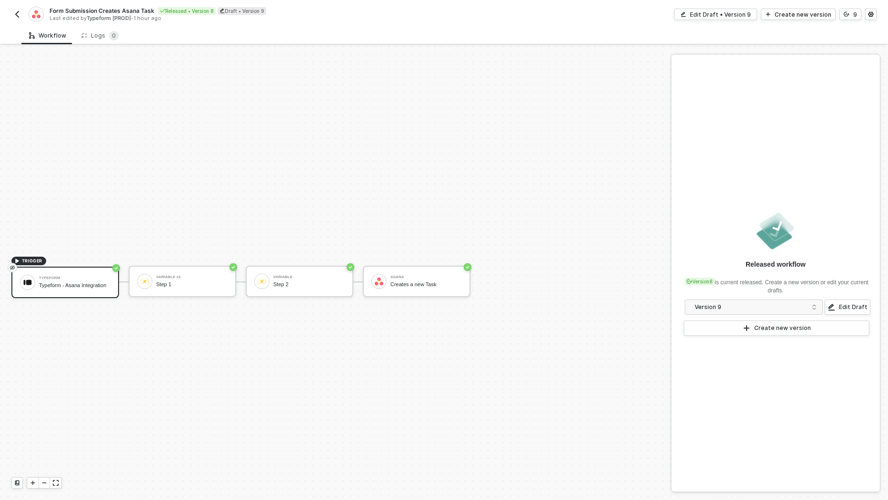
scroll to position [17, 0]
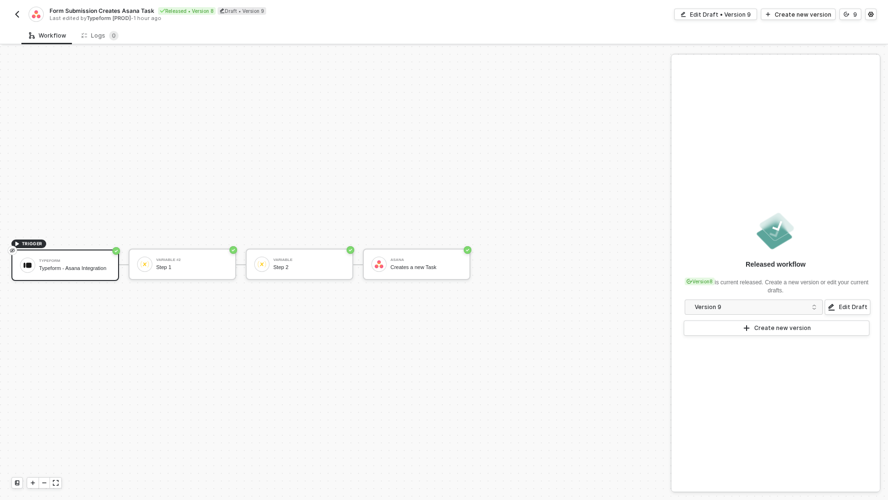
click at [11, 10] on button "button" at bounding box center [16, 14] width 11 height 11
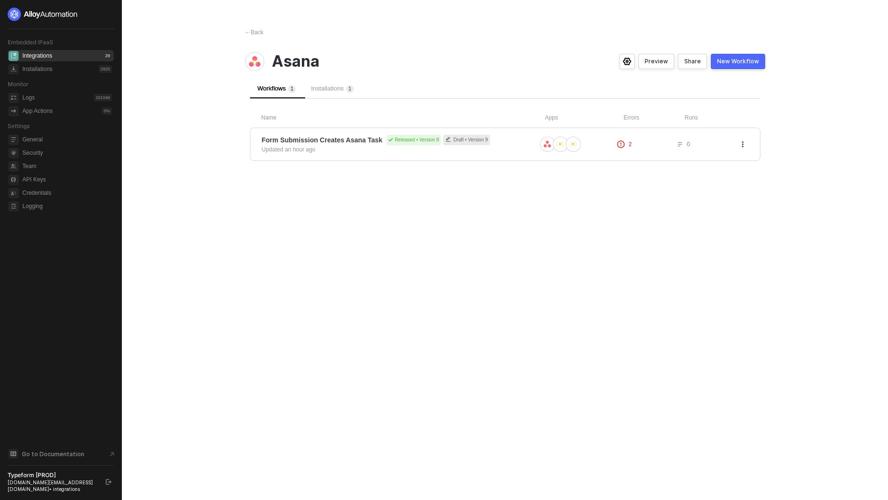
click at [339, 92] on div "Installations 1" at bounding box center [332, 88] width 43 height 9
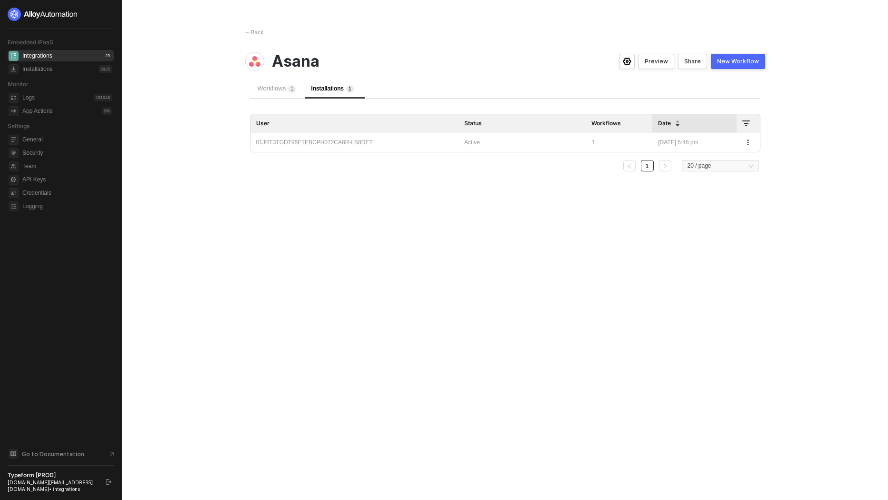
click at [281, 89] on span "Workflows 1" at bounding box center [277, 88] width 39 height 7
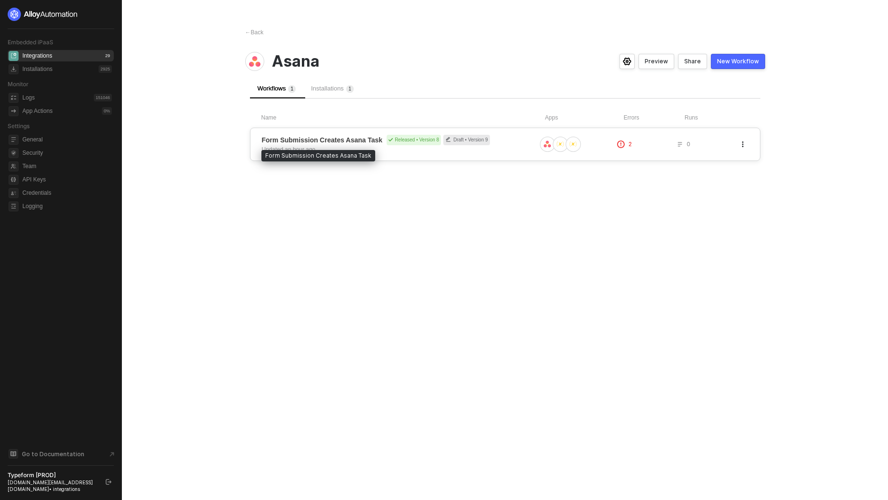
click at [361, 143] on span "Form Submission Creates Asana Task" at bounding box center [322, 140] width 121 height 10
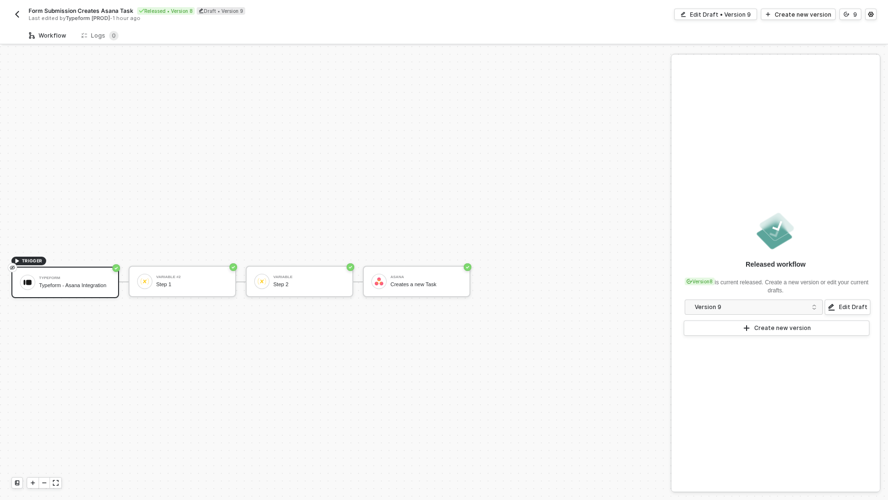
scroll to position [17, 0]
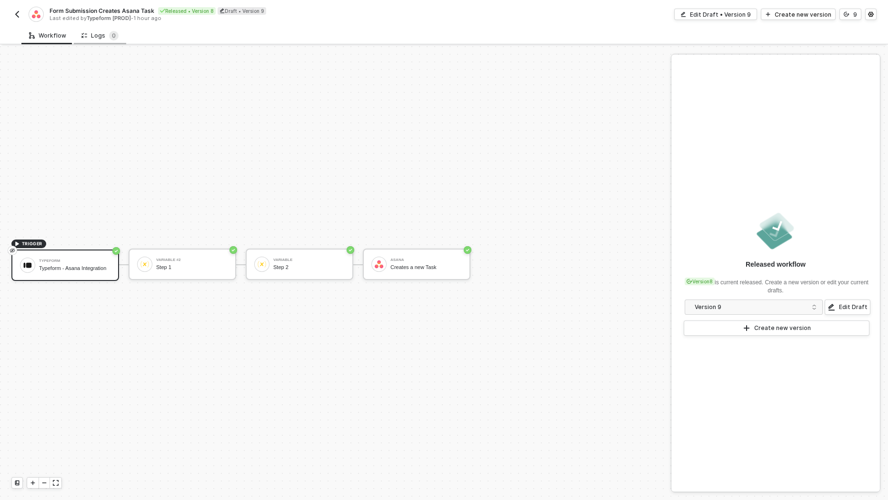
click at [96, 35] on div "Logs 0" at bounding box center [99, 36] width 37 height 10
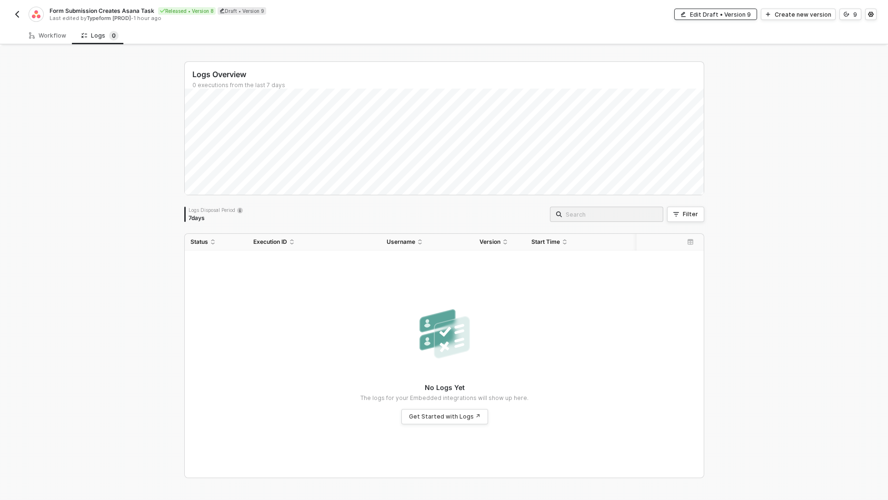
click at [751, 16] on div "Edit Draft • Version 9" at bounding box center [720, 14] width 61 height 8
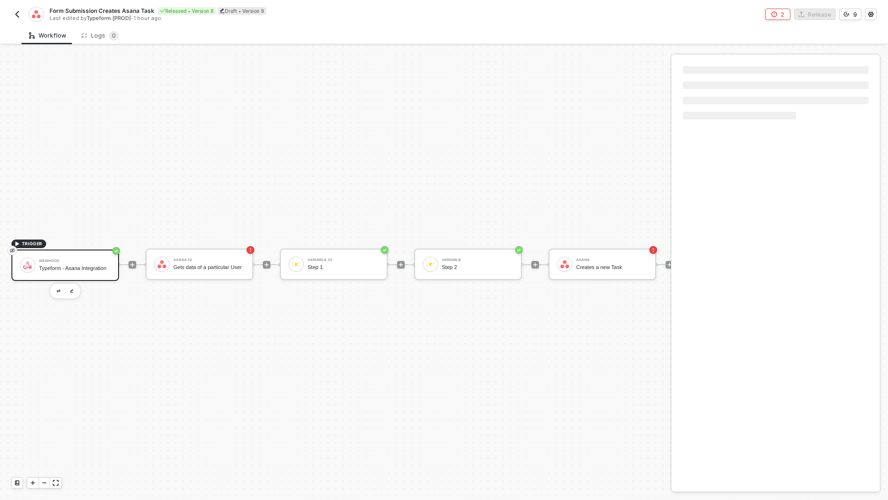
click at [774, 19] on button "2" at bounding box center [777, 14] width 25 height 11
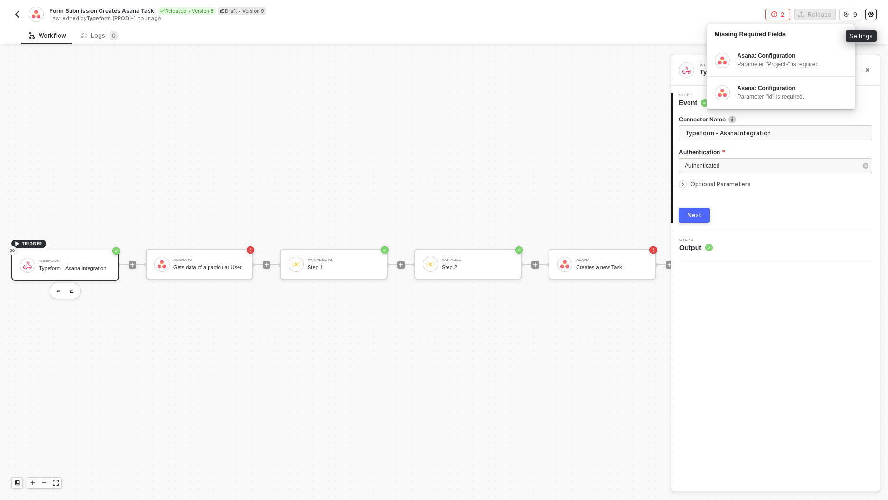
click at [871, 15] on icon "icon-settings" at bounding box center [871, 14] width 6 height 6
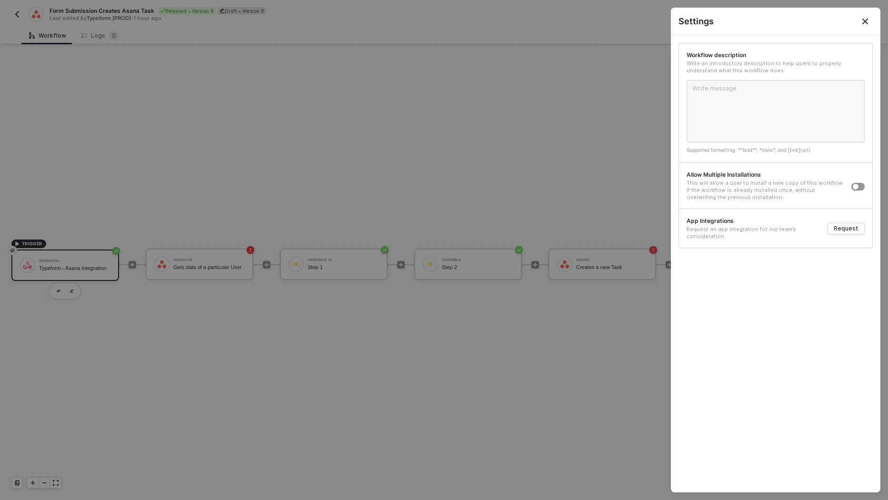
click at [871, 15] on button "Close" at bounding box center [865, 21] width 30 height 27
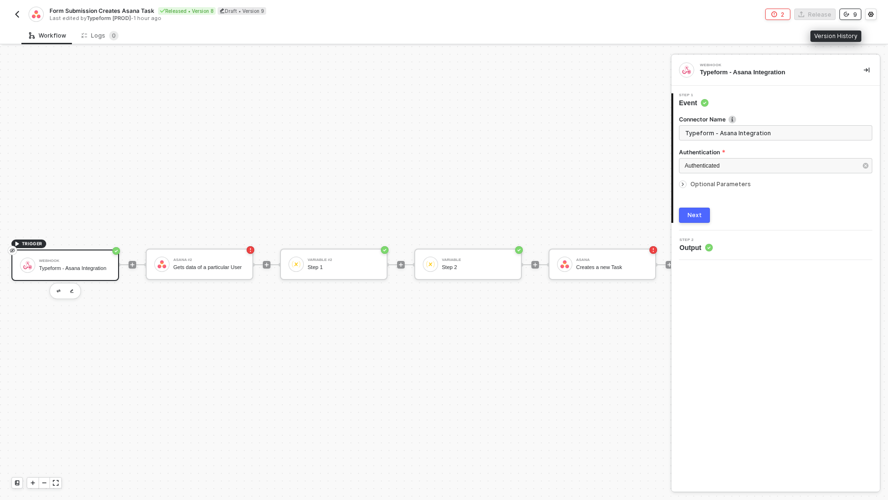
click at [852, 16] on button "9" at bounding box center [851, 14] width 22 height 11
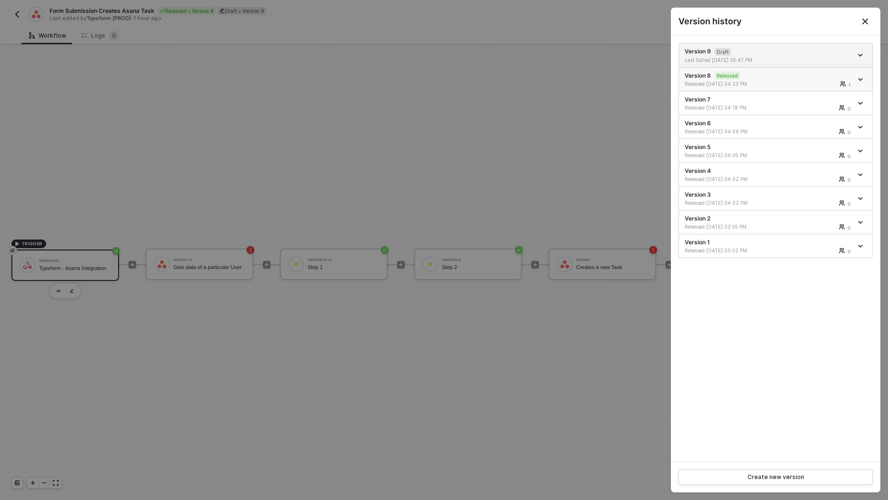
click at [857, 78] on link at bounding box center [861, 79] width 10 height 5
click at [811, 71] on div "Version 8 Released Released 10/09/2025 04:23 PM 1" at bounding box center [769, 79] width 168 height 16
click at [836, 50] on div "Version 9 Draft Last Edited 10/09/2025 05:47 PM" at bounding box center [769, 55] width 168 height 16
click at [862, 59] on div at bounding box center [861, 55] width 10 height 11
click at [767, 88] on li "Version 8 Released Released 10/09/2025 04:23 PM 1" at bounding box center [775, 80] width 193 height 24
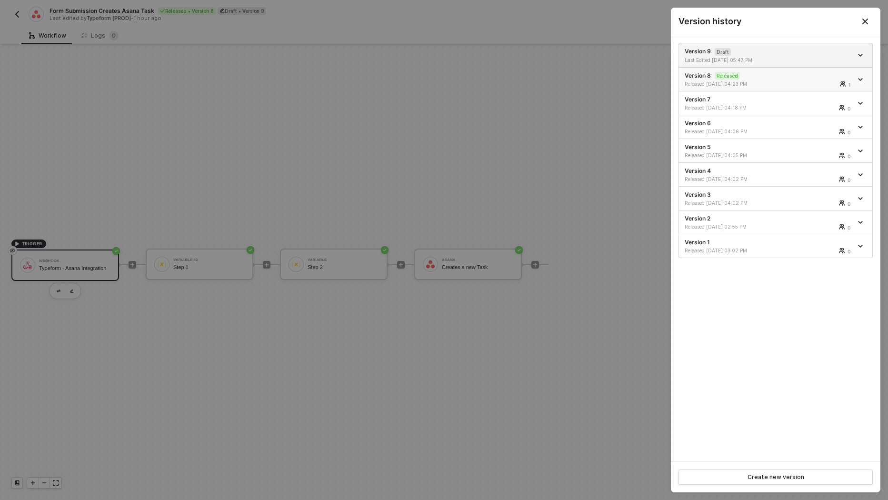
click at [767, 84] on div "Released 10/09/2025 04:23 PM" at bounding box center [727, 83] width 85 height 7
click at [863, 50] on div at bounding box center [861, 55] width 10 height 11
click at [639, 67] on div at bounding box center [444, 250] width 888 height 500
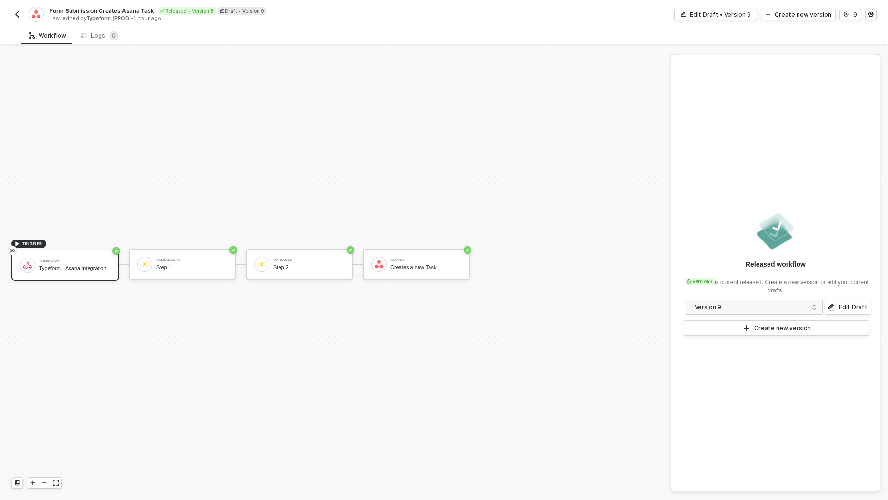
click at [525, 136] on div "TRIGGER Webhook Typeform - Asana Integration Variable #2 Step 1 Variable Step 2…" at bounding box center [333, 265] width 666 height 472
click at [749, 15] on div "Edit Draft • Version 9" at bounding box center [720, 14] width 61 height 8
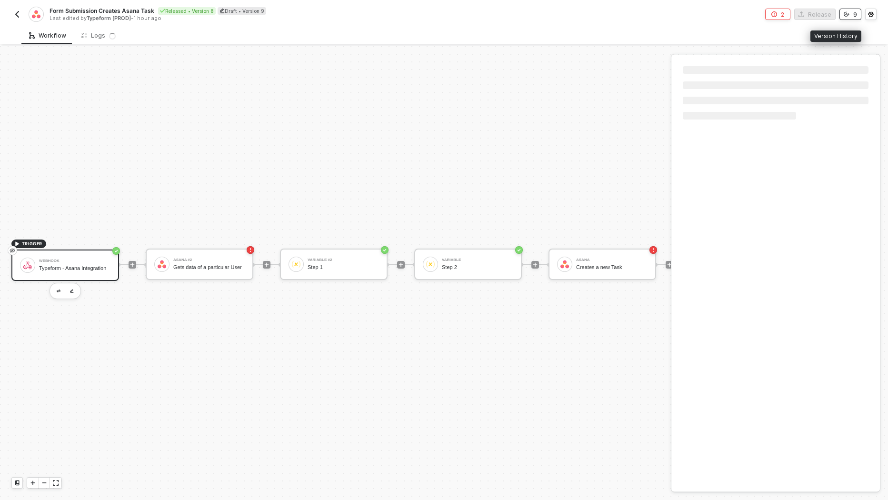
click at [856, 14] on div "9" at bounding box center [855, 14] width 4 height 8
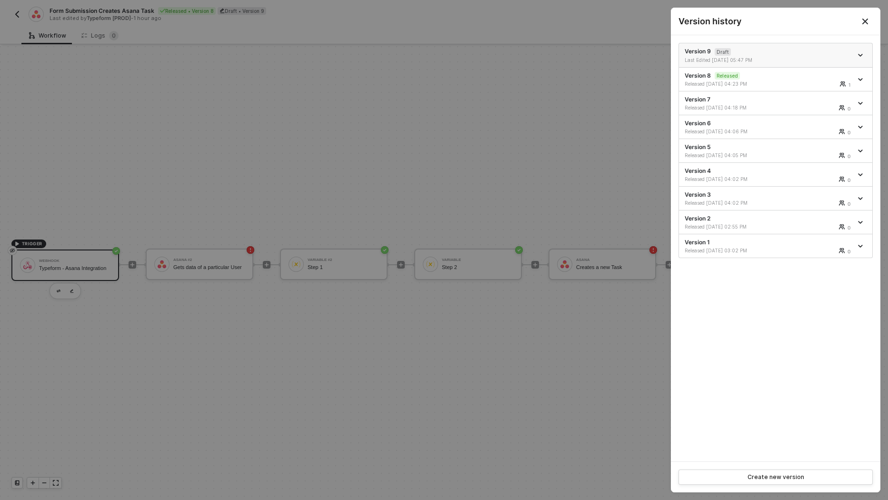
click at [861, 51] on div at bounding box center [861, 55] width 10 height 11
click at [863, 55] on icon "icon-arrow-down" at bounding box center [860, 55] width 5 height 5
click at [828, 111] on div "Delete" at bounding box center [827, 107] width 59 height 9
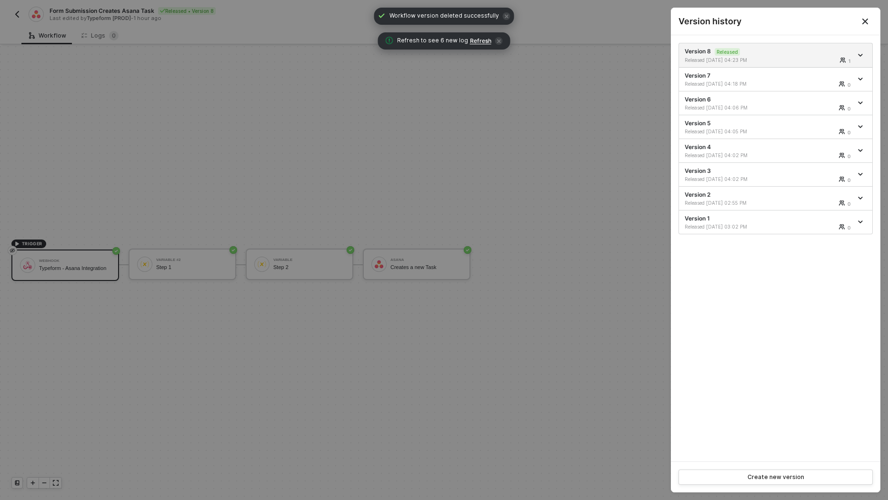
click at [548, 137] on div at bounding box center [444, 250] width 888 height 500
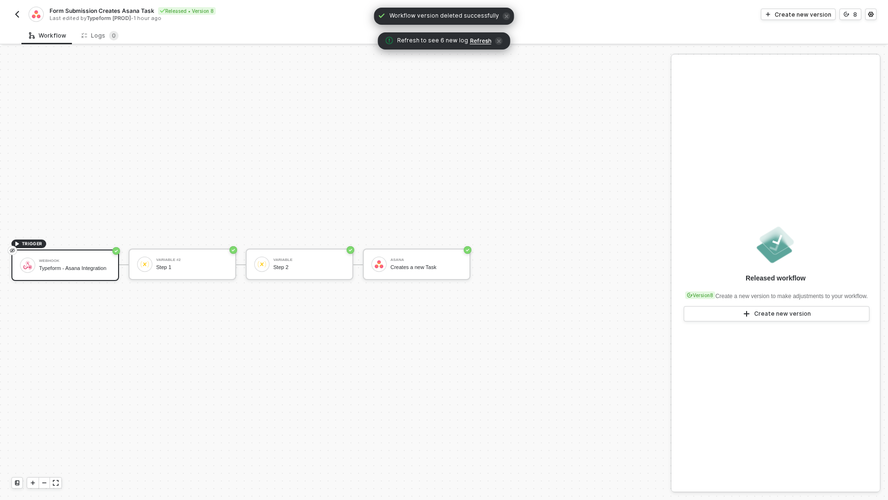
click at [475, 46] on div "Refresh to see 6 new log Refresh" at bounding box center [444, 40] width 132 height 17
click at [475, 44] on span "Refresh to see 6 new log Refresh" at bounding box center [444, 41] width 117 height 10
click at [485, 39] on span "Refresh" at bounding box center [480, 41] width 21 height 8
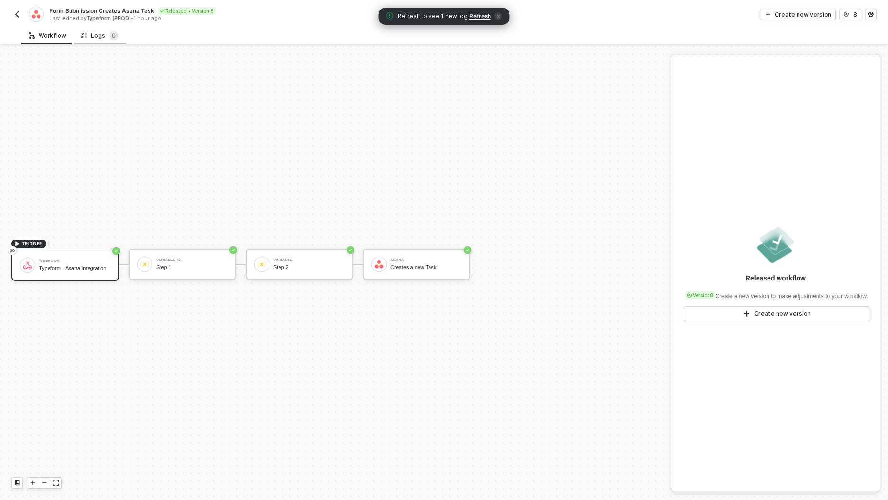
click at [102, 39] on div "Logs 0" at bounding box center [99, 36] width 37 height 10
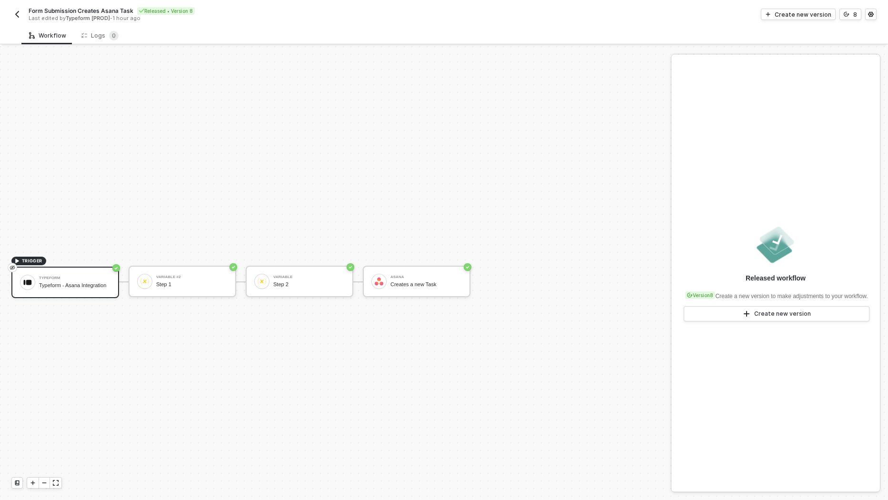
scroll to position [17, 0]
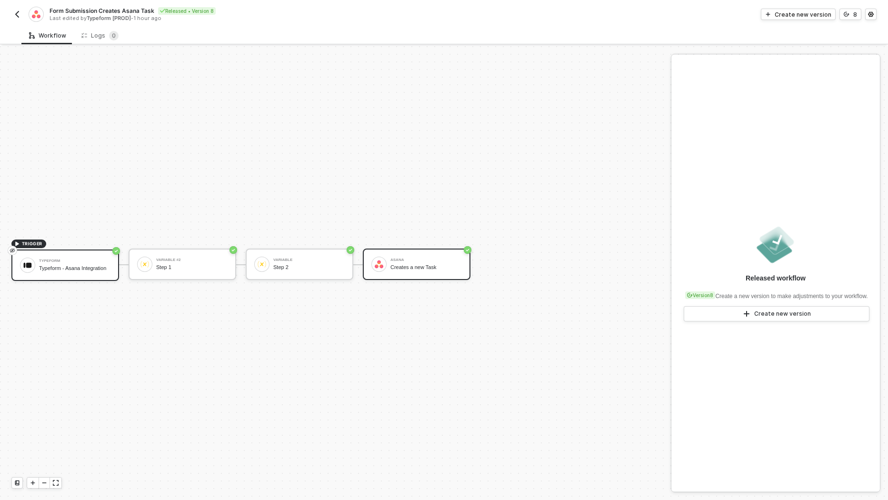
click at [385, 269] on div "[PERSON_NAME] Creates a new Task" at bounding box center [417, 264] width 108 height 31
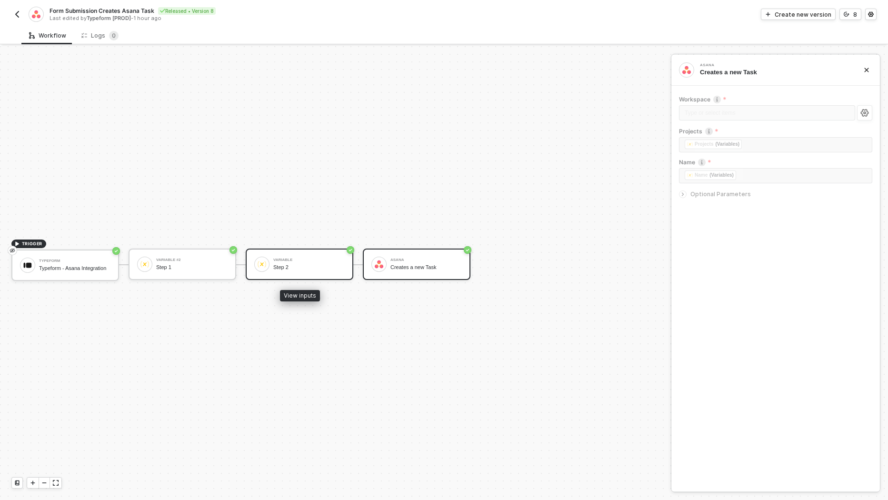
click at [303, 268] on div "Step 2" at bounding box center [308, 267] width 71 height 6
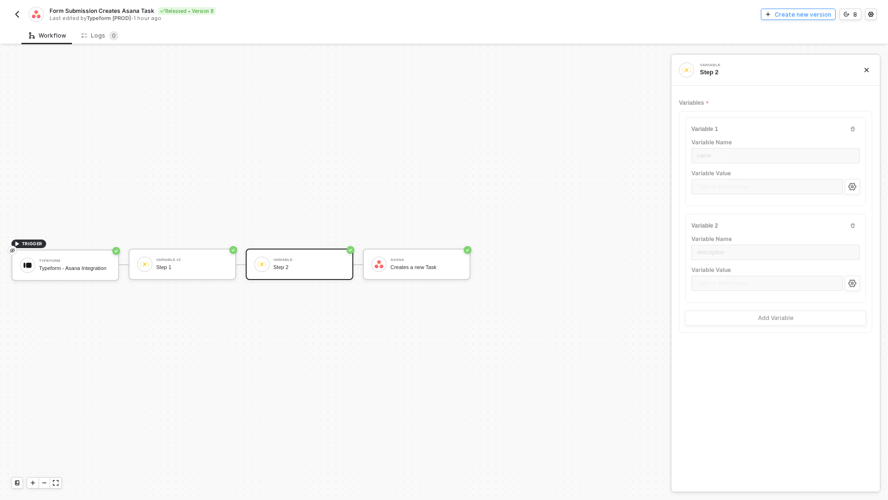
click at [798, 15] on div "Create new version" at bounding box center [803, 14] width 57 height 8
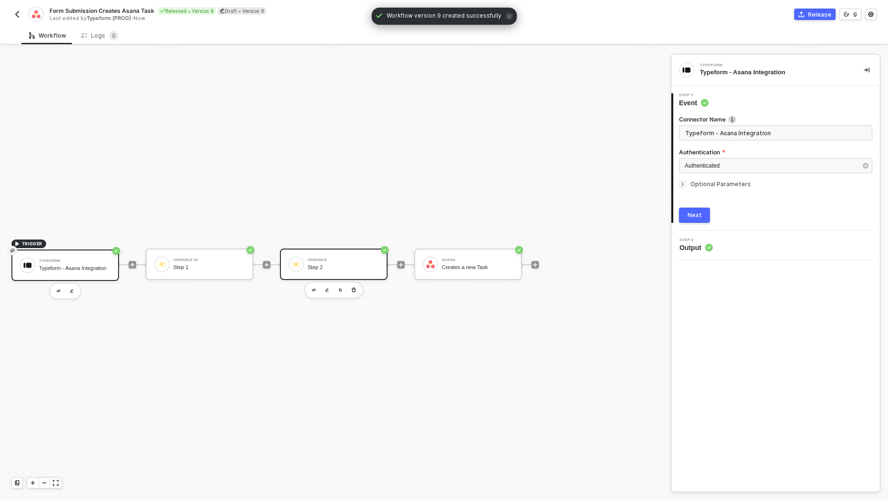
click at [343, 264] on div "Step 2" at bounding box center [343, 267] width 71 height 6
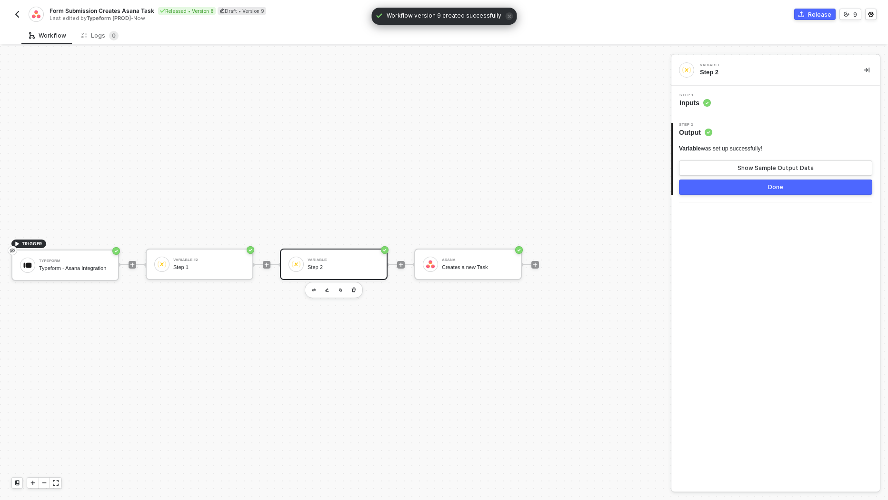
click at [693, 102] on span "Inputs" at bounding box center [695, 103] width 31 height 10
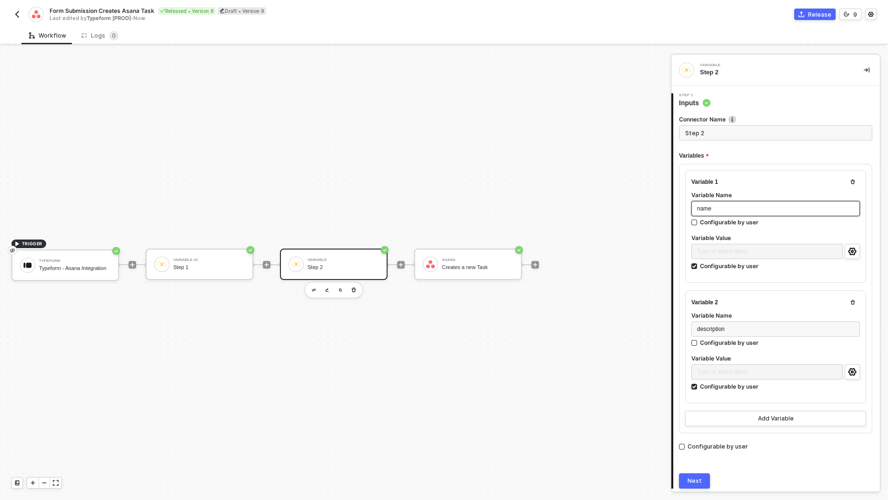
click at [714, 207] on div "name" at bounding box center [775, 208] width 157 height 9
click at [853, 251] on circle "icon-settings" at bounding box center [853, 252] width 2 height 2
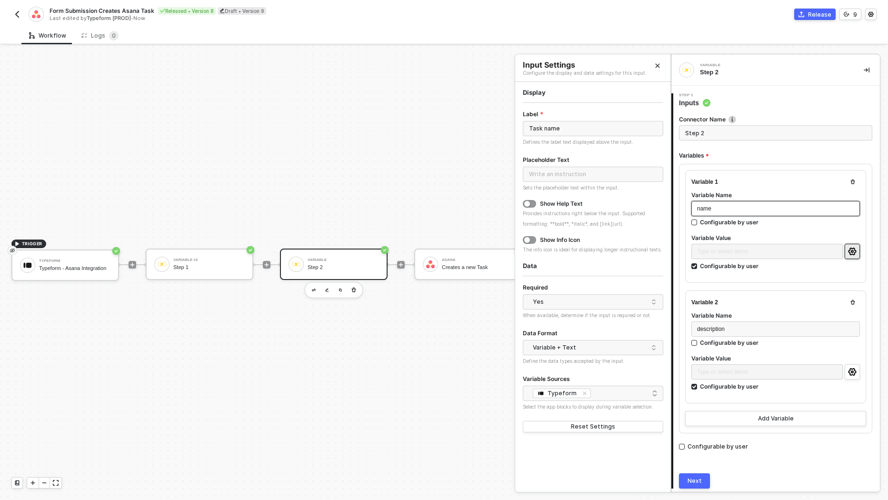
click at [711, 208] on div "name" at bounding box center [775, 208] width 157 height 9
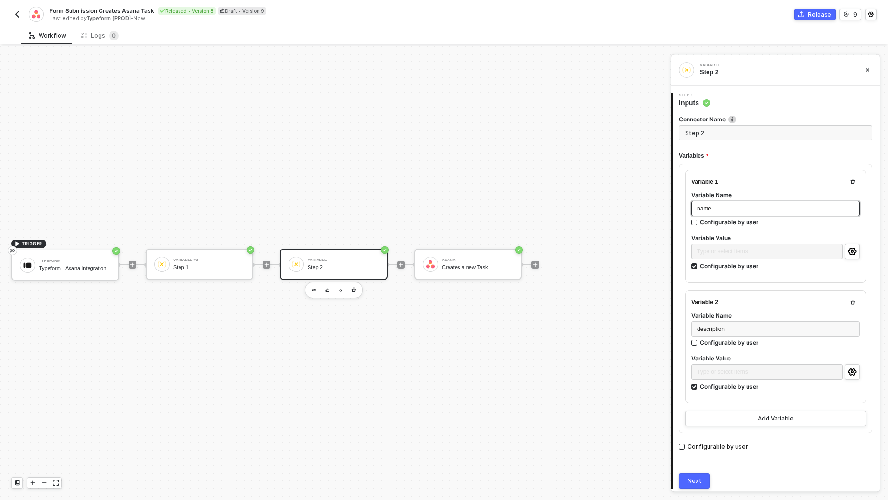
click at [711, 208] on div "name" at bounding box center [775, 208] width 157 height 9
drag, startPoint x: 711, startPoint y: 209, endPoint x: 691, endPoint y: 209, distance: 20.0
click at [692, 209] on div "task_name" at bounding box center [776, 208] width 169 height 15
click at [196, 258] on div "Variable #2" at bounding box center [208, 260] width 71 height 4
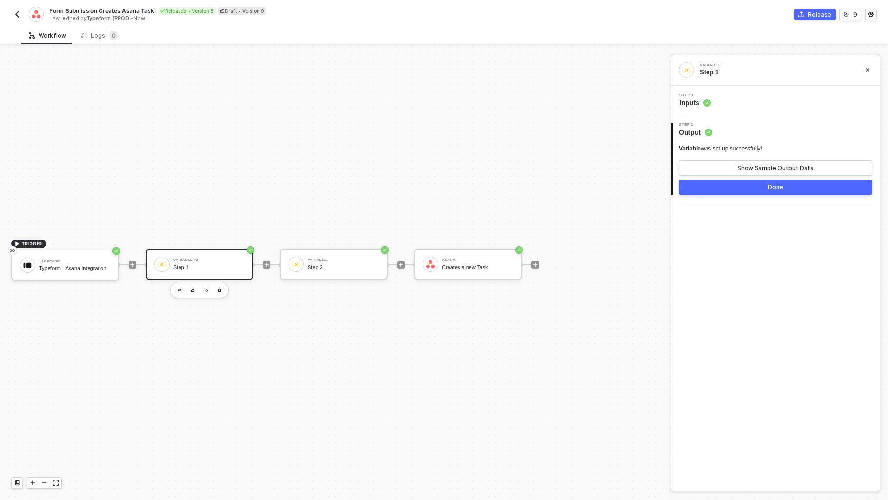
click at [692, 106] on span "Inputs" at bounding box center [695, 103] width 31 height 10
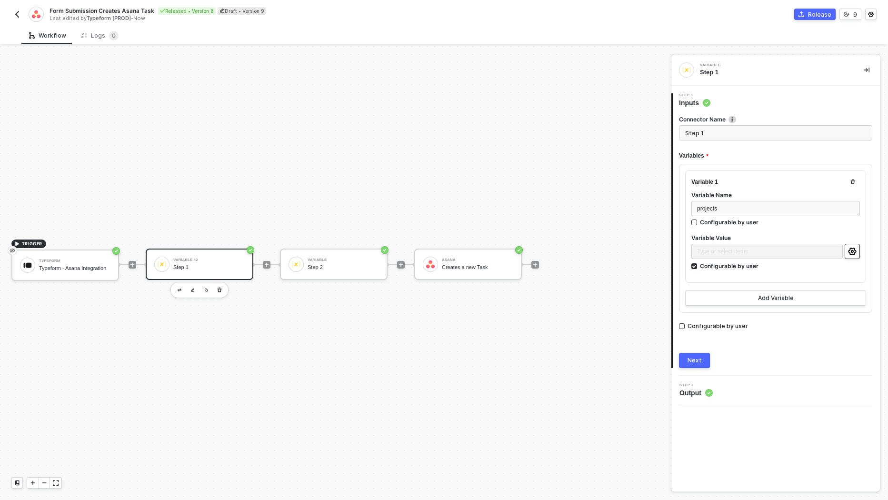
click at [852, 254] on button "button" at bounding box center [852, 251] width 15 height 15
click at [468, 267] on div "Creates a new Task" at bounding box center [477, 267] width 71 height 6
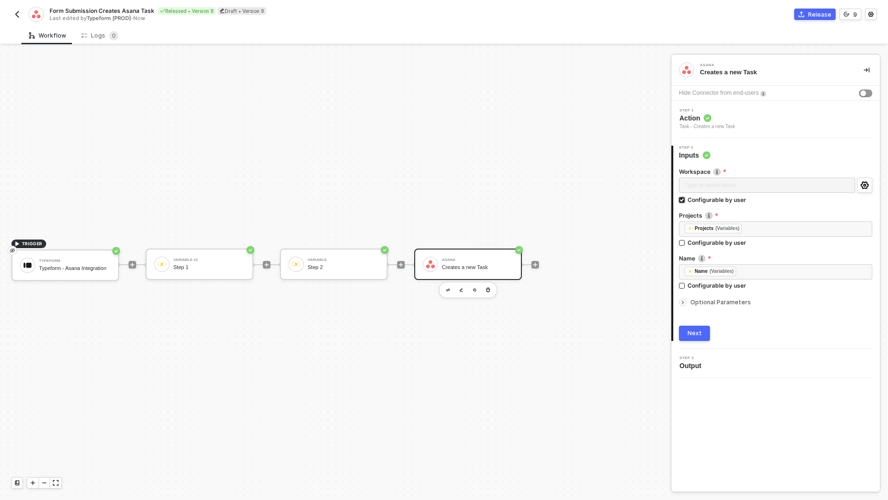
click at [727, 199] on div "Configurable by user" at bounding box center [717, 200] width 59 height 8
click at [686, 199] on input "Configurable by user" at bounding box center [682, 200] width 7 height 7
checkbox input "false"
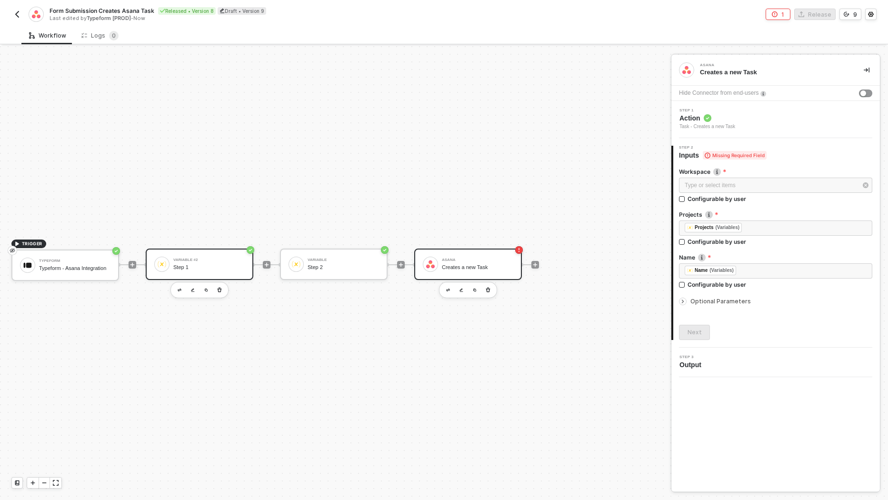
click at [229, 267] on div "Step 1" at bounding box center [208, 267] width 71 height 6
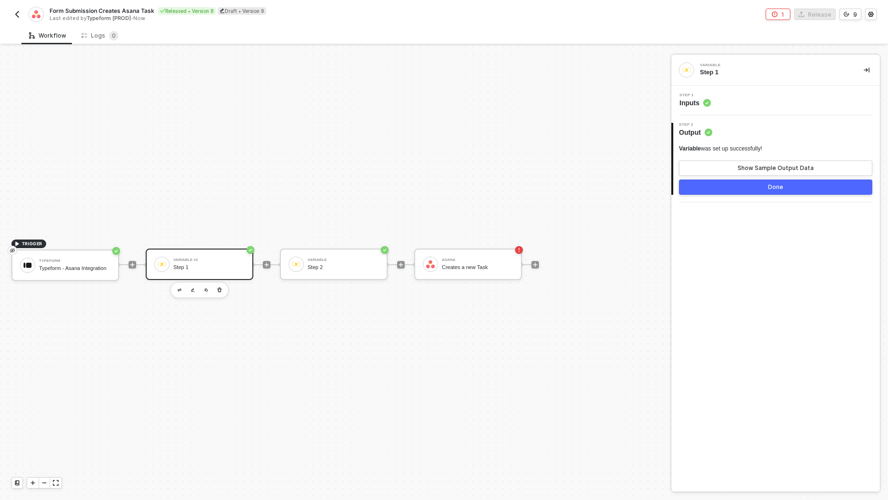
click at [705, 106] on icon at bounding box center [707, 103] width 8 height 8
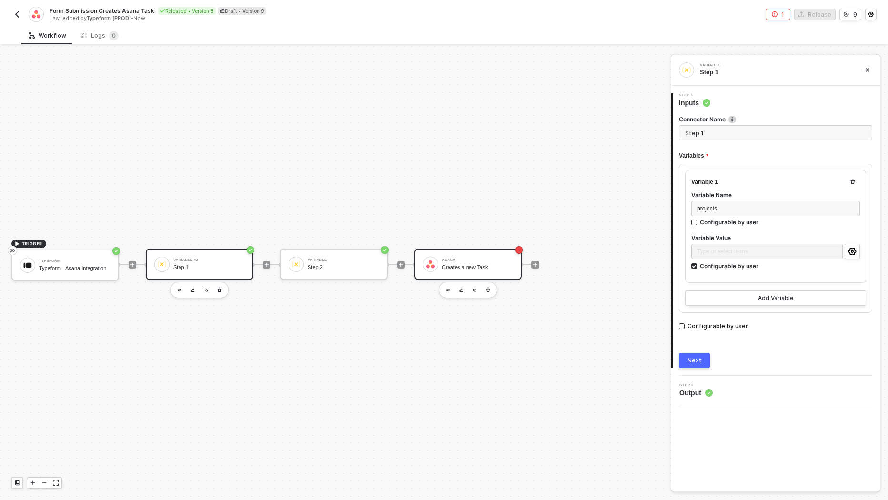
click at [461, 270] on div "Creates a new Task" at bounding box center [477, 267] width 71 height 6
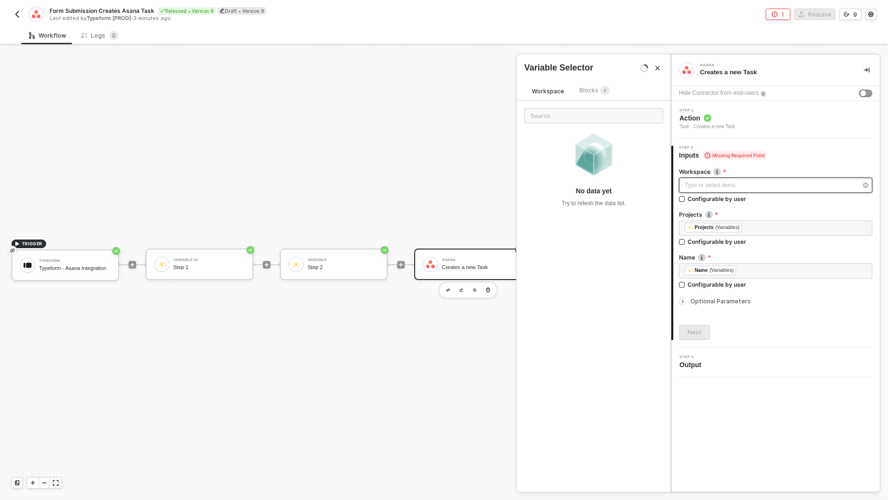
click at [729, 188] on div "Type or select items ﻿" at bounding box center [771, 185] width 172 height 9
click at [692, 331] on div "Next" at bounding box center [695, 333] width 14 height 8
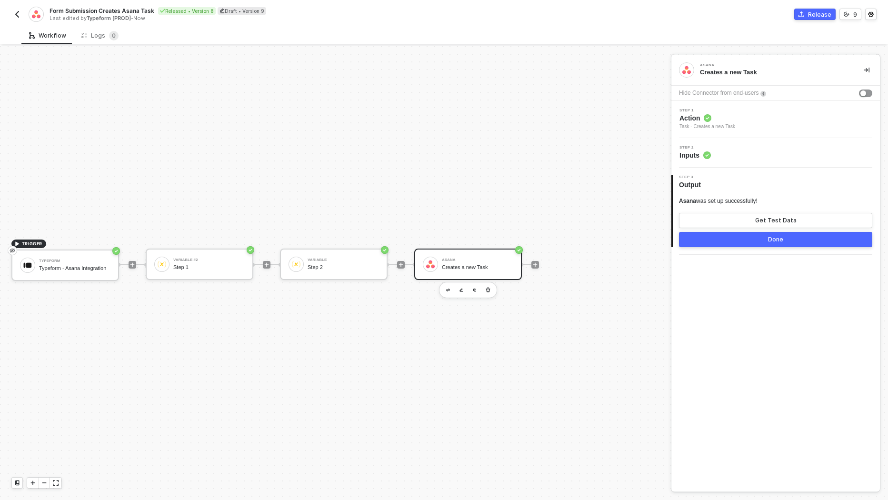
click at [766, 243] on button "Done" at bounding box center [775, 239] width 193 height 15
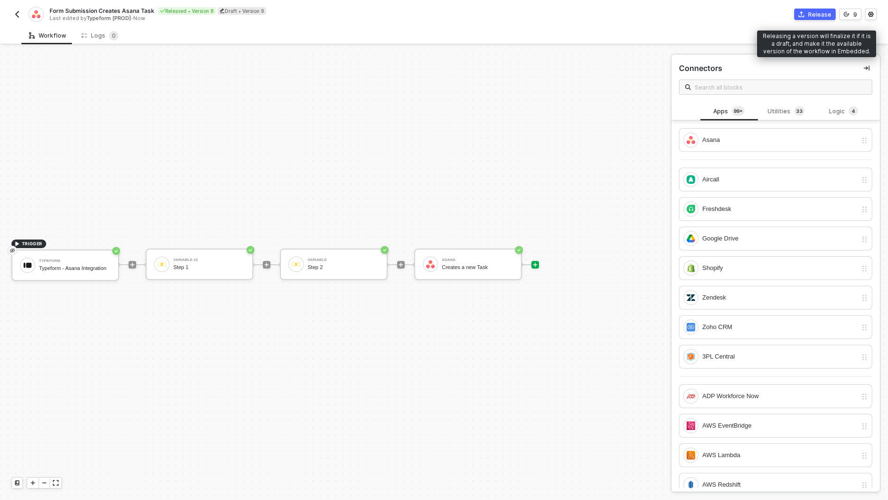
click at [823, 20] on button "Release" at bounding box center [814, 14] width 41 height 11
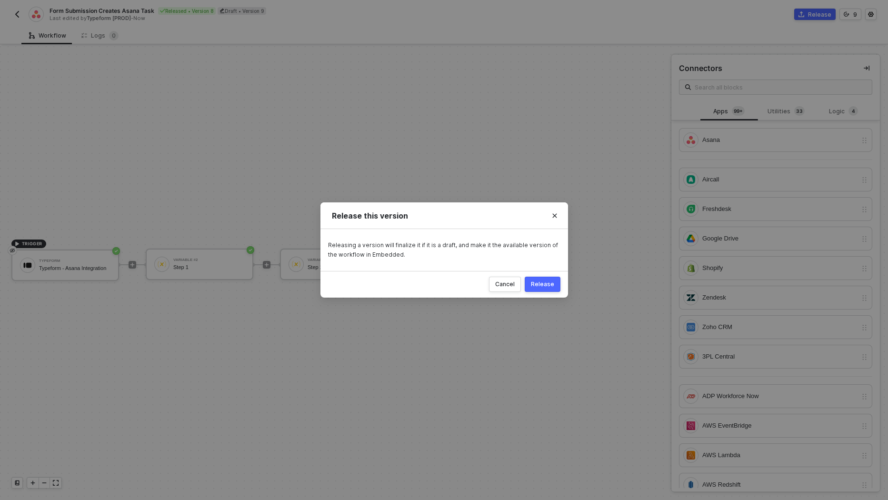
click at [544, 286] on div "Release" at bounding box center [542, 285] width 23 height 8
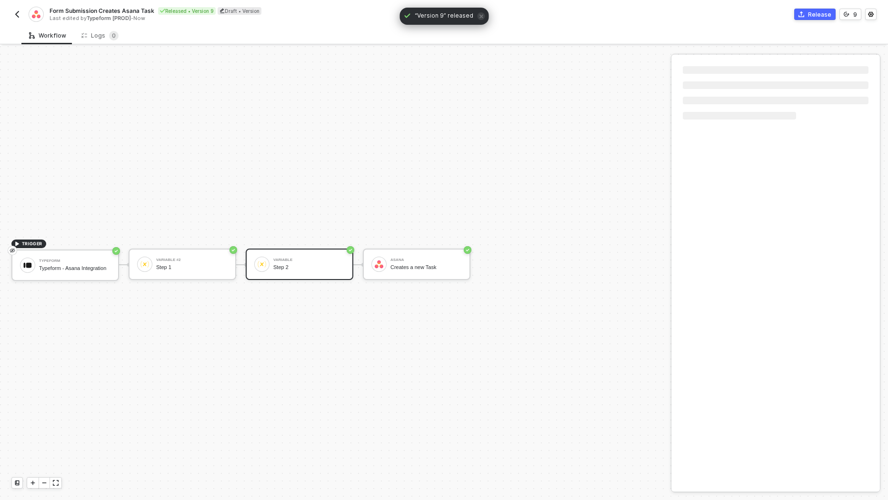
click at [315, 272] on div "Variable Step 2" at bounding box center [308, 264] width 71 height 18
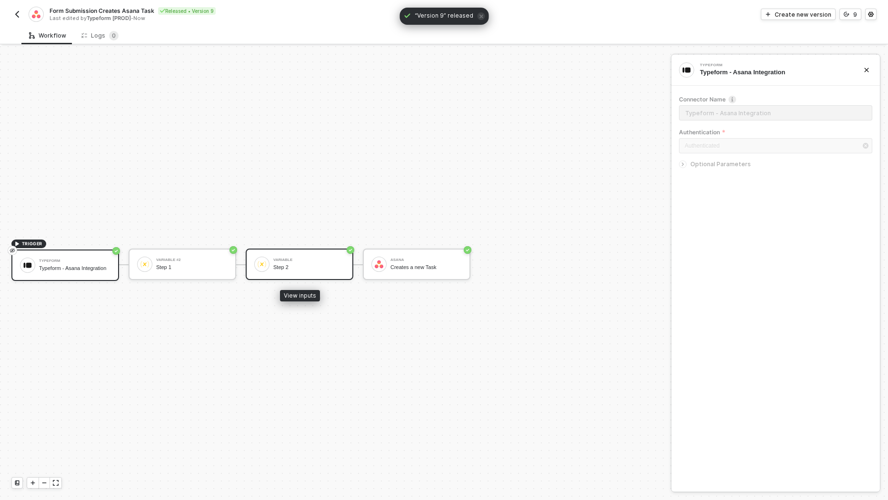
click at [316, 269] on div "Step 2" at bounding box center [308, 267] width 71 height 6
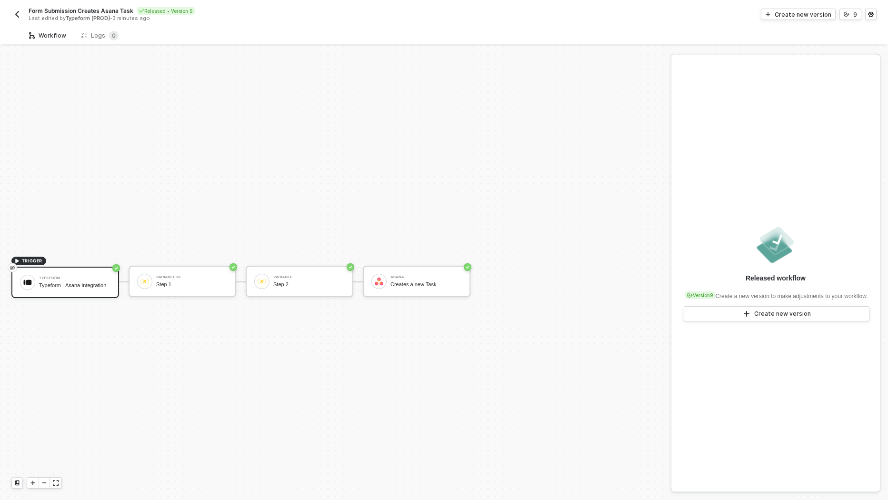
scroll to position [17, 0]
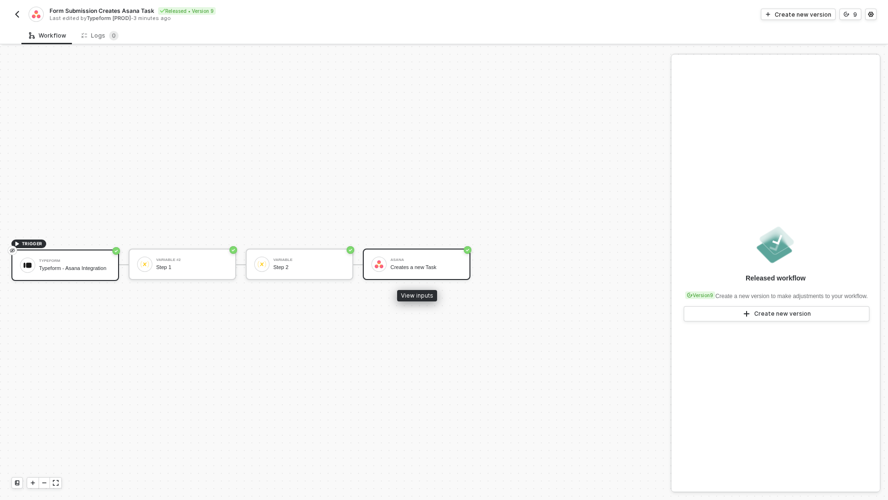
click at [431, 253] on div "[PERSON_NAME] Creates a new Task" at bounding box center [417, 264] width 108 height 31
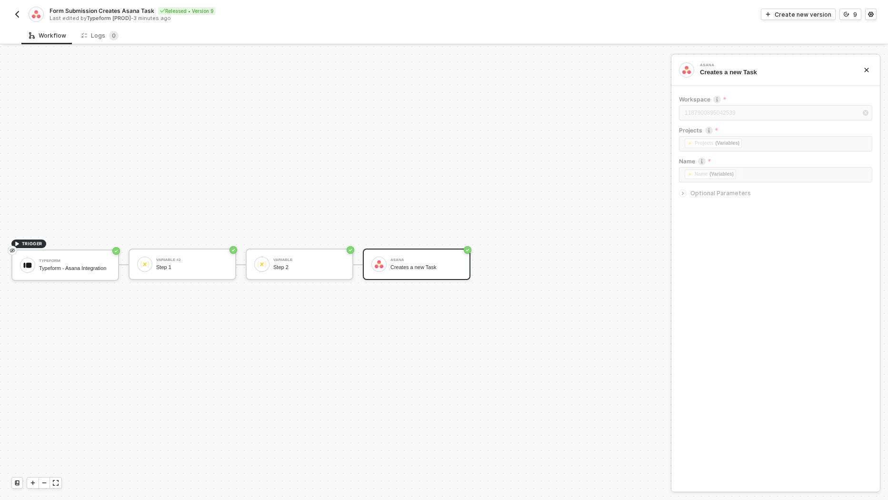
click at [685, 195] on icon "icon-arrow-right-small" at bounding box center [683, 194] width 6 height 6
click at [235, 270] on div "Variable #2 Step 1" at bounding box center [183, 264] width 108 height 31
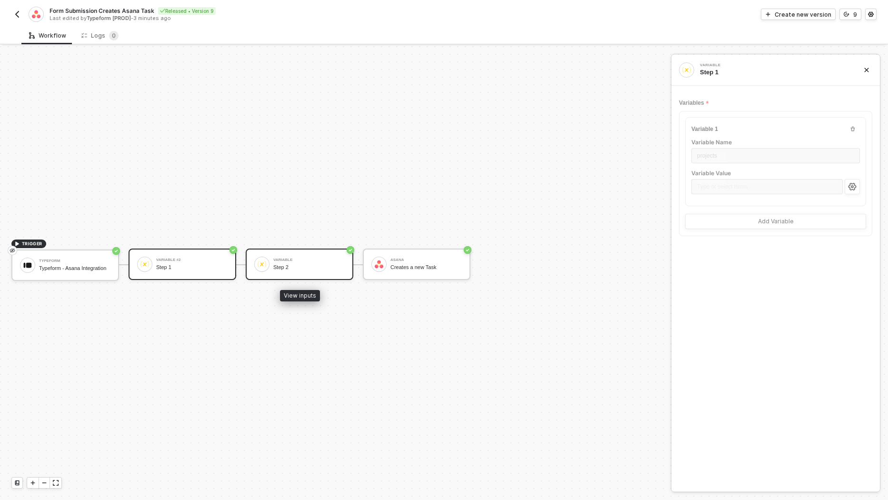
click at [308, 261] on div "Variable Step 2" at bounding box center [308, 264] width 71 height 18
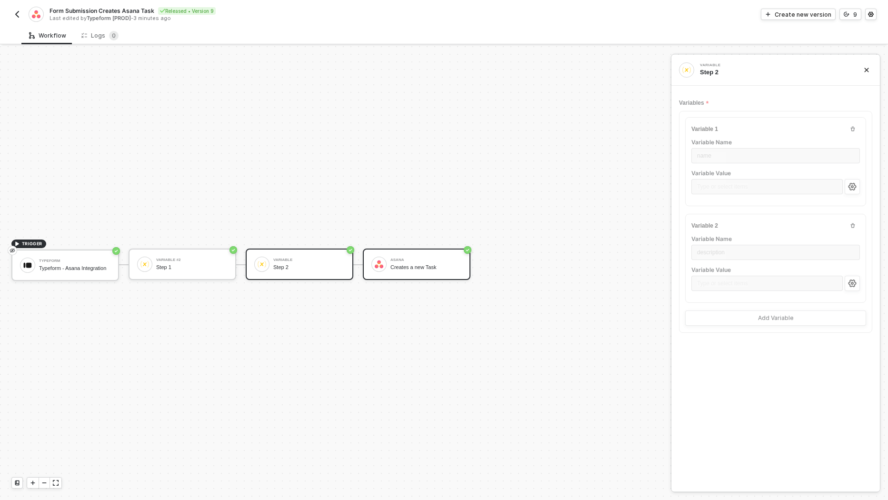
click at [420, 268] on div "Creates a new Task" at bounding box center [426, 267] width 71 height 6
click at [129, 39] on div "Workflow Logs 0" at bounding box center [454, 36] width 867 height 18
click at [112, 39] on sup "0" at bounding box center [114, 36] width 10 height 10
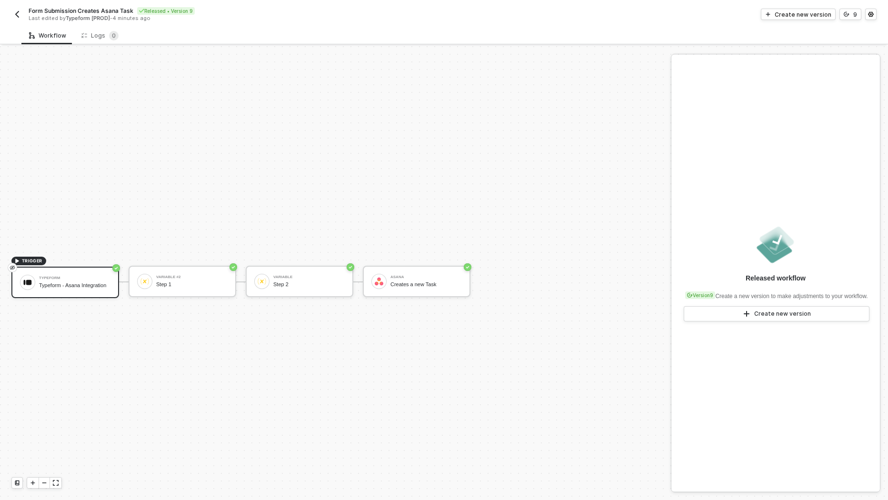
scroll to position [17, 0]
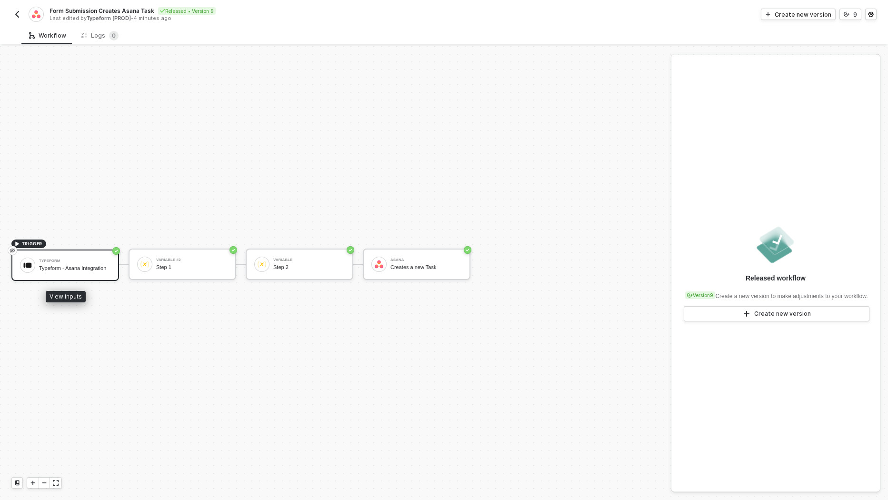
click at [52, 265] on div "Typeform - Asana Integration" at bounding box center [74, 268] width 71 height 6
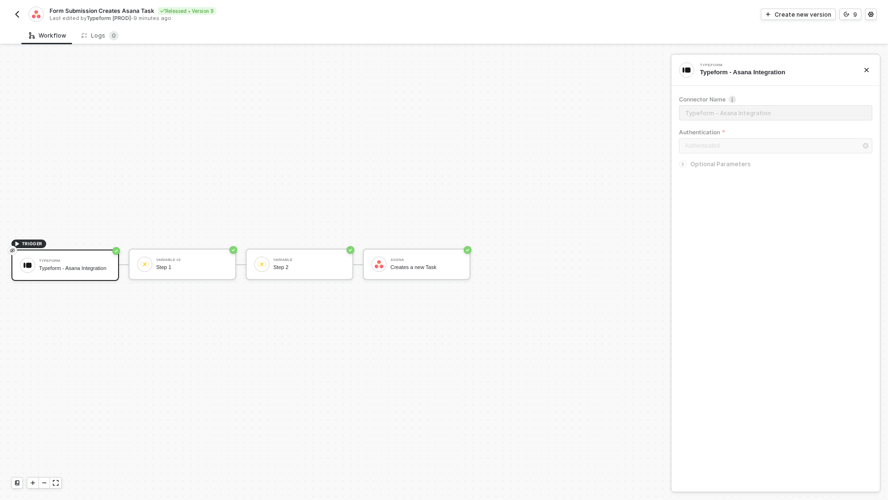
click at [686, 165] on div at bounding box center [683, 165] width 8 height 8
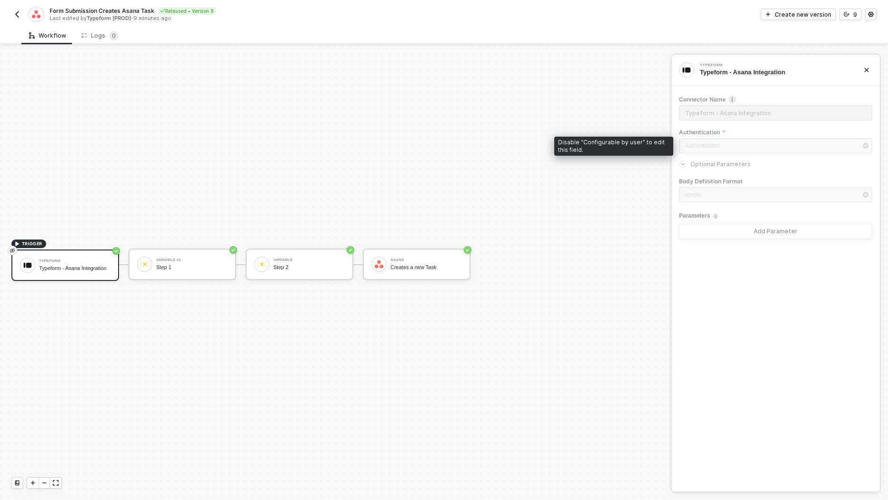
click at [732, 147] on div "Authenticated" at bounding box center [775, 146] width 193 height 17
click at [108, 261] on div "Typeform Typeform - Asana Integration" at bounding box center [74, 265] width 71 height 18
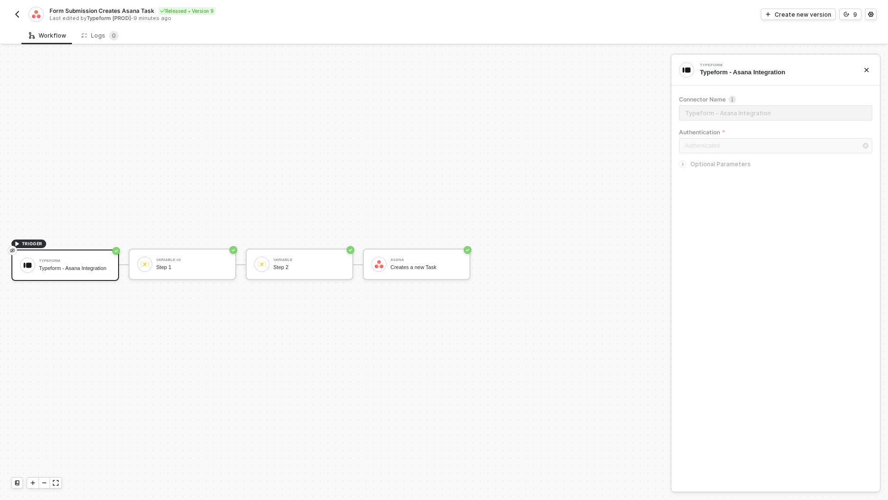
click at [768, 149] on div "Authenticated" at bounding box center [775, 146] width 193 height 17
click at [799, 11] on div "Create new version" at bounding box center [803, 14] width 57 height 8
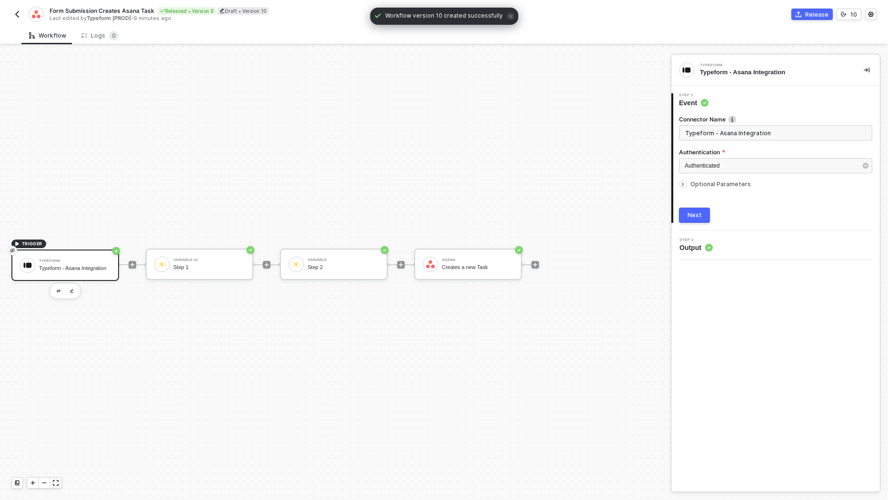
click at [713, 183] on span "Optional Parameters" at bounding box center [721, 184] width 60 height 7
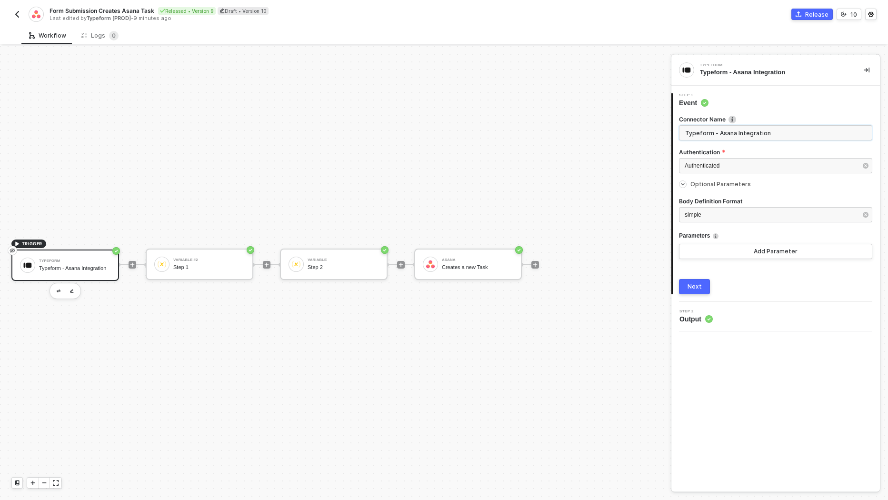
click at [746, 130] on input "Typeform - Asana Integration" at bounding box center [775, 132] width 193 height 15
click at [752, 164] on div "Authenticated" at bounding box center [771, 165] width 172 height 9
click at [83, 265] on div "Typeform - Asana Integration" at bounding box center [74, 268] width 71 height 6
click at [759, 78] on div "Typeform Typeform - Asana Integration" at bounding box center [776, 70] width 209 height 31
click at [720, 117] on label "Connector Name Creating a name will help you keep track of the purpose of your …" at bounding box center [775, 119] width 193 height 8
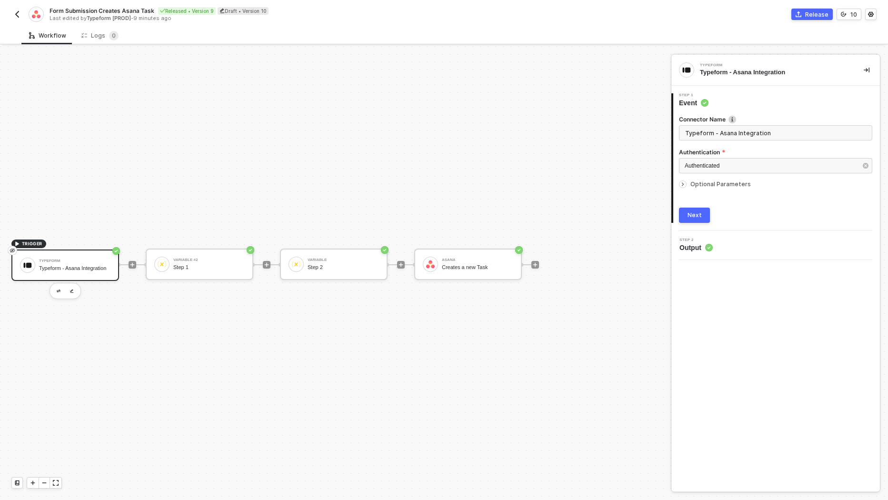
click at [722, 185] on span "Optional Parameters" at bounding box center [721, 184] width 60 height 7
click at [690, 319] on span "Output" at bounding box center [696, 319] width 33 height 10
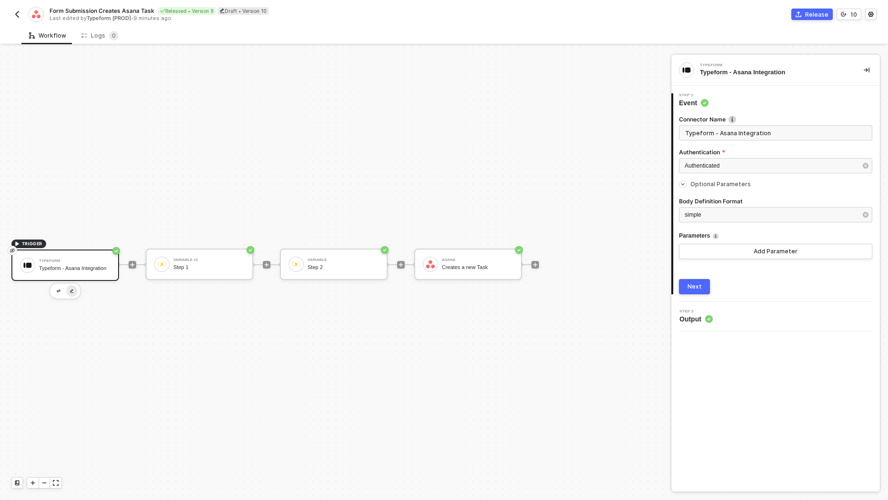
click at [70, 289] on img "button" at bounding box center [72, 291] width 4 height 4
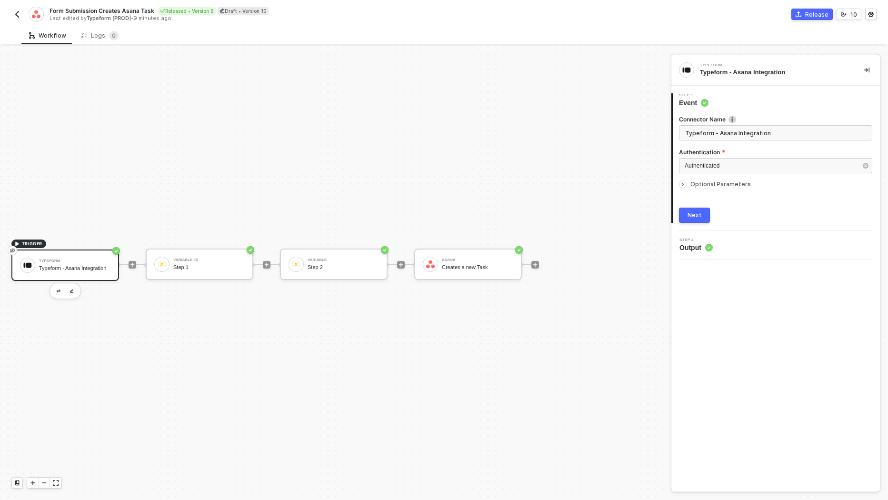
click at [772, 127] on input "Typeform - Asana Integration" at bounding box center [775, 132] width 193 height 15
click at [702, 105] on circle at bounding box center [705, 103] width 8 height 8
click at [682, 184] on icon "icon-arrow-right-small" at bounding box center [683, 184] width 6 height 6
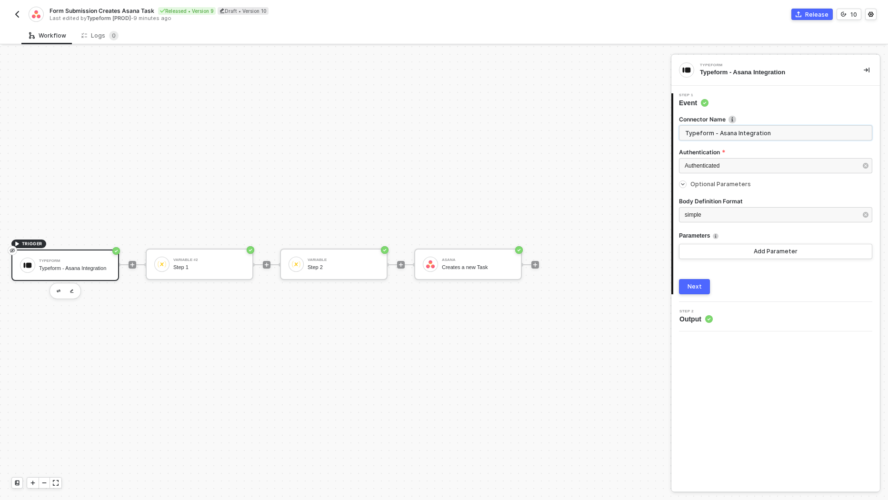
click at [758, 137] on input "Typeform - Asana Integration" at bounding box center [775, 132] width 193 height 15
click at [871, 72] on button "button" at bounding box center [866, 69] width 11 height 11
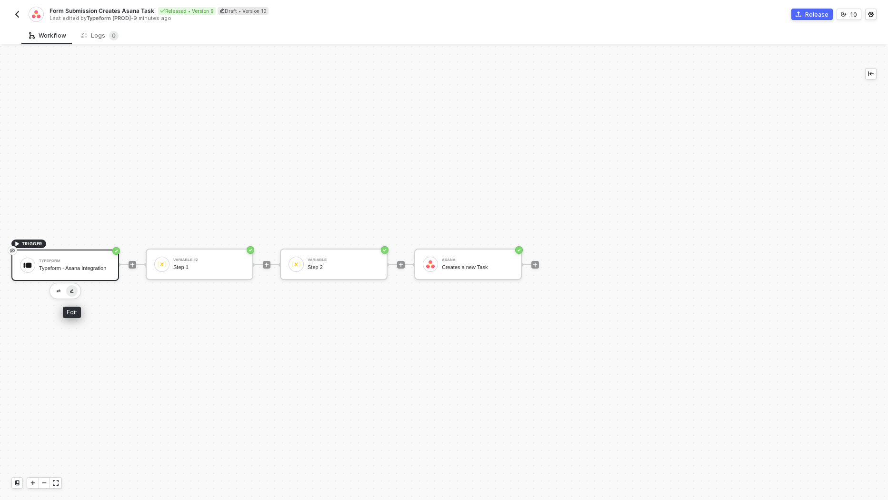
click at [72, 290] on img "button" at bounding box center [72, 291] width 4 height 4
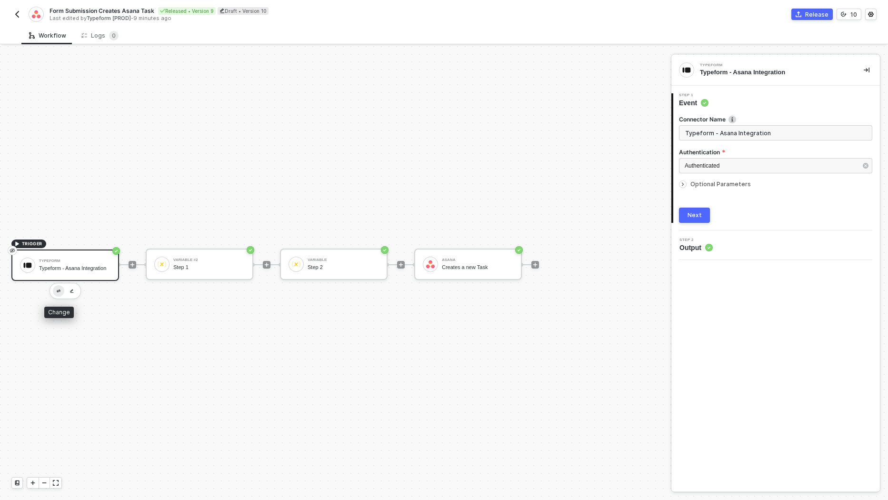
click at [58, 290] on img "button" at bounding box center [59, 291] width 4 height 3
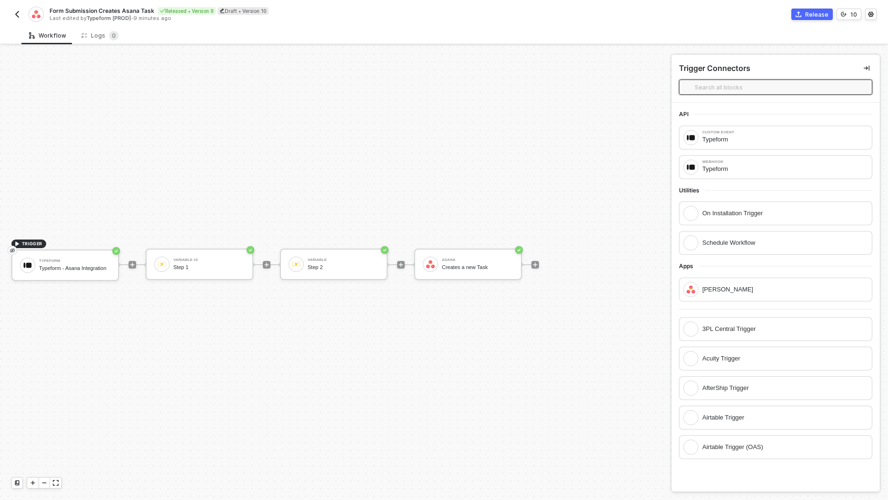
click at [725, 85] on input "text" at bounding box center [780, 87] width 171 height 10
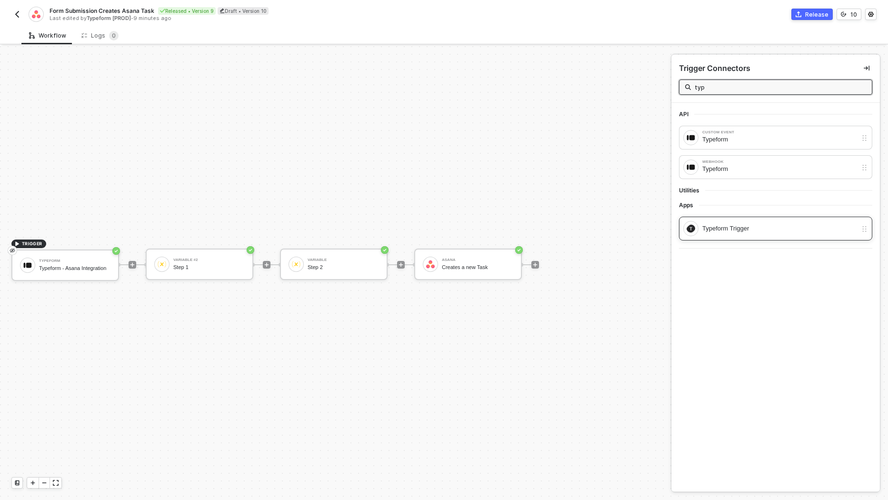
type input "typ"
click at [731, 229] on div "Typeform Trigger" at bounding box center [779, 228] width 155 height 10
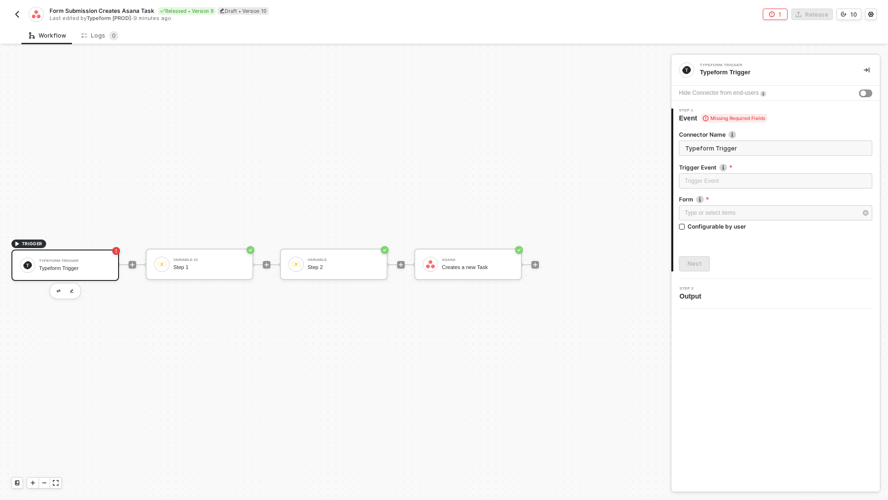
click at [735, 189] on div "Trigger Event" at bounding box center [775, 182] width 193 height 18
click at [736, 180] on input "search" at bounding box center [776, 181] width 182 height 14
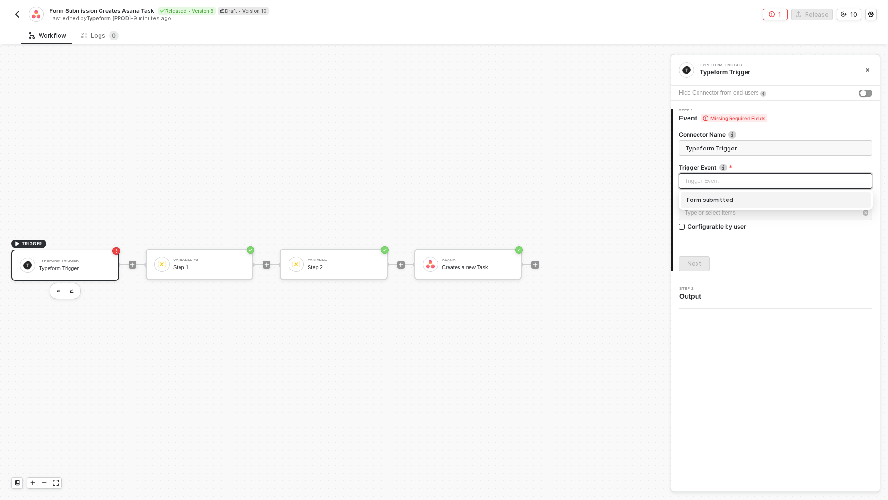
click at [728, 199] on div "Form submitted" at bounding box center [776, 200] width 179 height 10
type input "Trigger workflow when form submitted"
click at [728, 205] on div "Type or select items ﻿" at bounding box center [775, 212] width 193 height 15
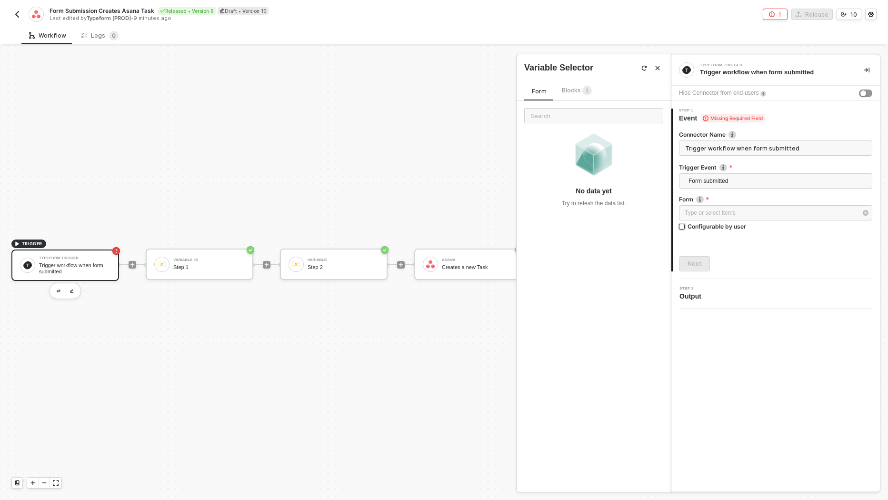
click at [729, 224] on div "Configurable by user" at bounding box center [717, 226] width 59 height 8
click at [686, 224] on input "Configurable by user" at bounding box center [682, 227] width 7 height 7
checkbox input "true"
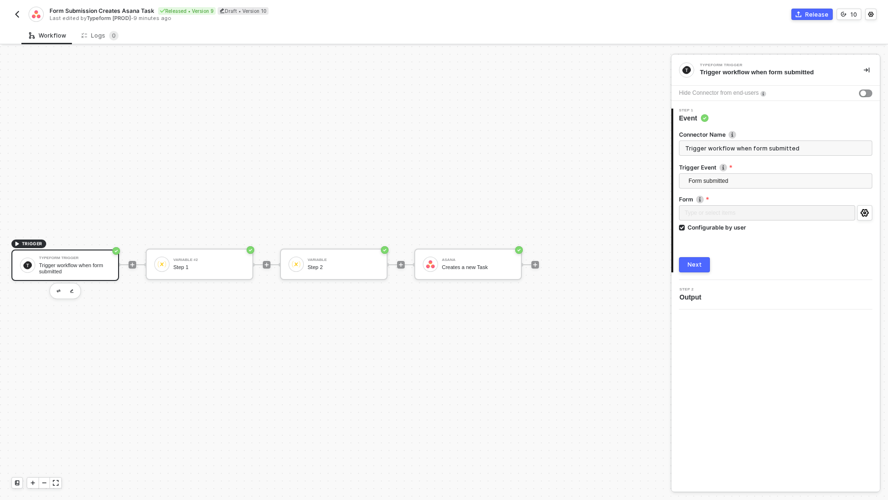
click at [693, 262] on div "Next" at bounding box center [695, 265] width 14 height 8
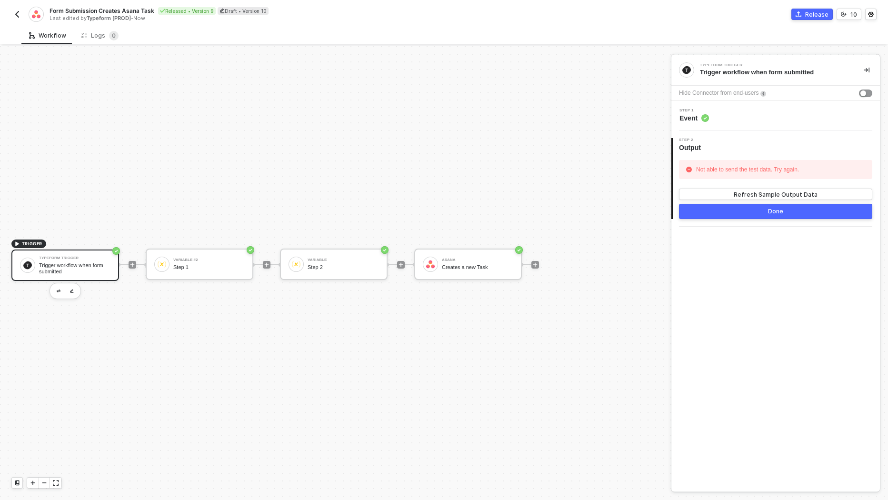
click at [776, 208] on div "Done" at bounding box center [775, 212] width 15 height 8
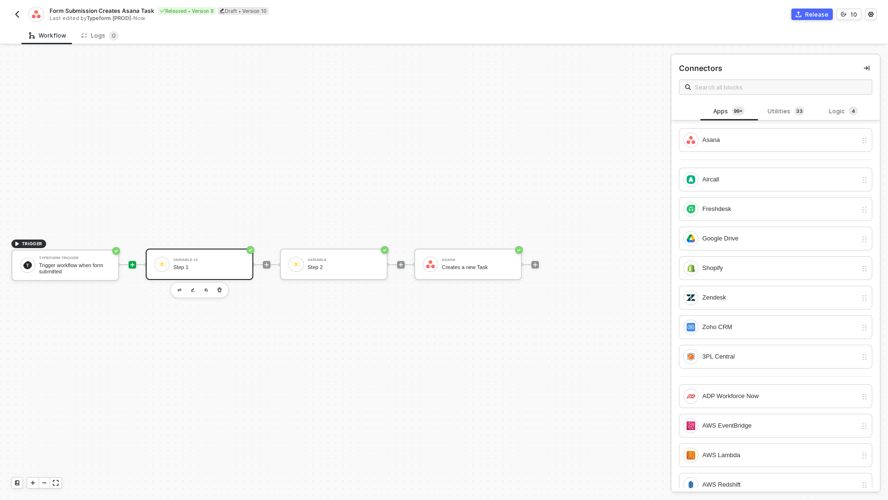
click at [207, 262] on div "Variable #2 Step 1" at bounding box center [208, 264] width 71 height 18
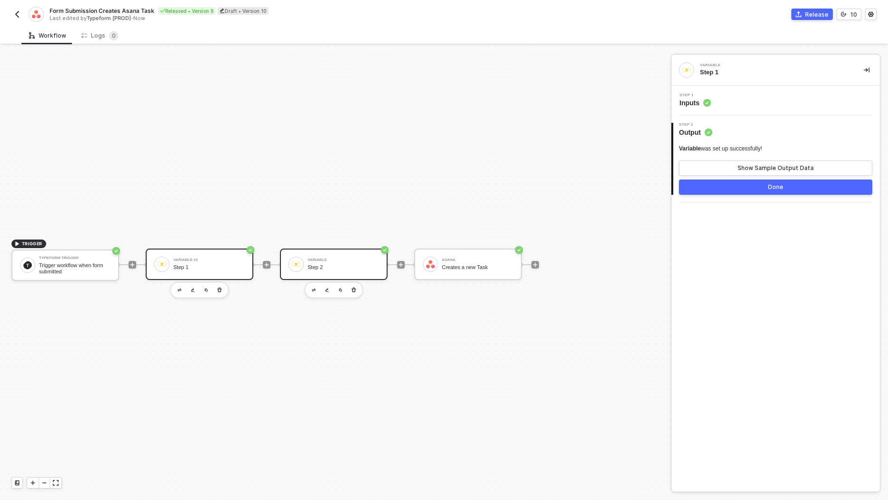
click at [331, 258] on div "Variable" at bounding box center [343, 260] width 71 height 4
click at [431, 272] on div "Asana Creates a new Task" at bounding box center [468, 264] width 108 height 31
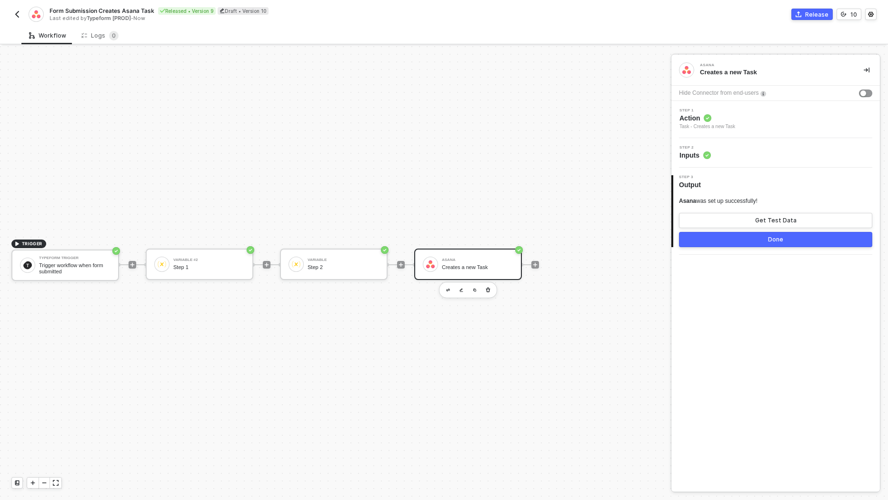
click at [701, 151] on span "Inputs" at bounding box center [695, 156] width 31 height 10
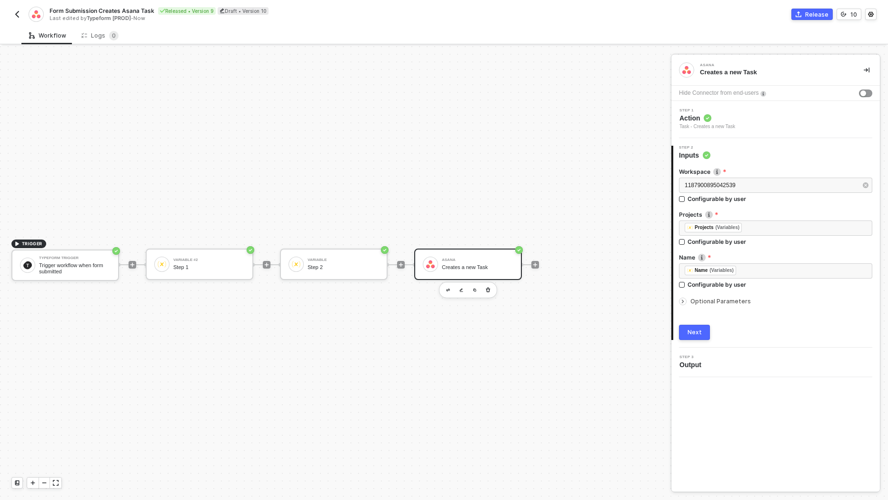
click at [684, 304] on icon "icon-arrow-right-small" at bounding box center [683, 302] width 6 height 6
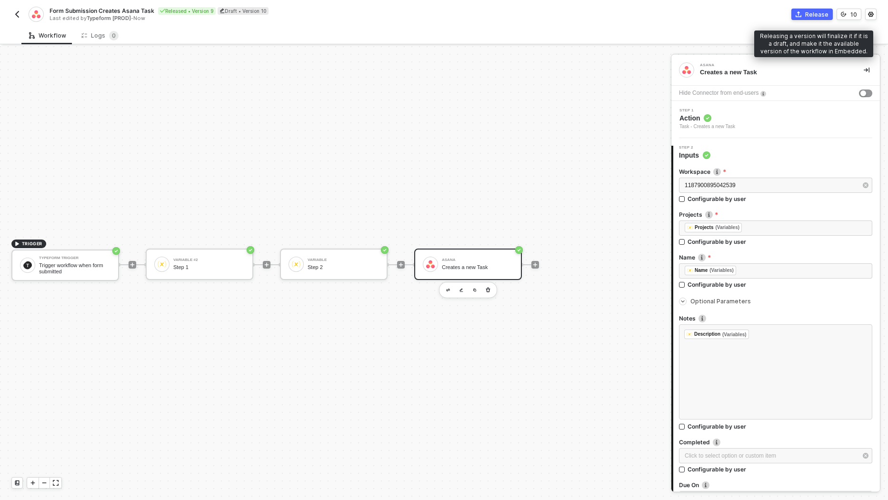
click at [815, 13] on div "Release" at bounding box center [816, 14] width 23 height 8
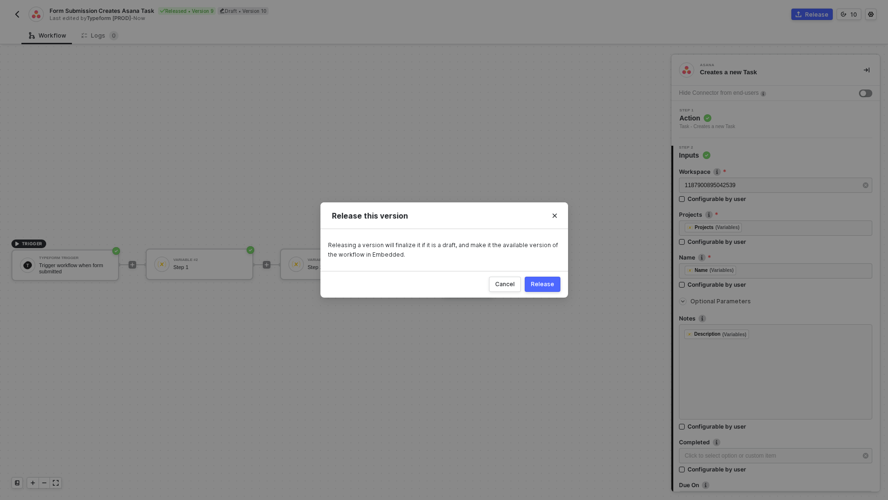
click at [545, 287] on div "Release" at bounding box center [542, 285] width 23 height 8
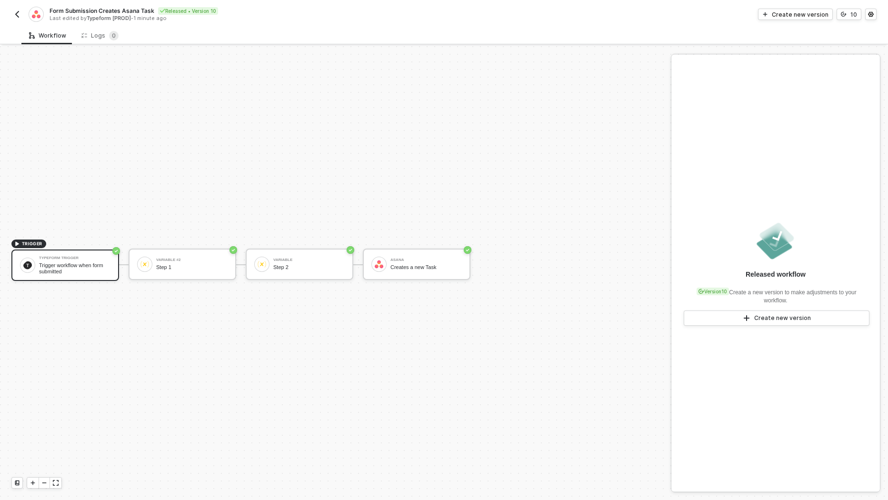
click at [22, 12] on button "button" at bounding box center [16, 14] width 11 height 11
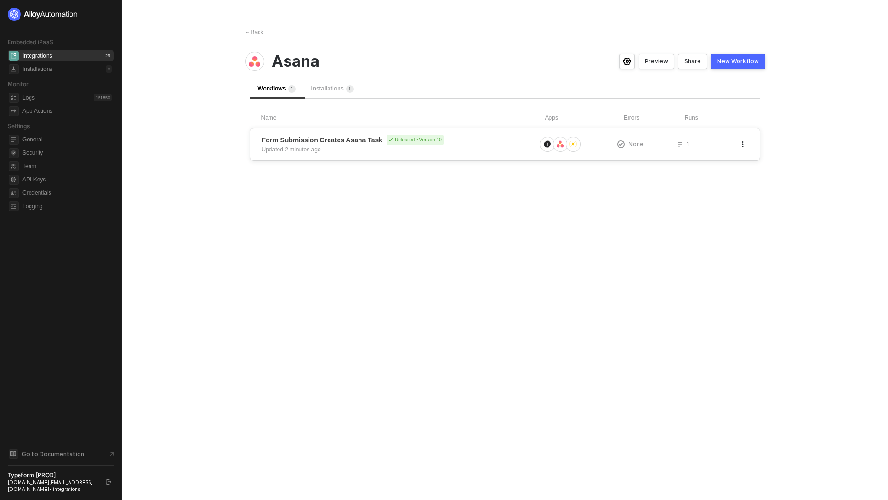
click at [333, 142] on span "Form Submission Creates Asana Task" at bounding box center [322, 140] width 121 height 10
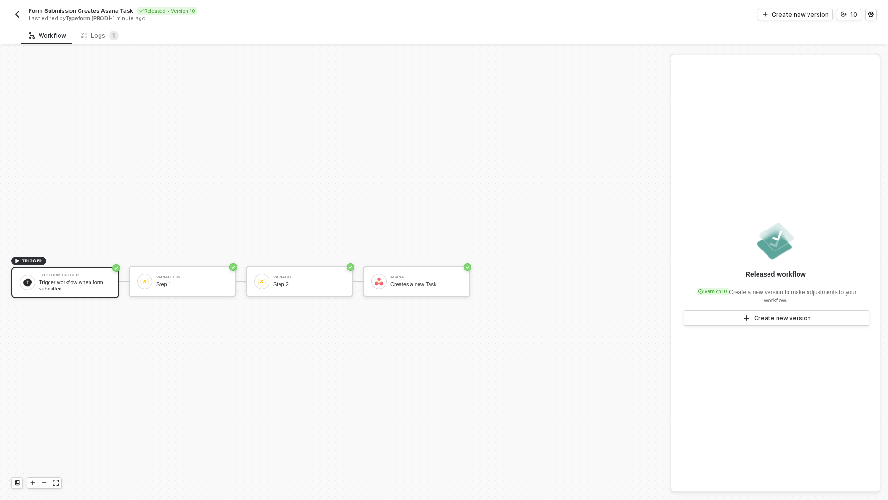
scroll to position [17, 0]
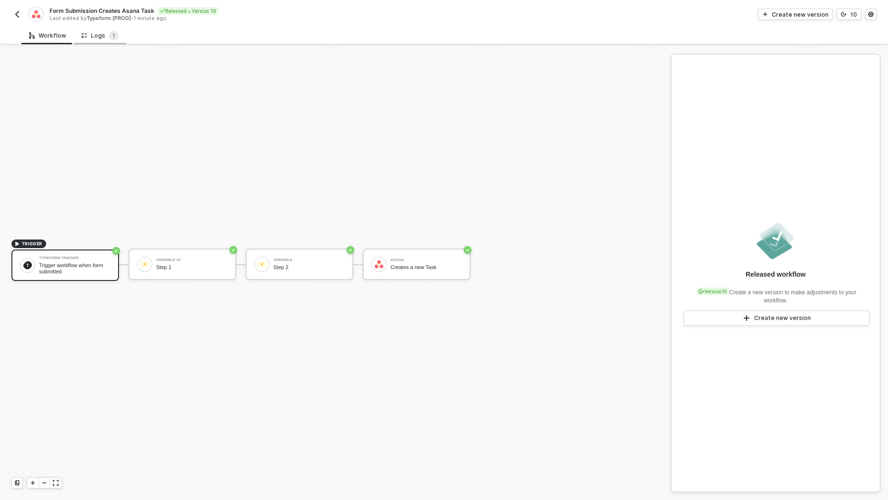
click at [91, 36] on div "Logs 1" at bounding box center [99, 36] width 37 height 10
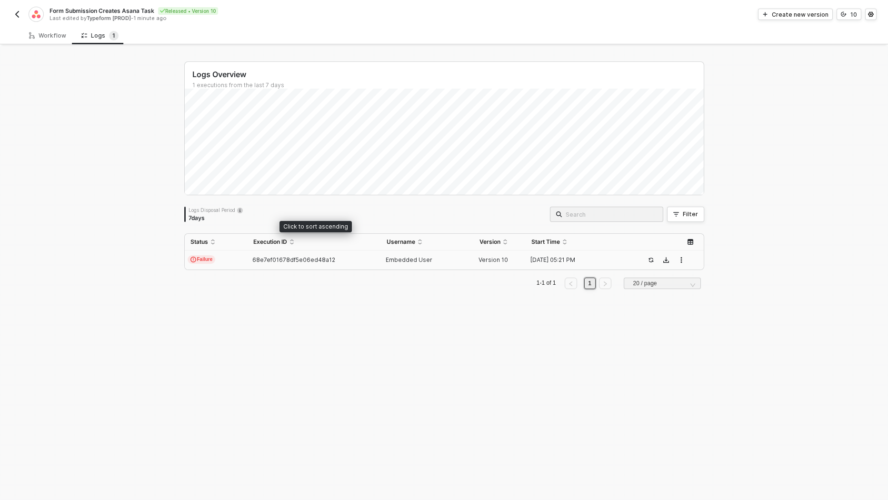
click at [213, 256] on span "Failure" at bounding box center [202, 259] width 28 height 9
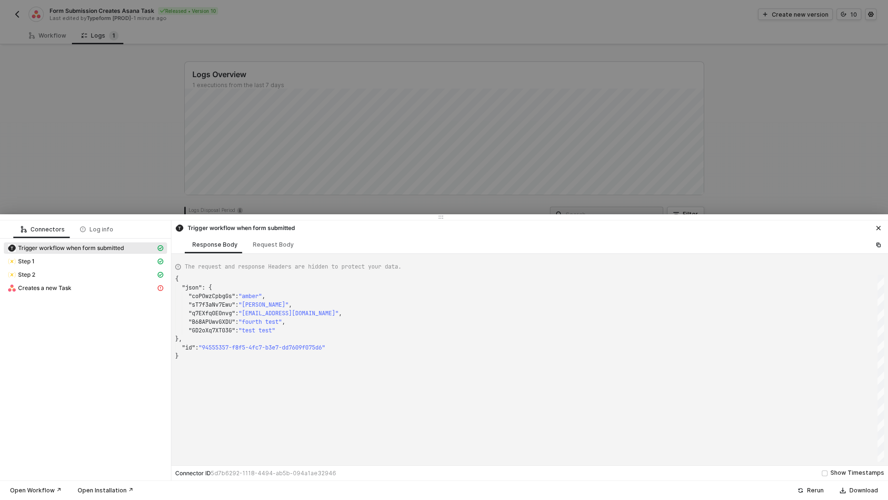
scroll to position [77, 0]
click at [274, 248] on div "Request Body" at bounding box center [273, 245] width 56 height 18
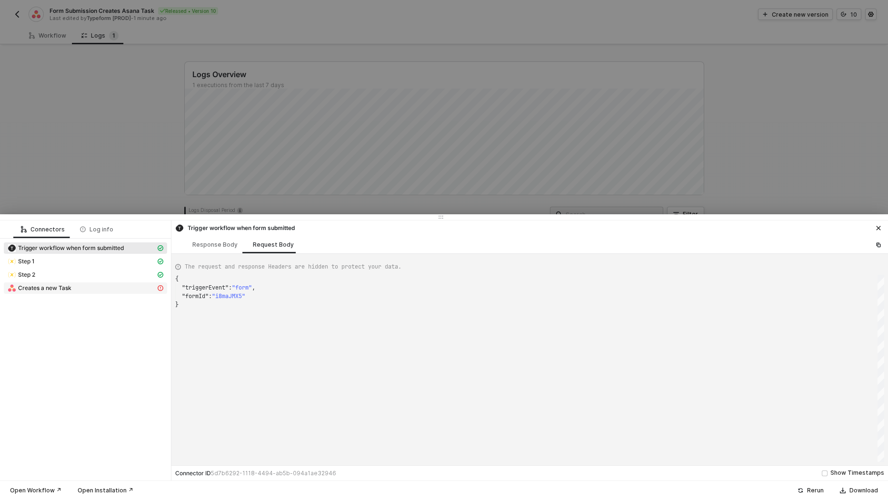
click at [64, 292] on span "Creates a new Task" at bounding box center [85, 287] width 163 height 11
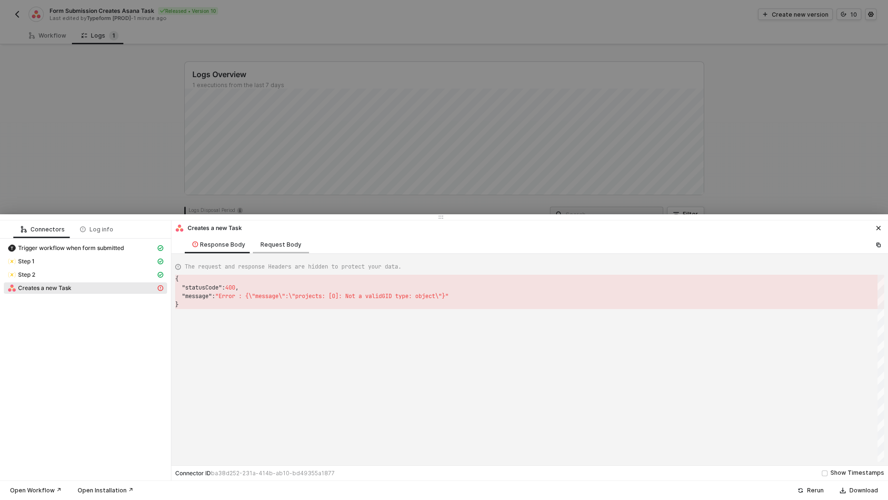
click at [272, 241] on div "Request Body" at bounding box center [281, 245] width 41 height 8
type textarea "{ "workspace": "1187900895042539", "projects": [ [ "1194690233102715" ] ], "nam…"
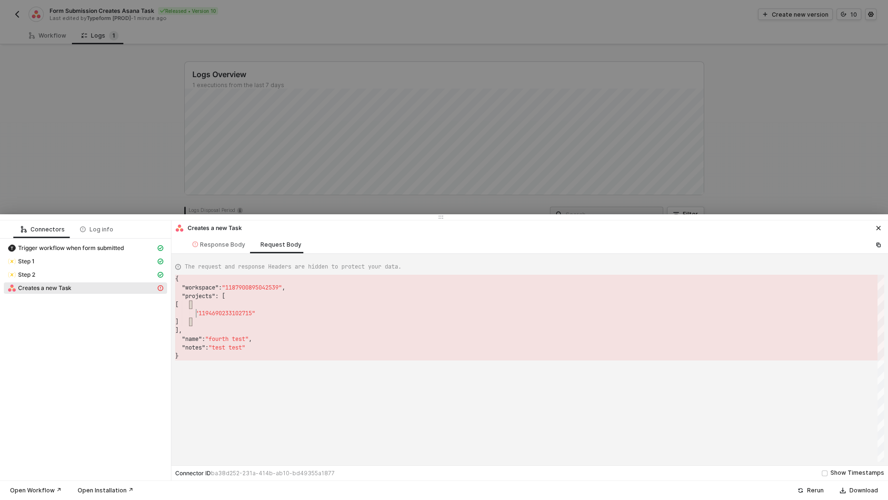
scroll to position [34, 82]
click at [115, 124] on div at bounding box center [444, 250] width 888 height 500
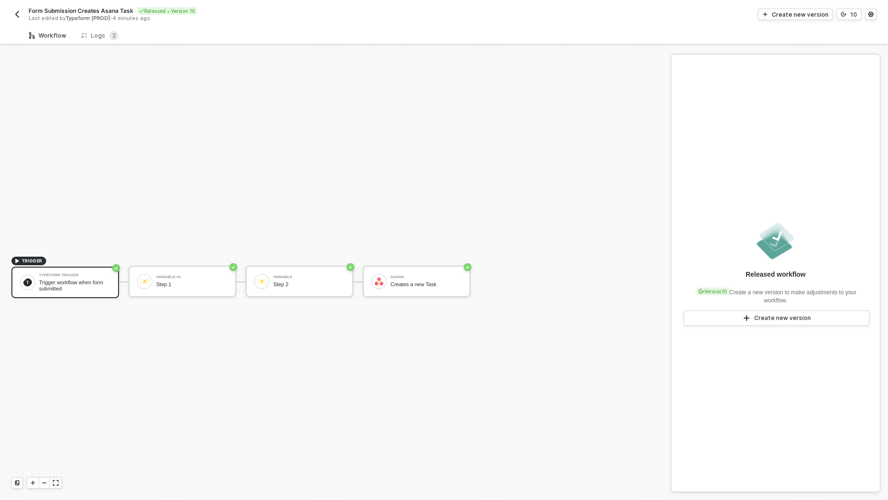
scroll to position [17, 0]
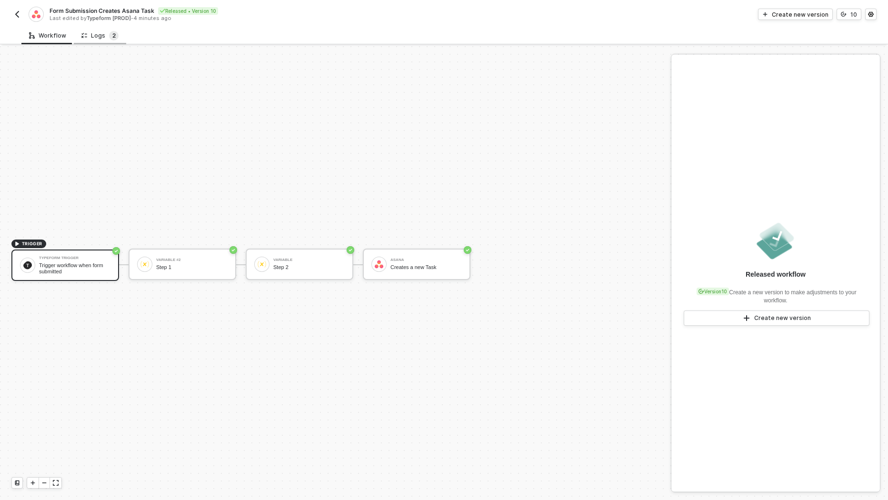
click at [109, 33] on sup "2" at bounding box center [114, 36] width 10 height 10
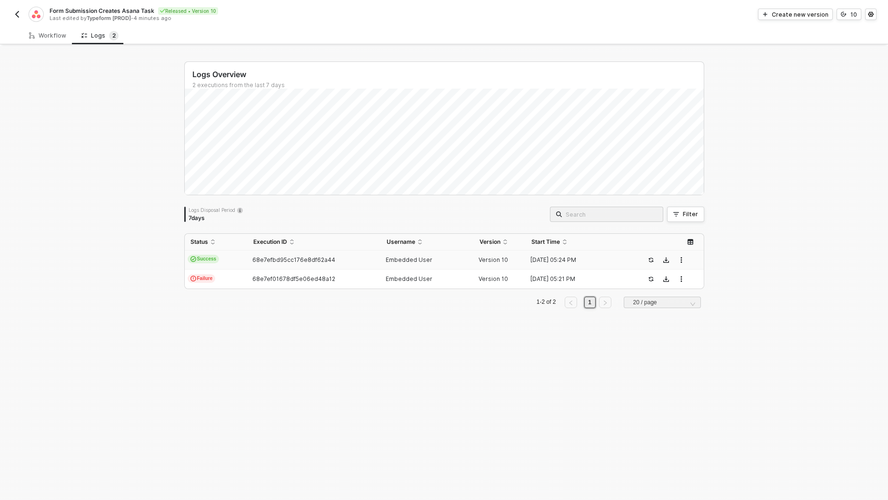
click at [211, 262] on span "Success" at bounding box center [204, 259] width 32 height 9
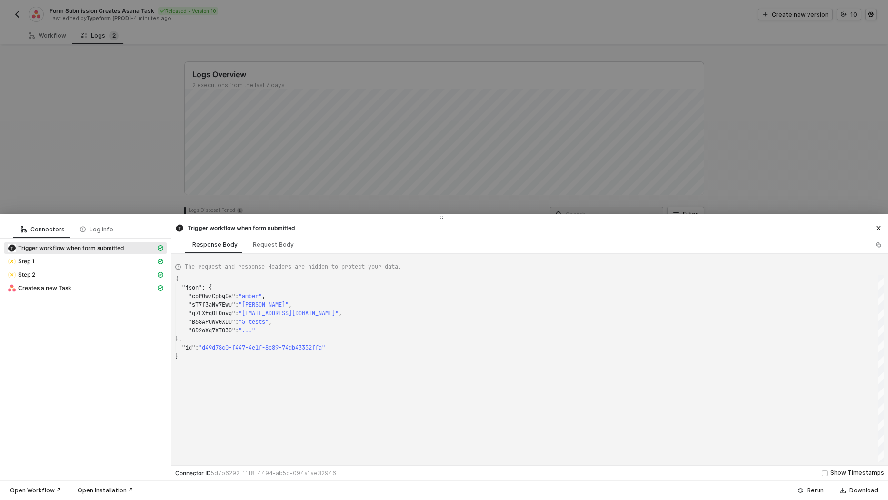
scroll to position [77, 0]
click at [92, 287] on div "Creates a new Task" at bounding box center [82, 288] width 148 height 9
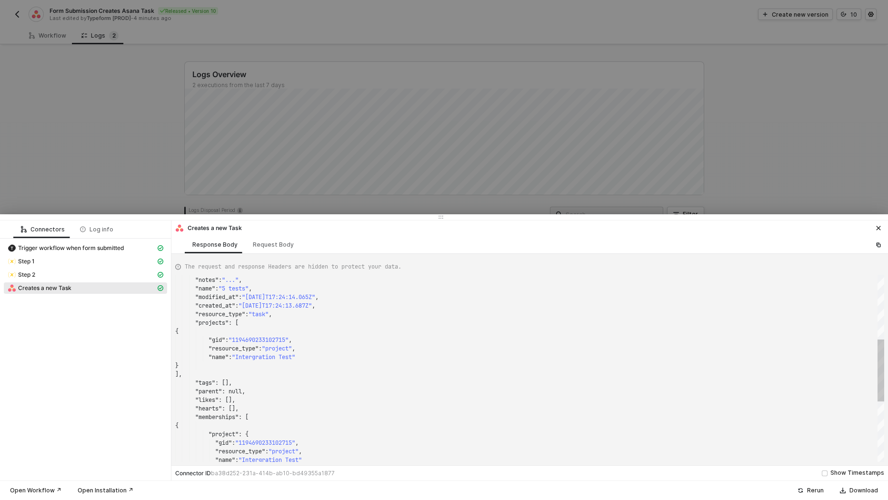
type textarea ""gid": "1194690233102715", "resource_type": "project", "name": "Intergration Te…"
click at [313, 377] on div "]," at bounding box center [529, 374] width 709 height 9
